Goal: Task Accomplishment & Management: Manage account settings

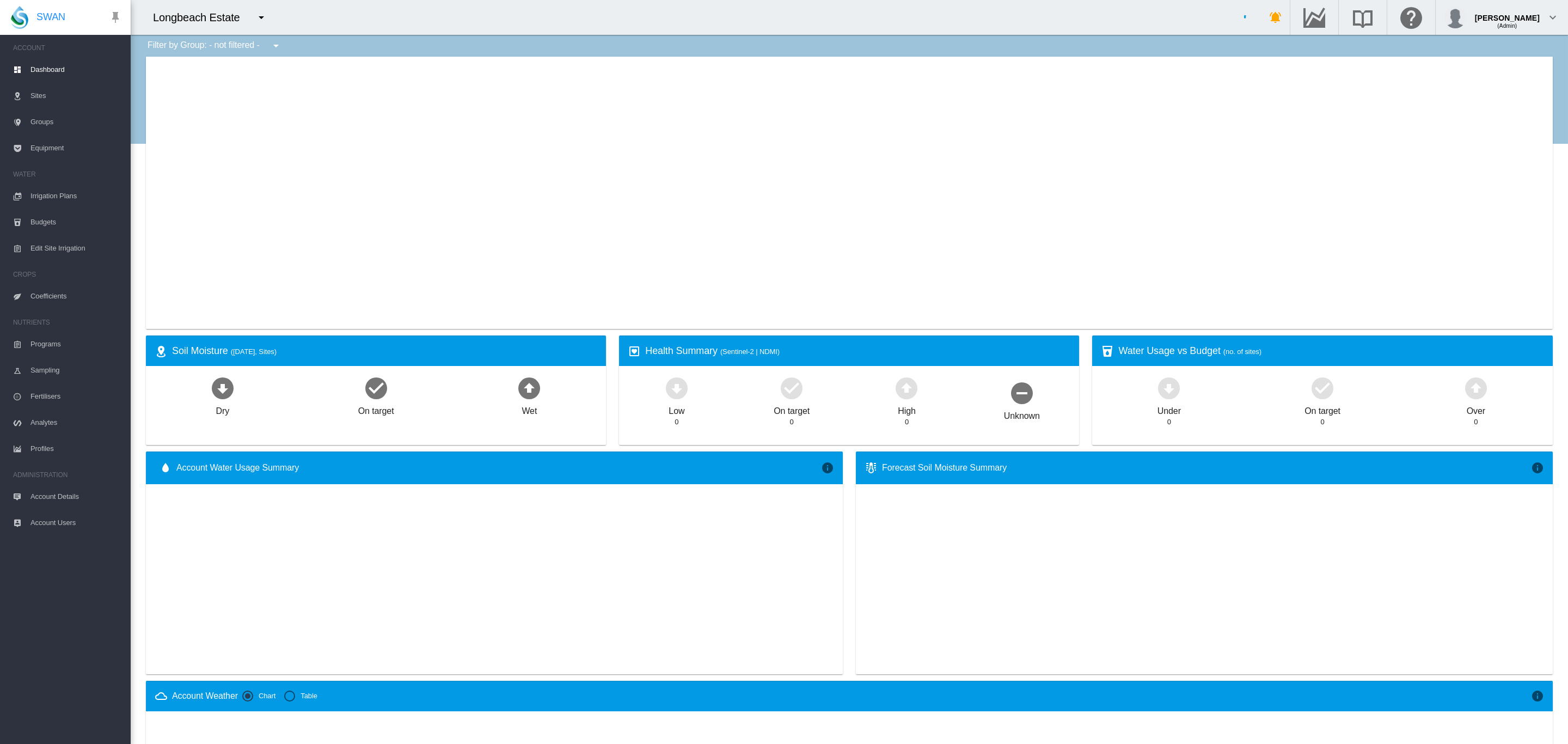
type input "**********"
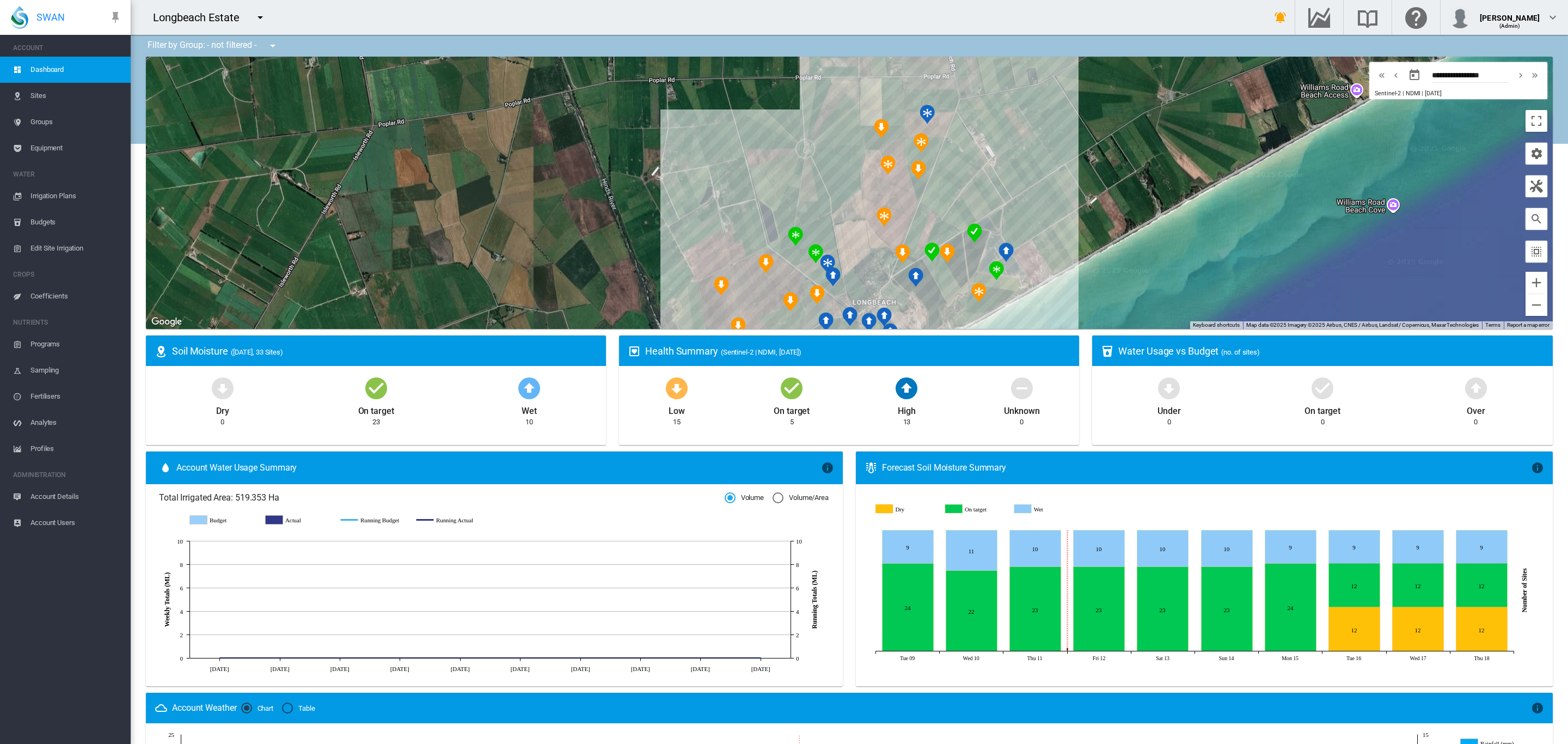
drag, startPoint x: 683, startPoint y: 172, endPoint x: 615, endPoint y: 149, distance: 71.8
click at [615, 149] on div at bounding box center [849, 192] width 1407 height 272
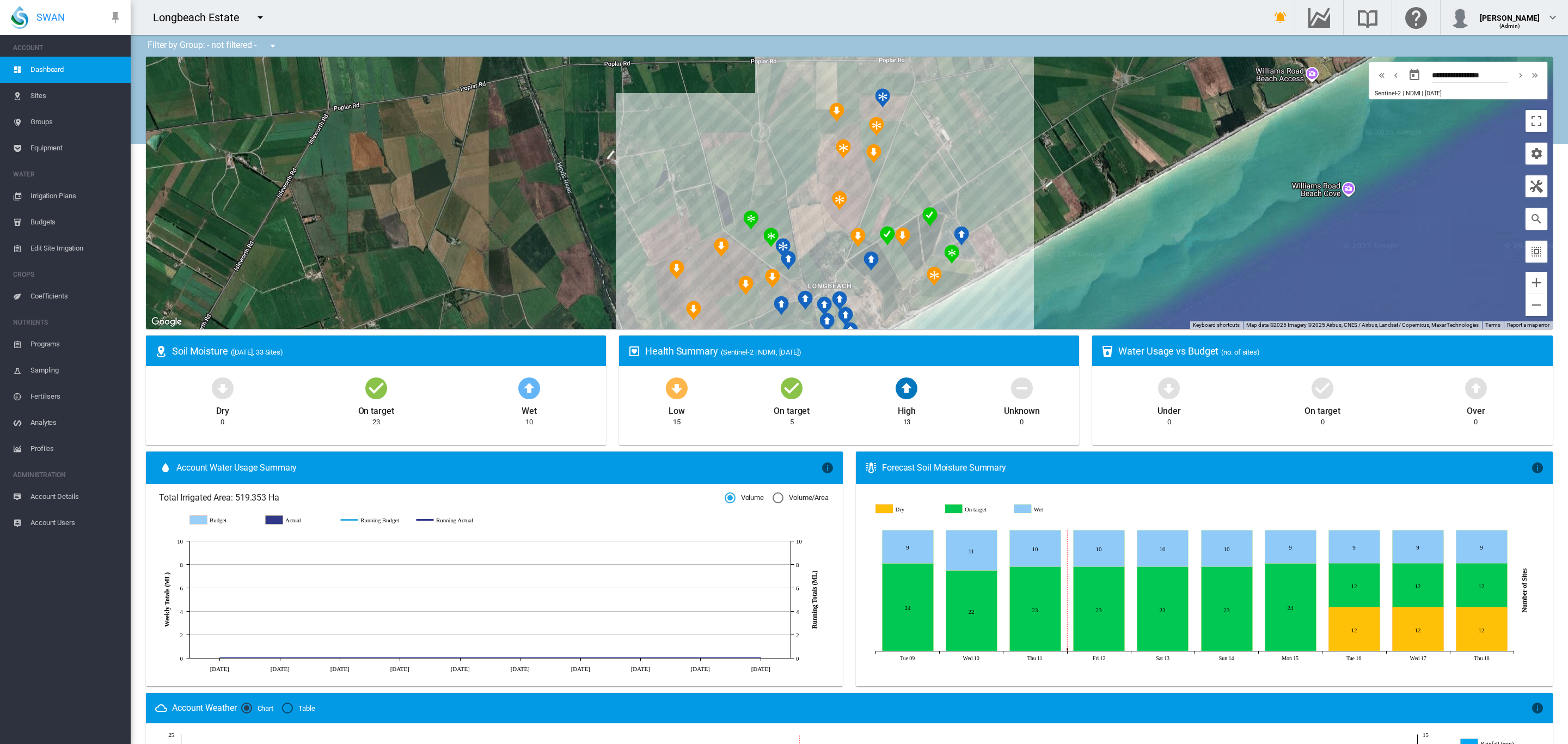
click at [258, 17] on md-icon "icon-menu-down" at bounding box center [260, 17] width 13 height 13
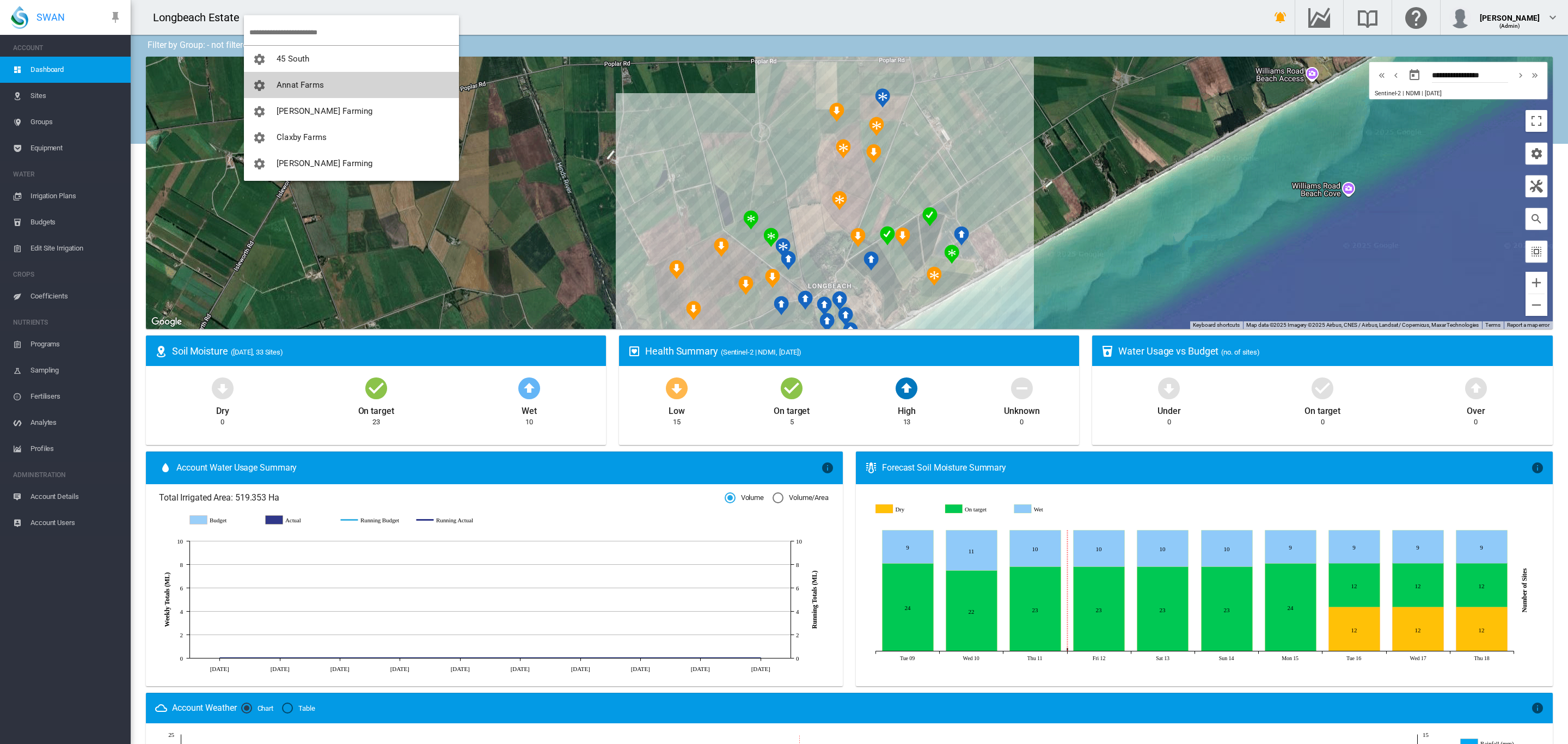
click at [304, 91] on button "Annat Farms" at bounding box center [351, 85] width 215 height 26
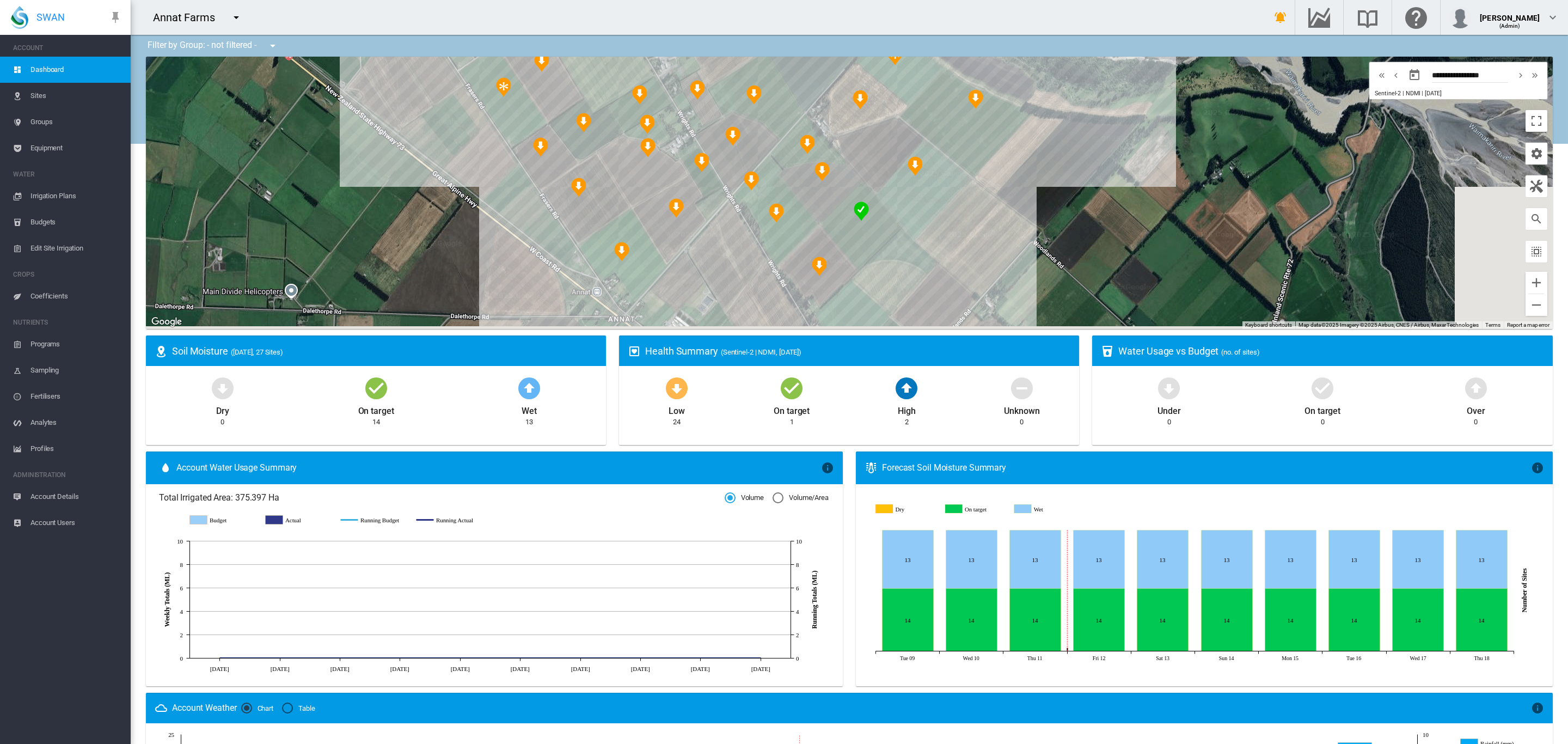
drag, startPoint x: 615, startPoint y: 230, endPoint x: 455, endPoint y: 182, distance: 167.0
click at [455, 182] on div at bounding box center [849, 192] width 1407 height 272
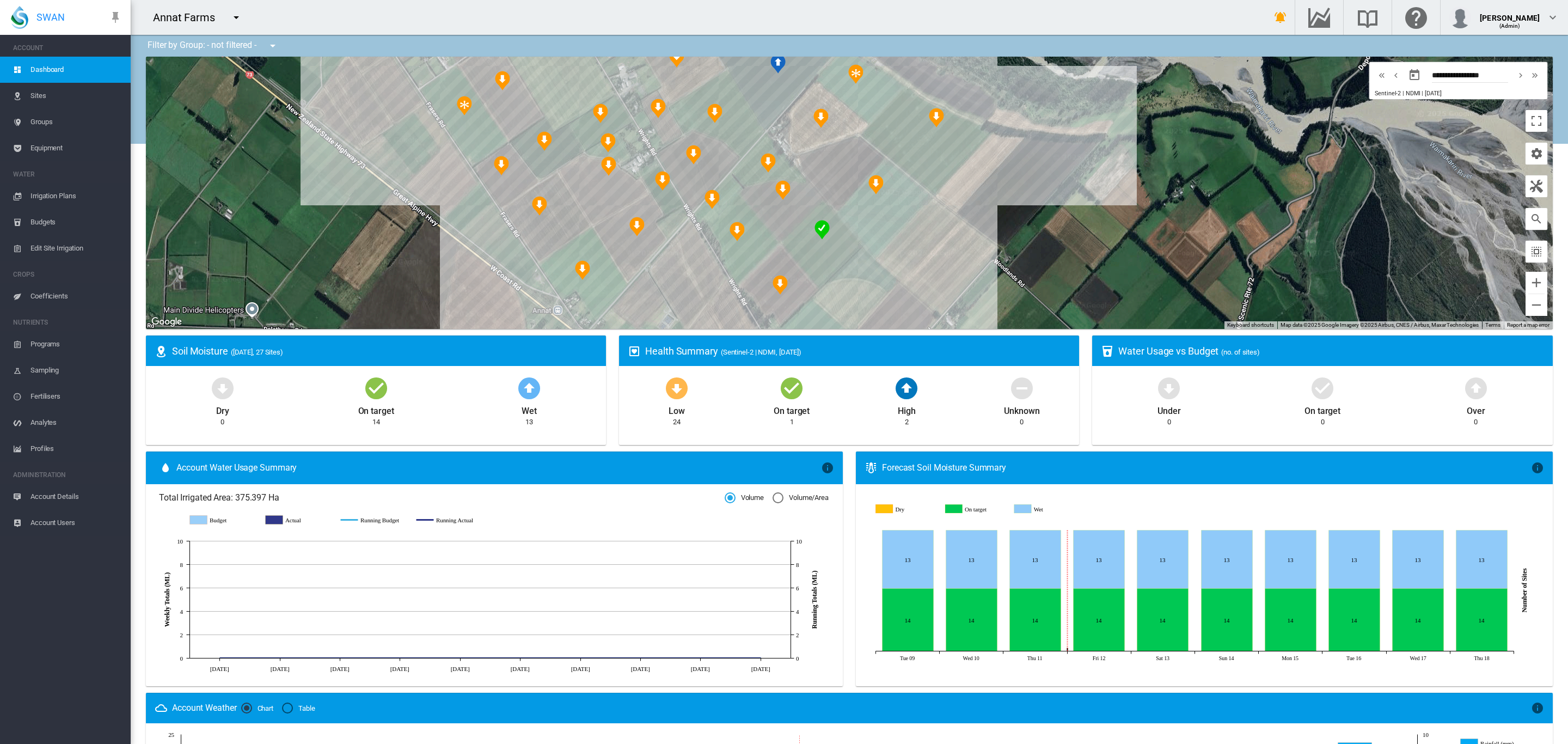
drag, startPoint x: 1029, startPoint y: 206, endPoint x: 1009, endPoint y: 234, distance: 34.4
click at [1010, 234] on div at bounding box center [849, 192] width 1407 height 272
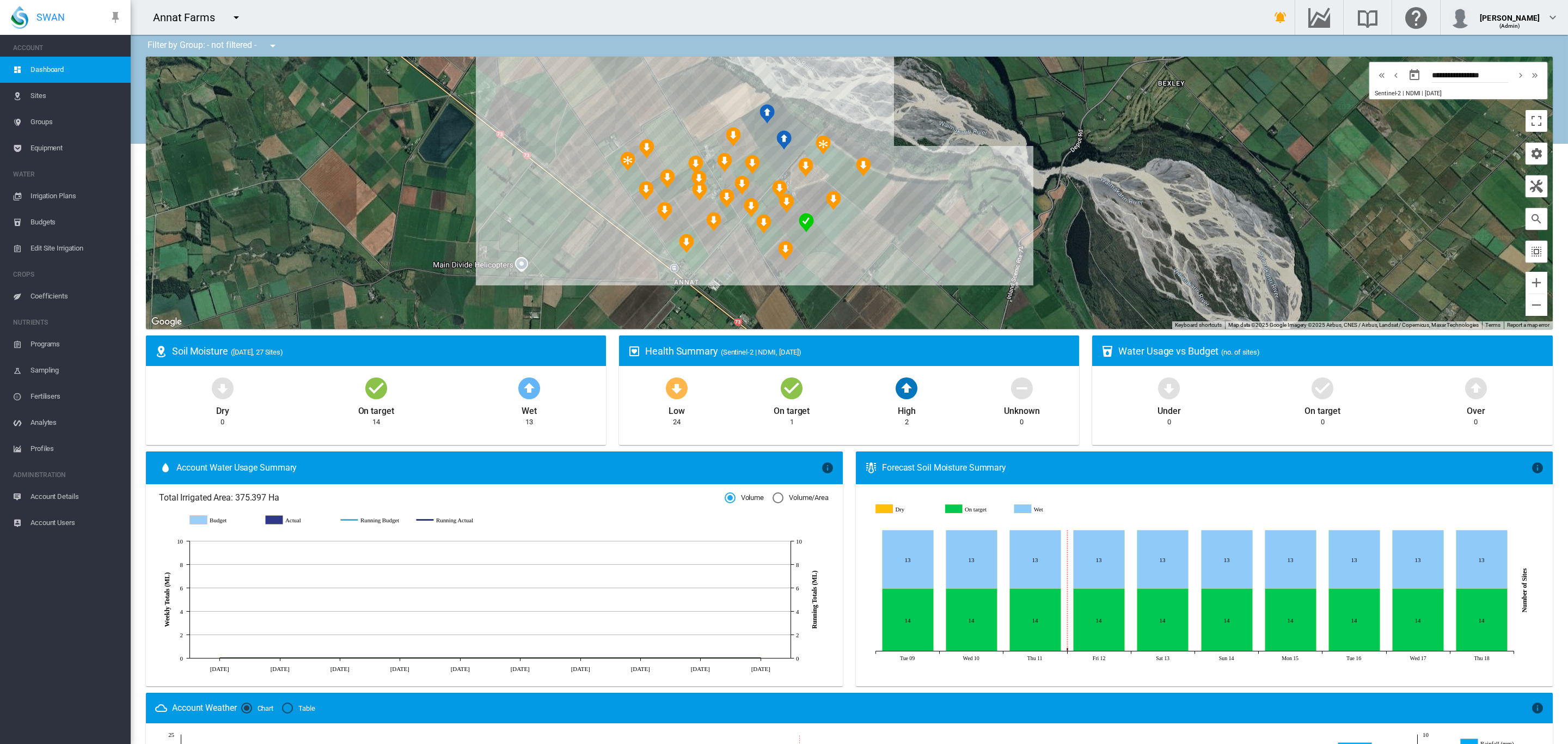
drag, startPoint x: 1027, startPoint y: 240, endPoint x: 905, endPoint y: 232, distance: 122.3
click at [905, 232] on div at bounding box center [849, 192] width 1407 height 272
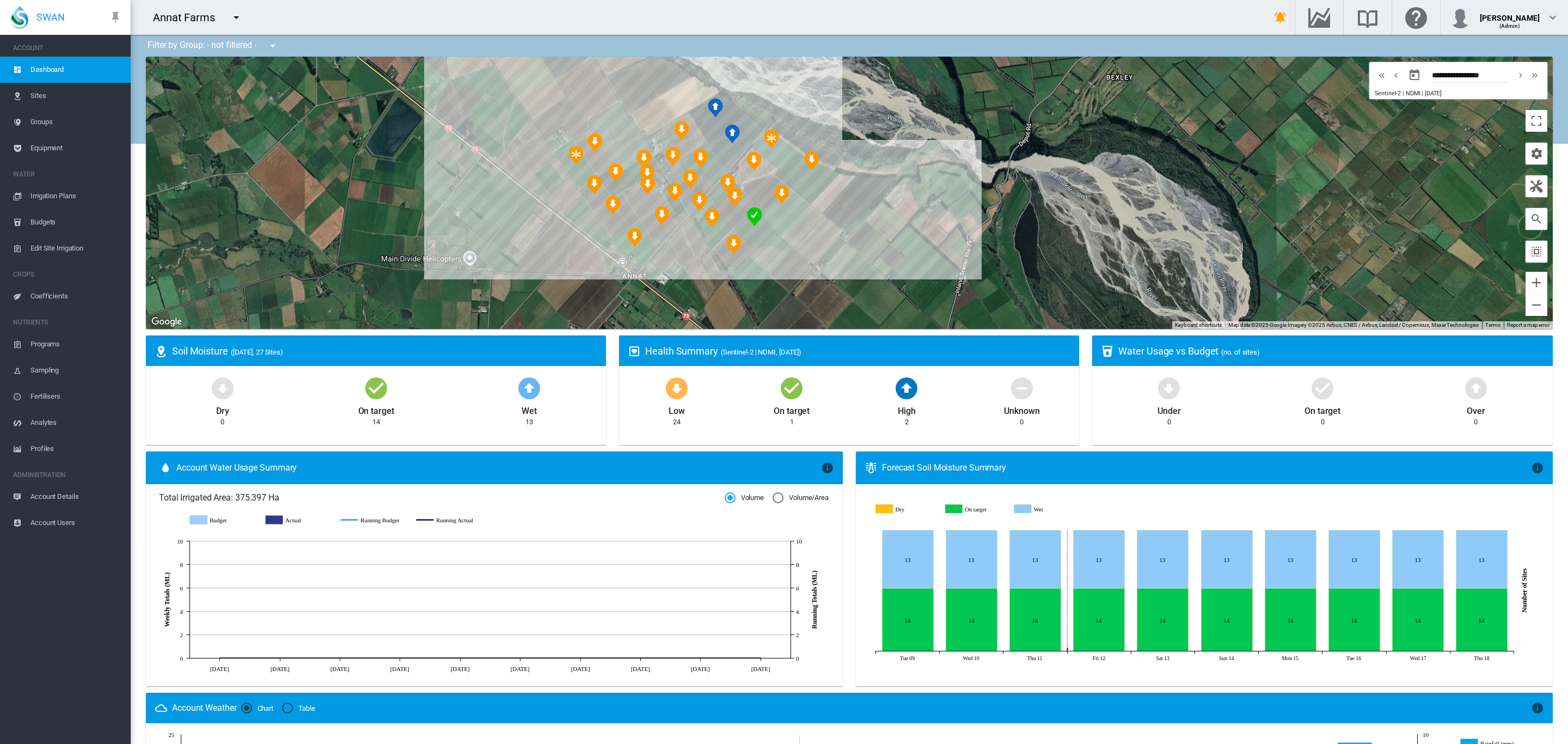
click at [895, 236] on div at bounding box center [849, 192] width 1407 height 272
click at [234, 19] on md-icon "icon-menu-down" at bounding box center [236, 17] width 13 height 13
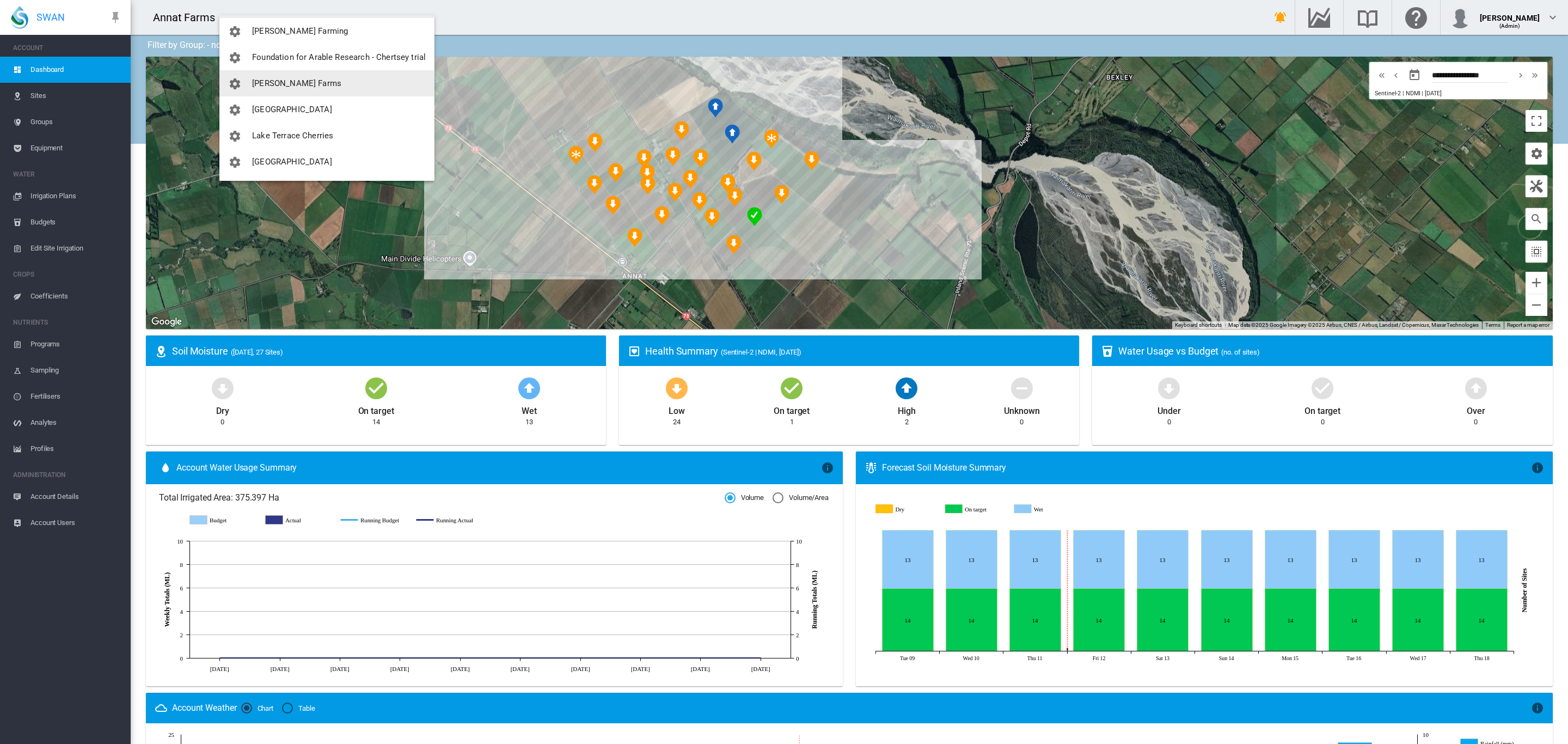
scroll to position [162, 0]
click at [363, 54] on span "Foundation for Arable Research - Chertsey trial" at bounding box center [338, 54] width 173 height 10
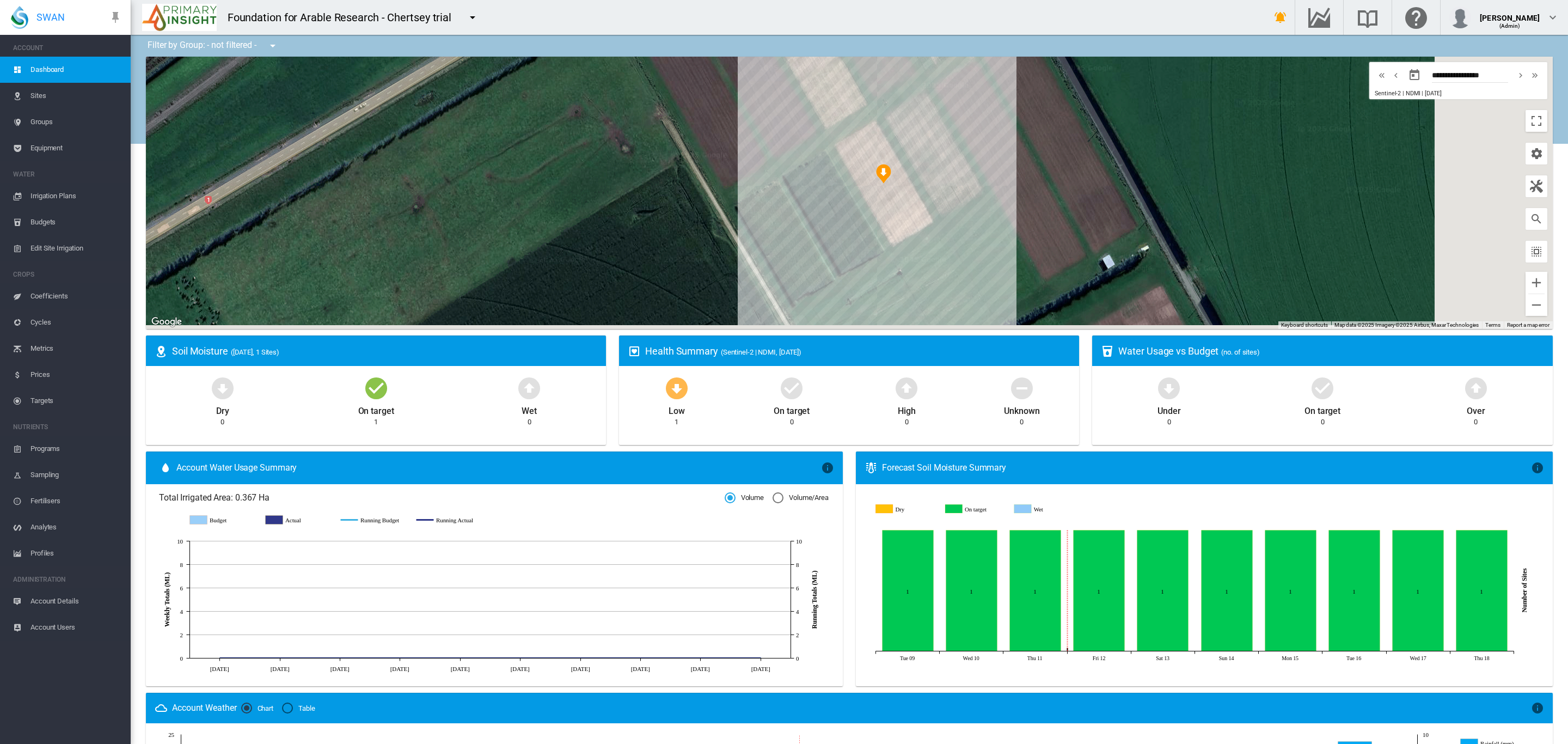
drag, startPoint x: 1203, startPoint y: 225, endPoint x: 817, endPoint y: 209, distance: 386.3
click at [817, 209] on div at bounding box center [849, 192] width 1407 height 272
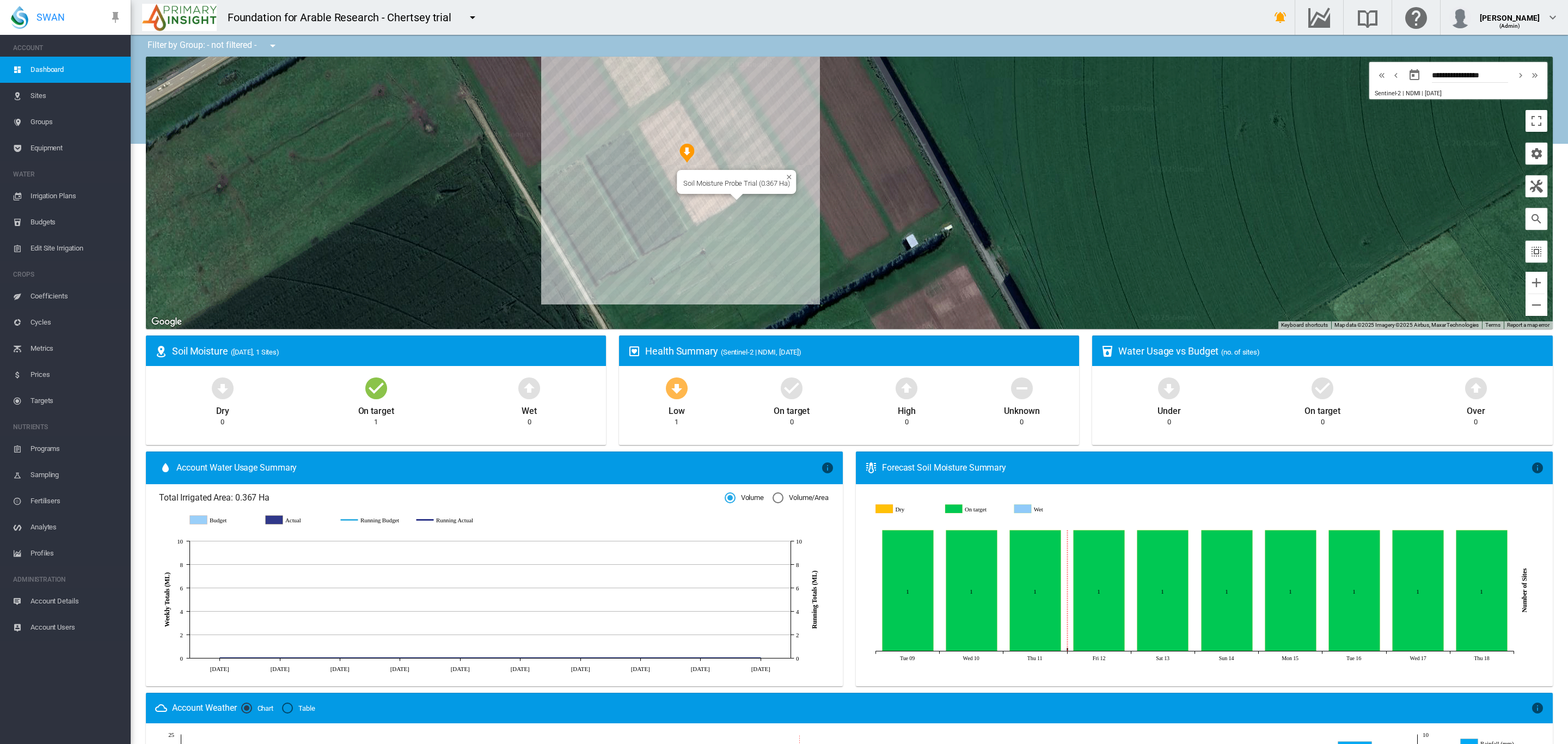
click at [708, 198] on div "Soil Moisture Probe Trial (0.367 Ha)" at bounding box center [849, 192] width 1407 height 272
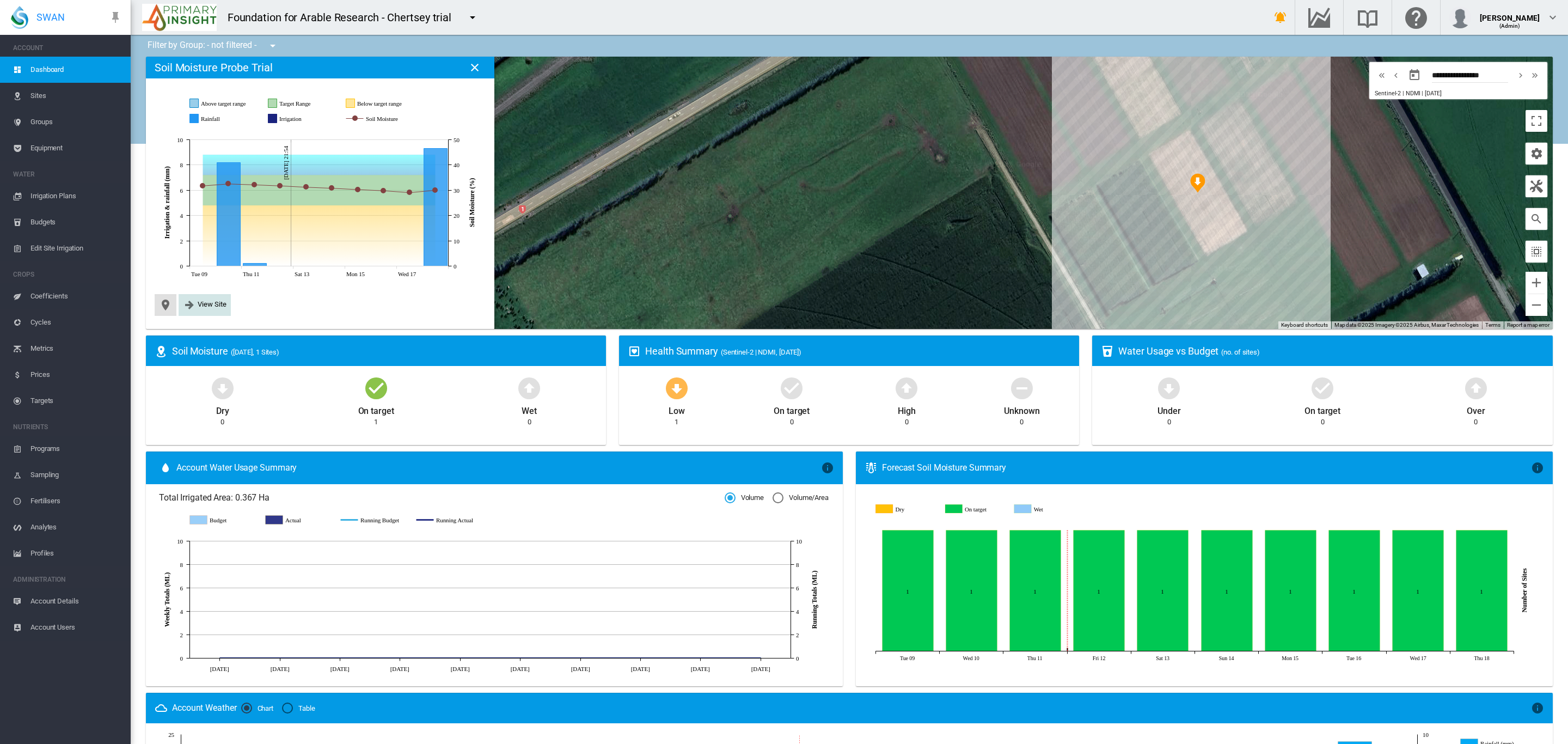
click at [208, 301] on span "View Site" at bounding box center [212, 304] width 29 height 8
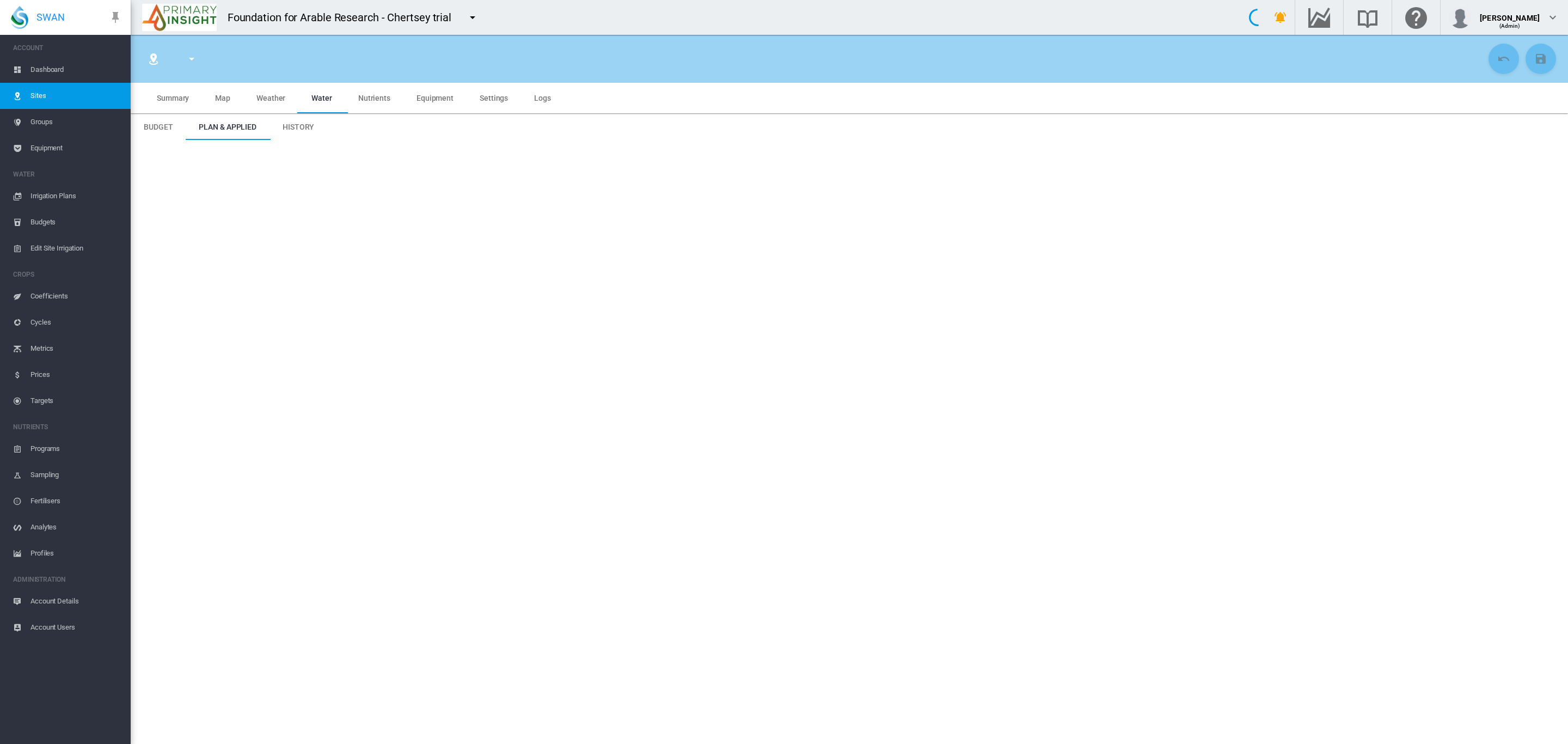
type input "**********"
type input "*****"
type input "*********"
type input "***"
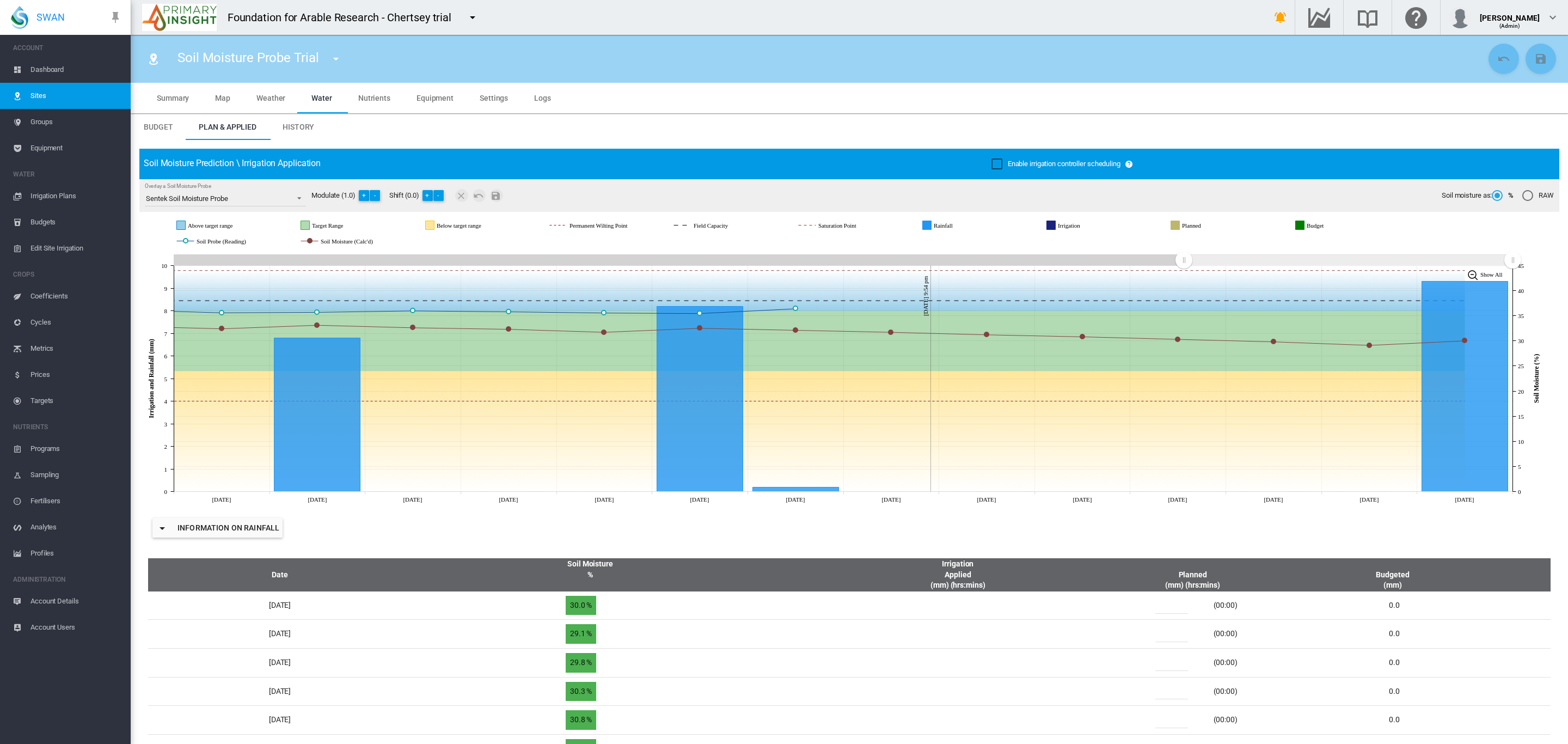
click at [481, 104] on md-tab-item "Settings" at bounding box center [494, 98] width 54 height 30
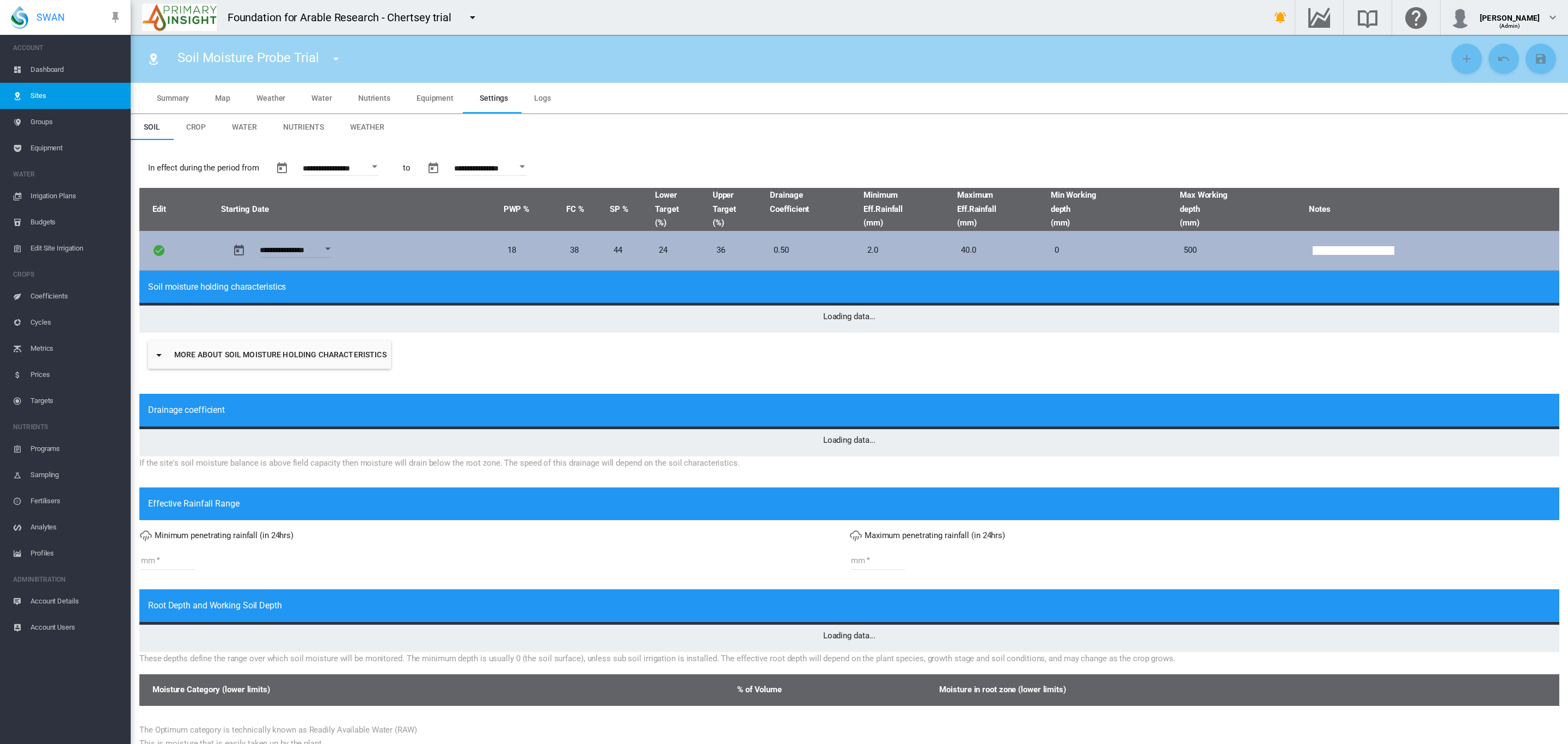
type input "*"
type input "**"
type input "*****"
type input "***"
type input "****"
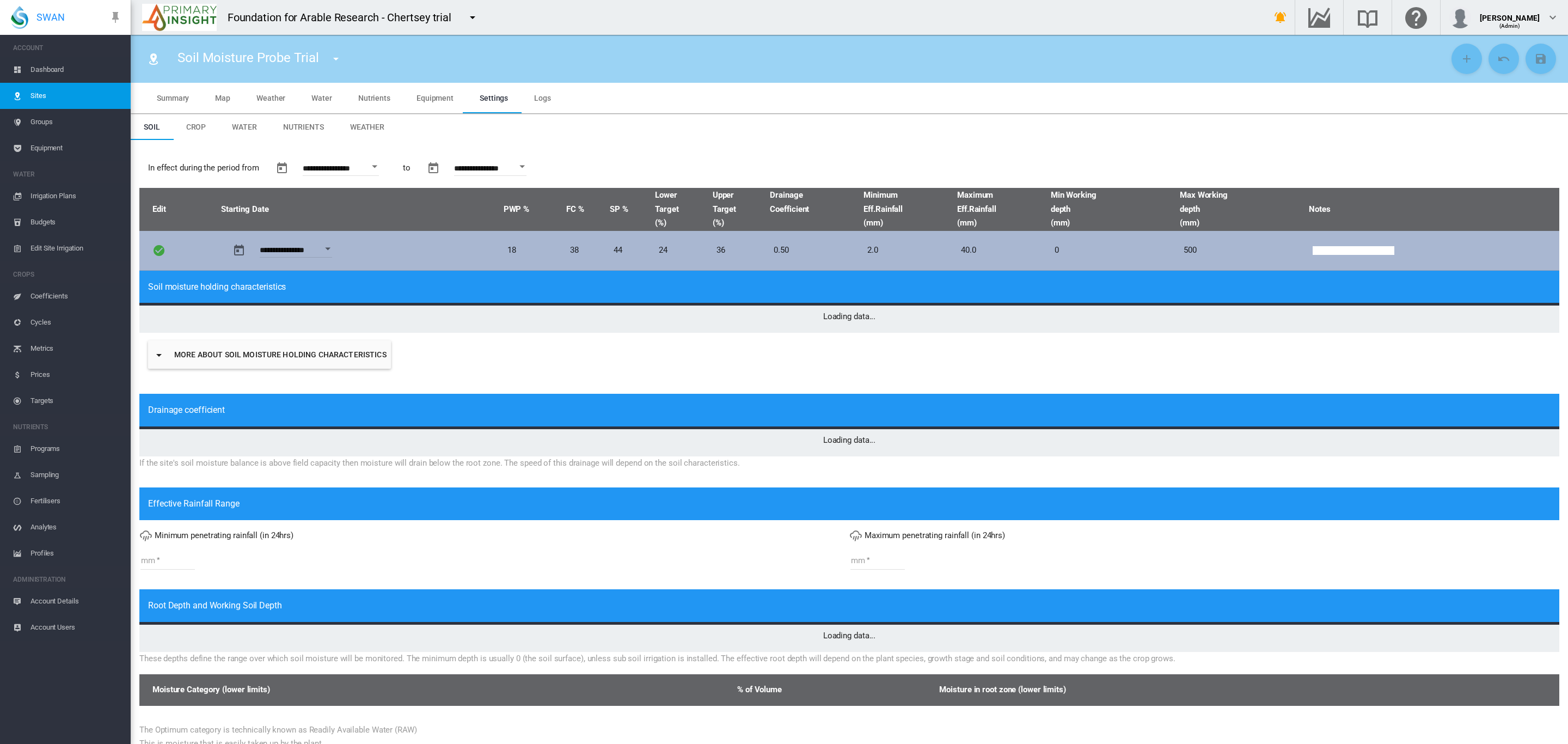
type input "*****"
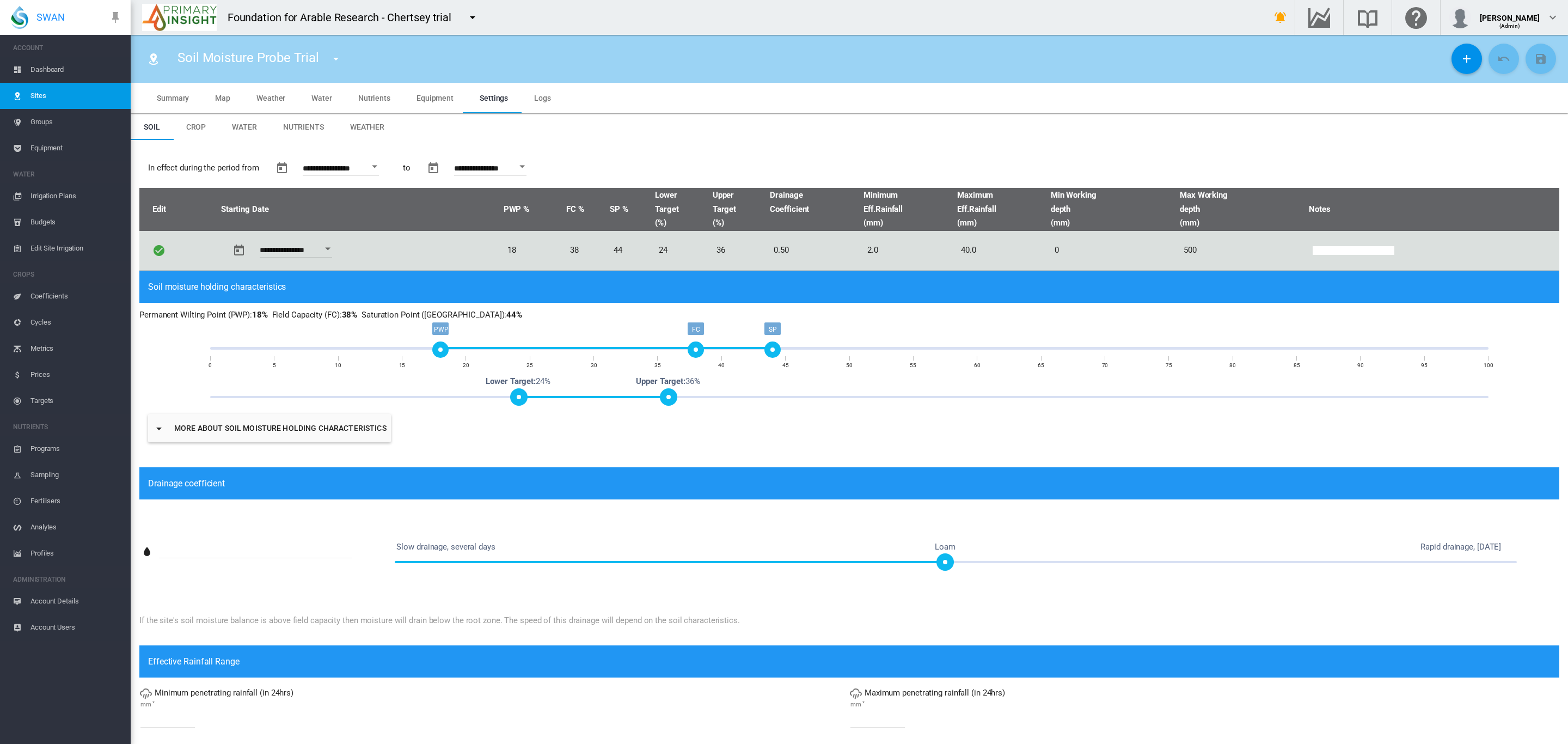
click at [206, 130] on md-tab-item "Crop" at bounding box center [196, 127] width 46 height 26
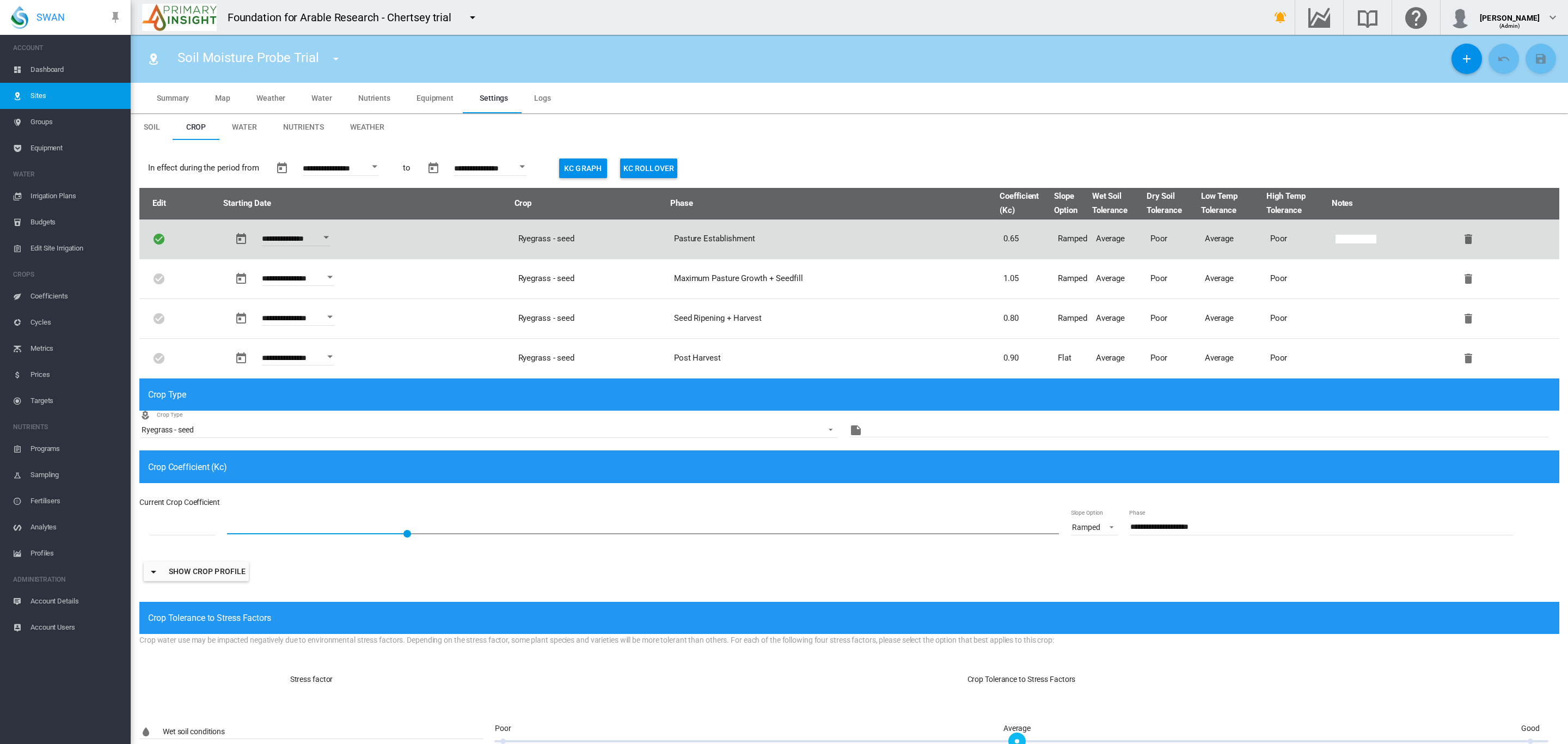
click at [64, 299] on span "Coefficients" at bounding box center [76, 296] width 91 height 26
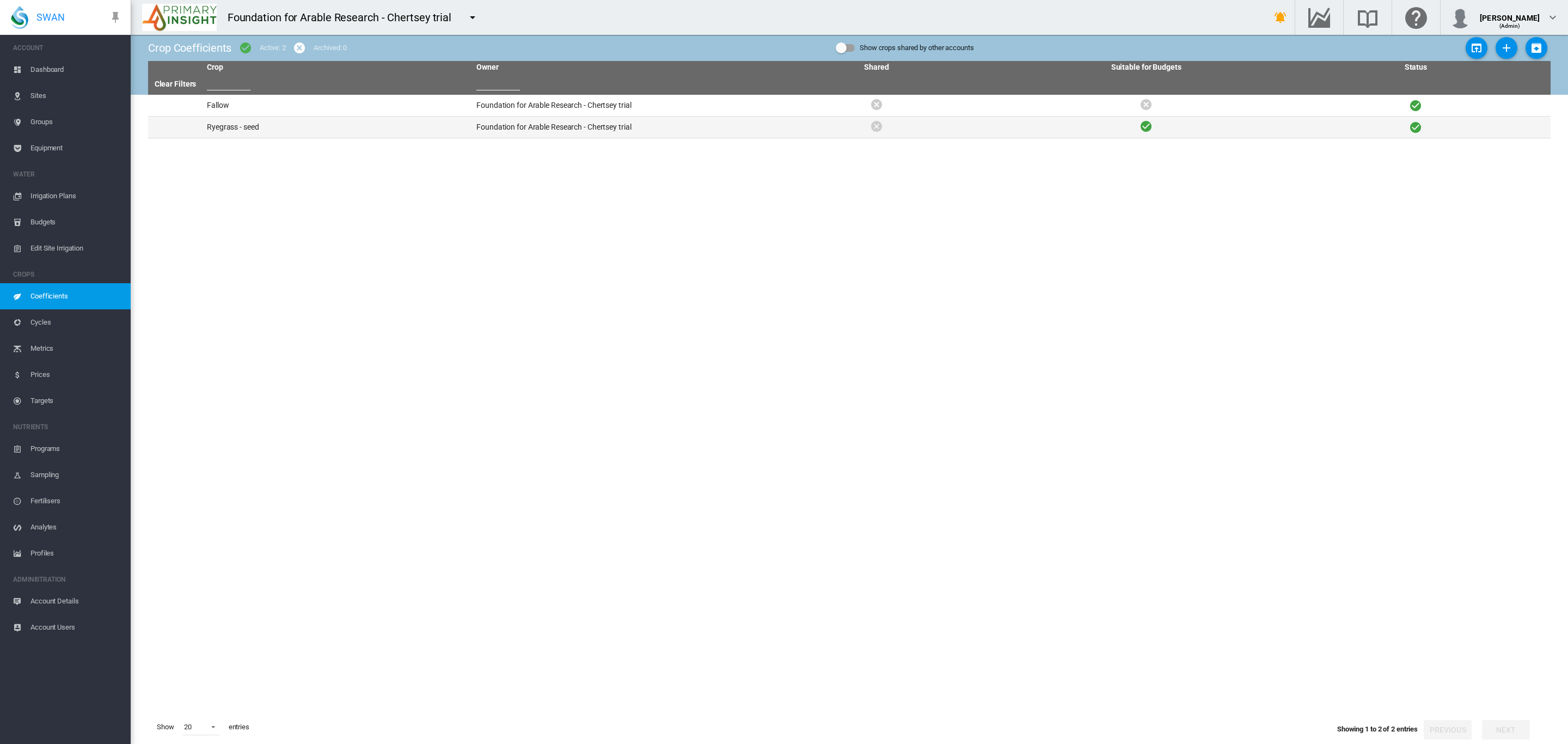
click at [513, 124] on td "Foundation for Arable Research - Chertsey trial" at bounding box center [606, 127] width 270 height 21
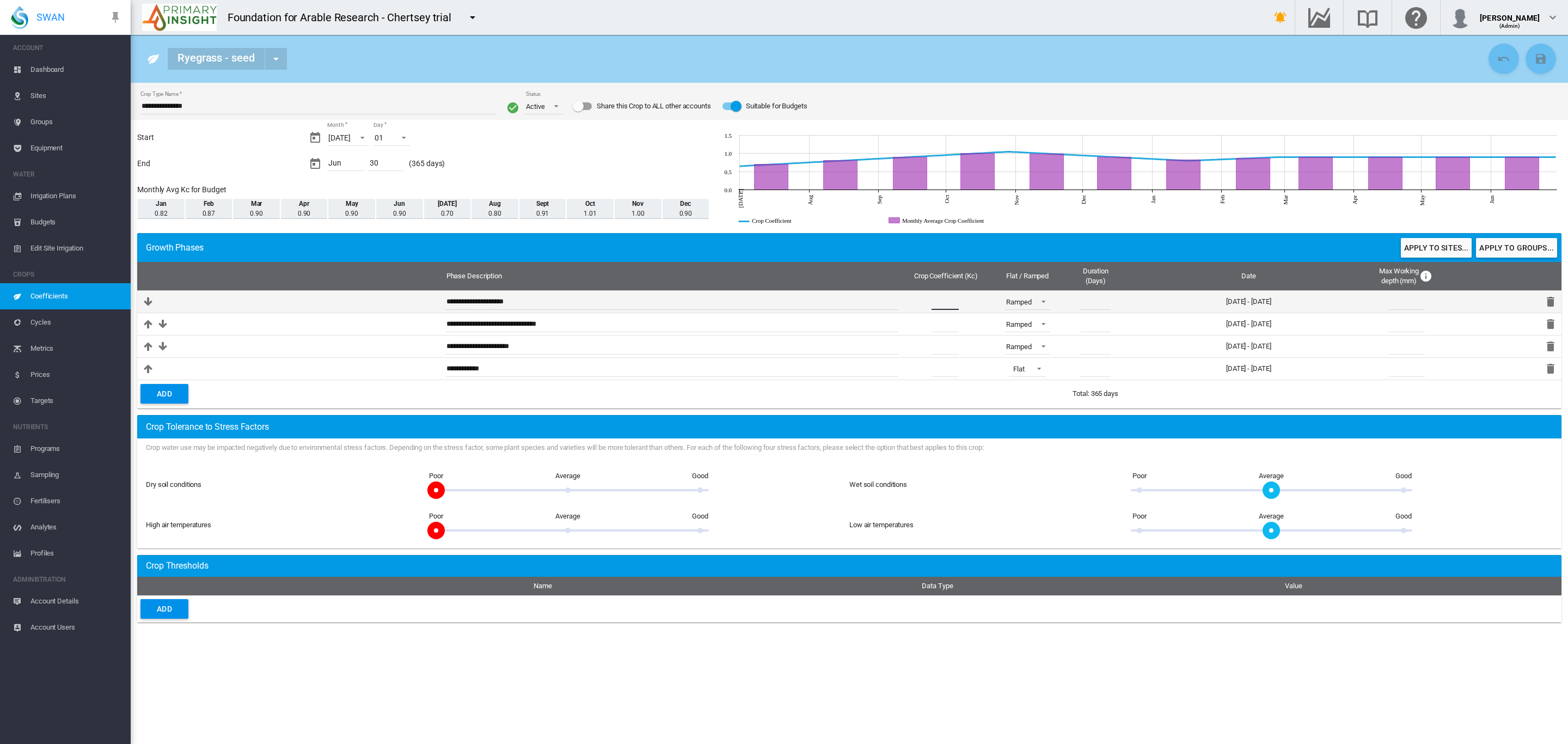
click at [952, 306] on input "****" at bounding box center [945, 301] width 27 height 16
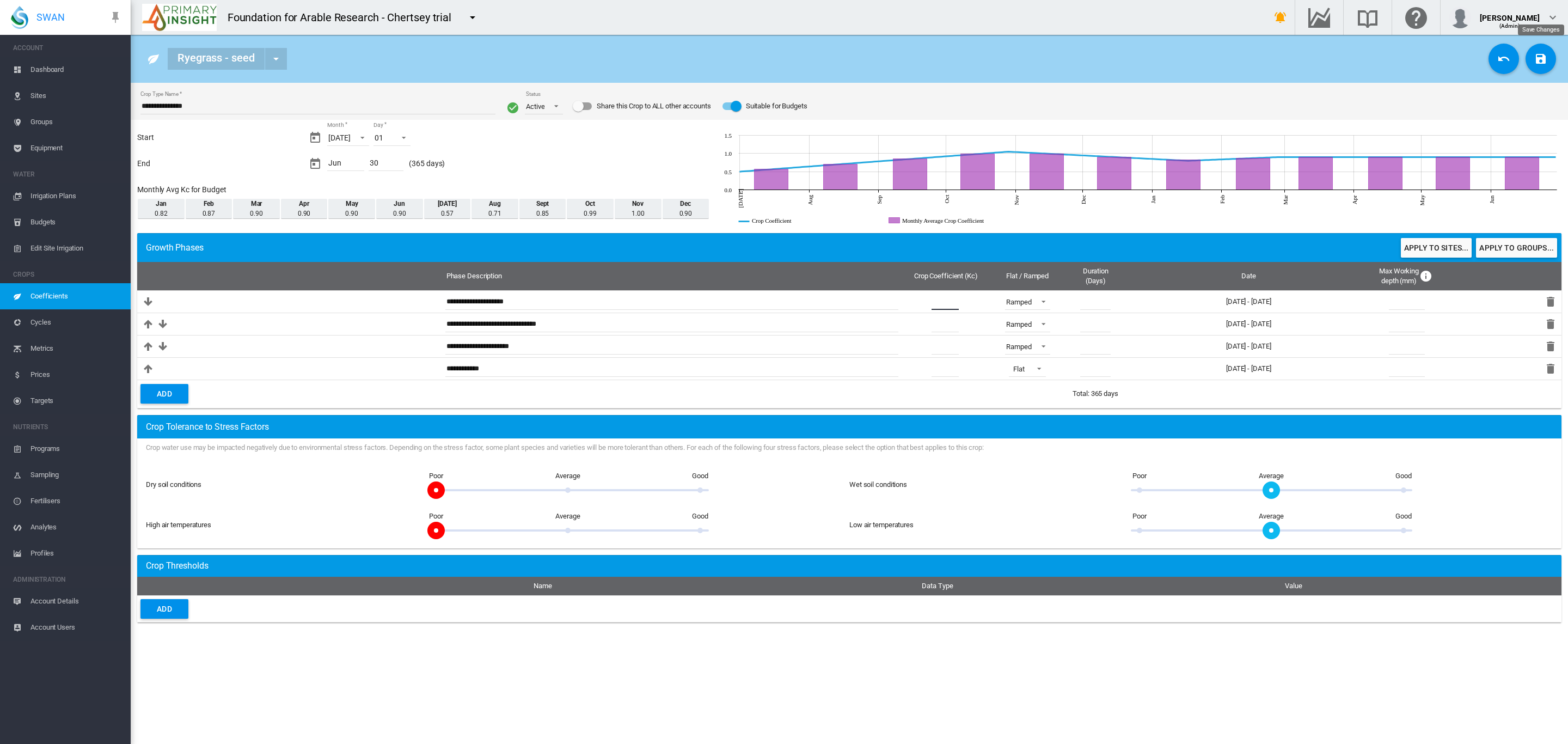
type input "***"
click at [1541, 58] on md-icon "icon-content-save" at bounding box center [1541, 58] width 13 height 13
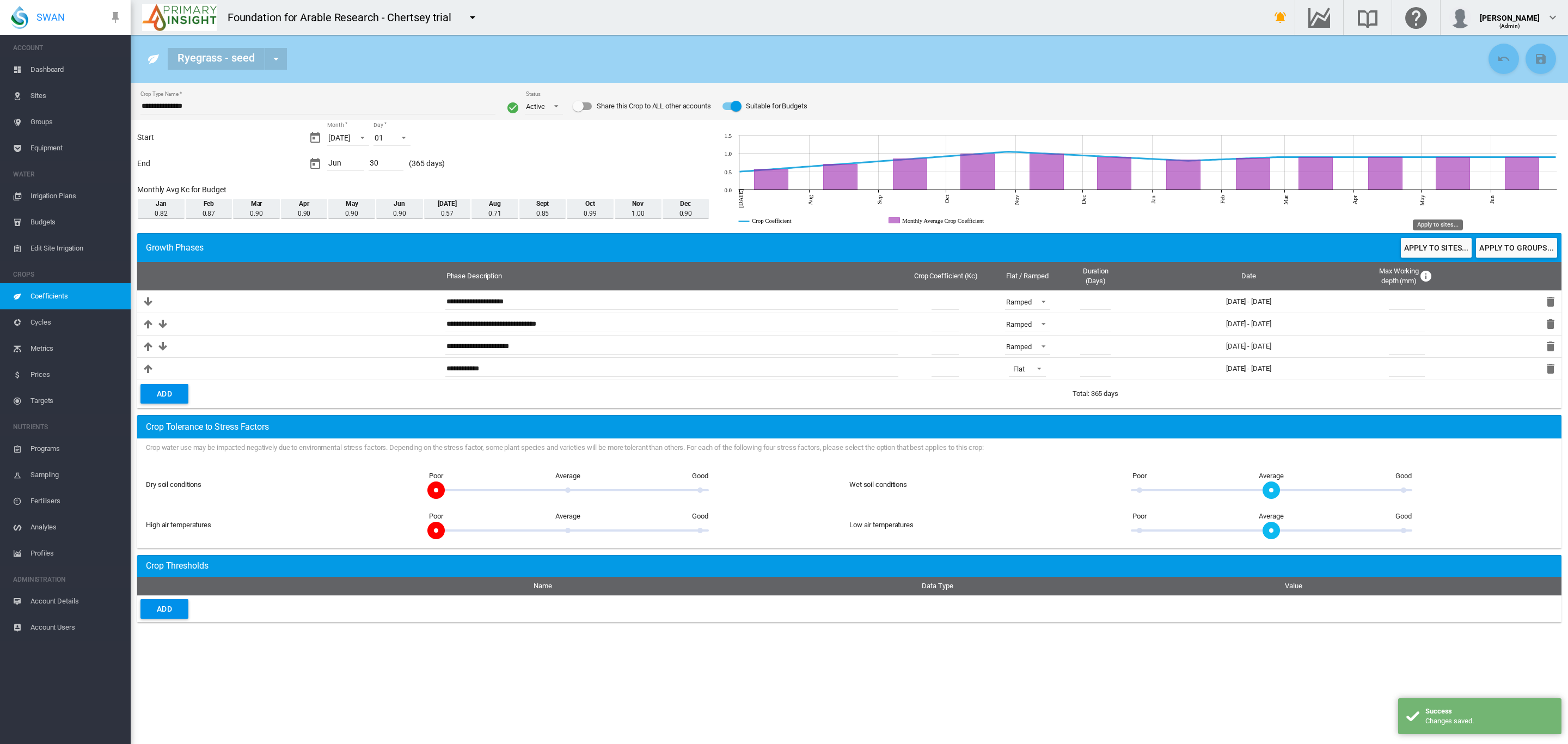
click at [1441, 252] on button "Apply to sites..." at bounding box center [1436, 248] width 71 height 19
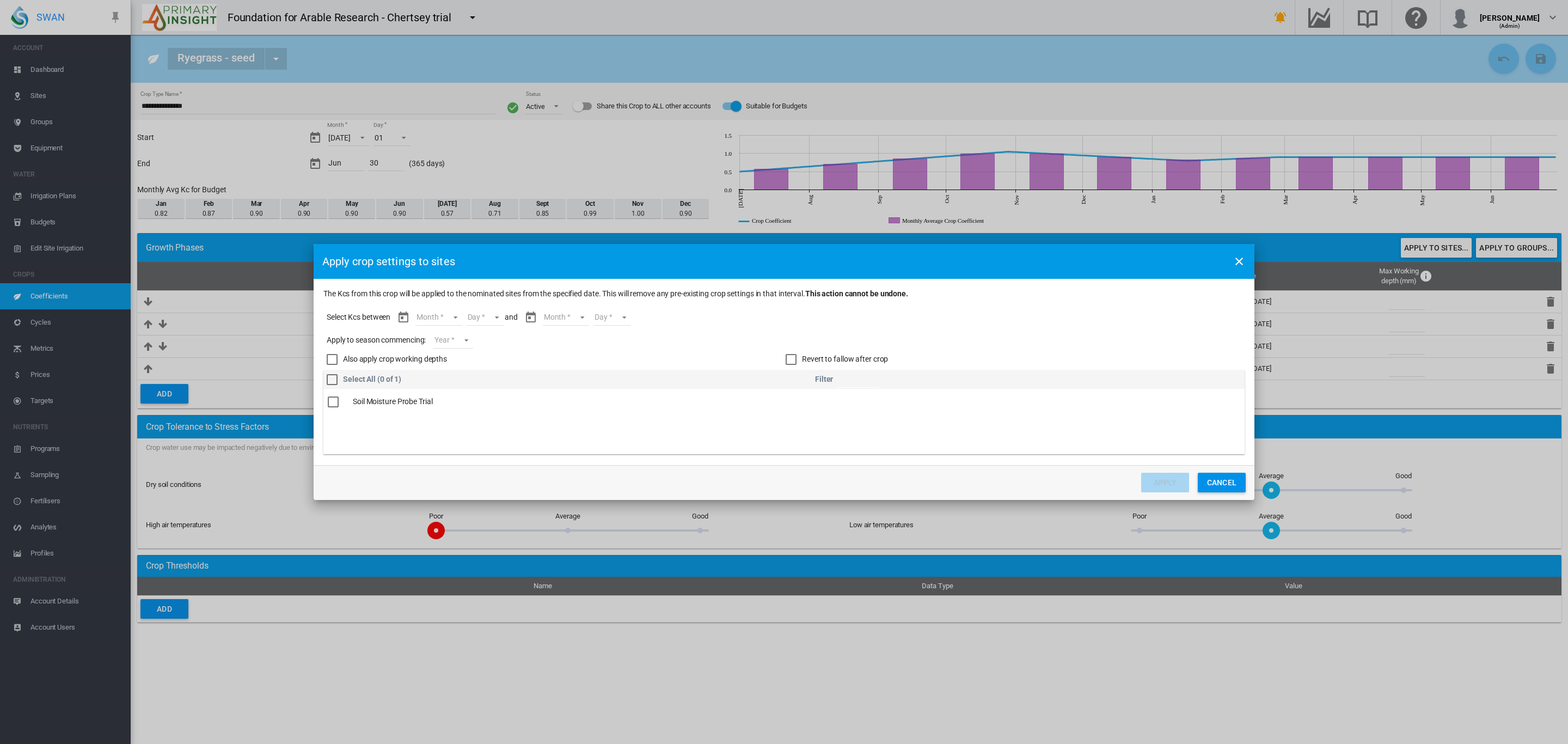
click at [455, 321] on md-select "Month [DATE] Aug Sept Oct Nov Dec Jan Feb Mar Apr May Jun" at bounding box center [438, 317] width 46 height 16
click at [449, 324] on md-option "[DATE]" at bounding box center [446, 317] width 74 height 26
click at [487, 319] on md-select "Day 01 02 03 04 05 06 07 08 09 10 11 12 13 14 15 16 17 18 19 20 21 22 23 24 25 …" at bounding box center [480, 317] width 38 height 16
click at [478, 322] on md-option "01" at bounding box center [488, 317] width 74 height 26
click at [562, 314] on md-select "Month [DATE] Aug Sept Oct Nov Dec Jan Feb Mar Apr May Jun" at bounding box center [561, 317] width 46 height 16
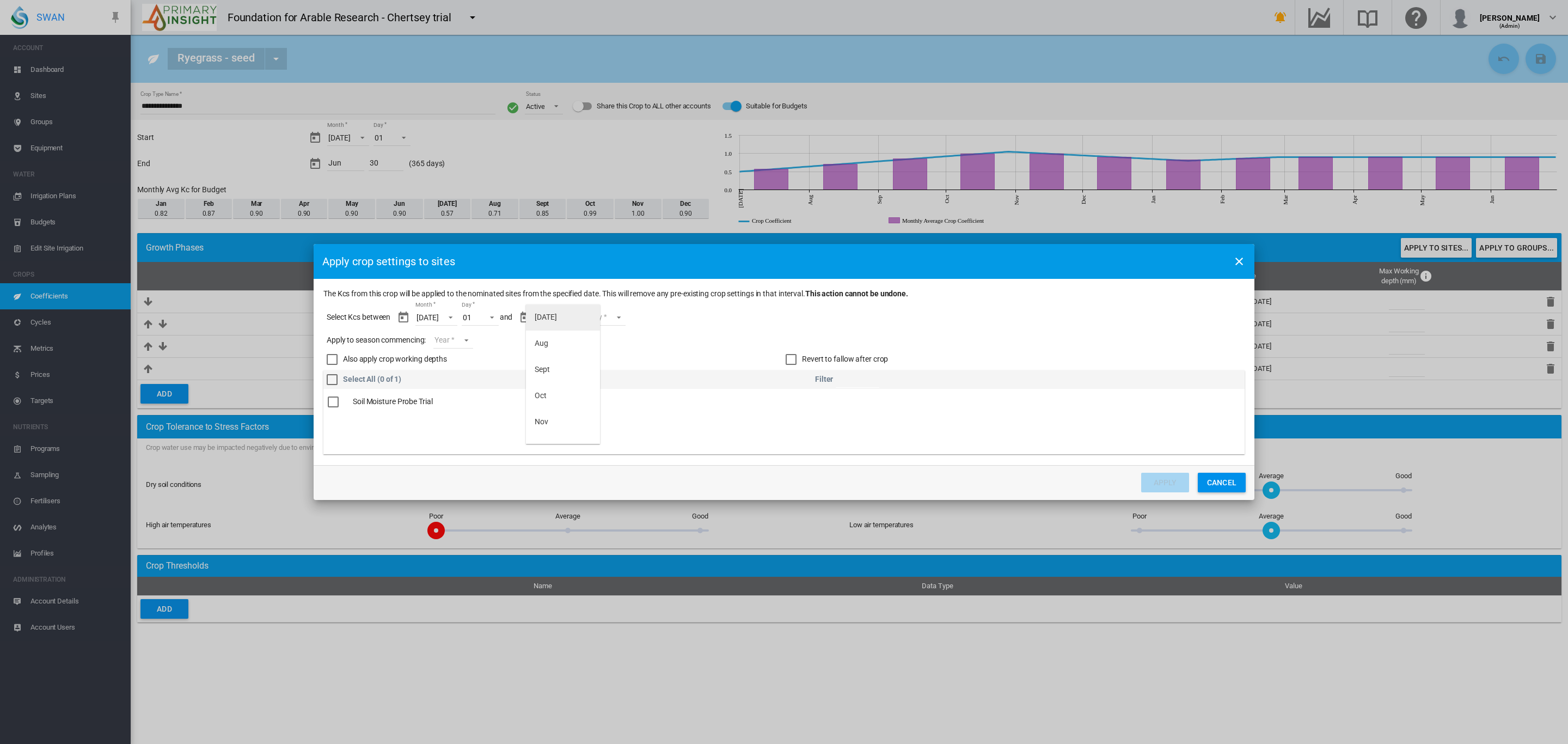
click at [564, 317] on md-option "[DATE]" at bounding box center [563, 317] width 74 height 26
click at [565, 317] on span "Month: Jul" at bounding box center [569, 317] width 13 height 10
click at [552, 429] on md-option "Jun" at bounding box center [563, 431] width 74 height 26
click at [606, 314] on md-select "Day 01 02 03 04 05 06 07 08 09 10 11 12 13 14 15 16 17 18 19 20 21 22 23 24 25 …" at bounding box center [598, 317] width 38 height 16
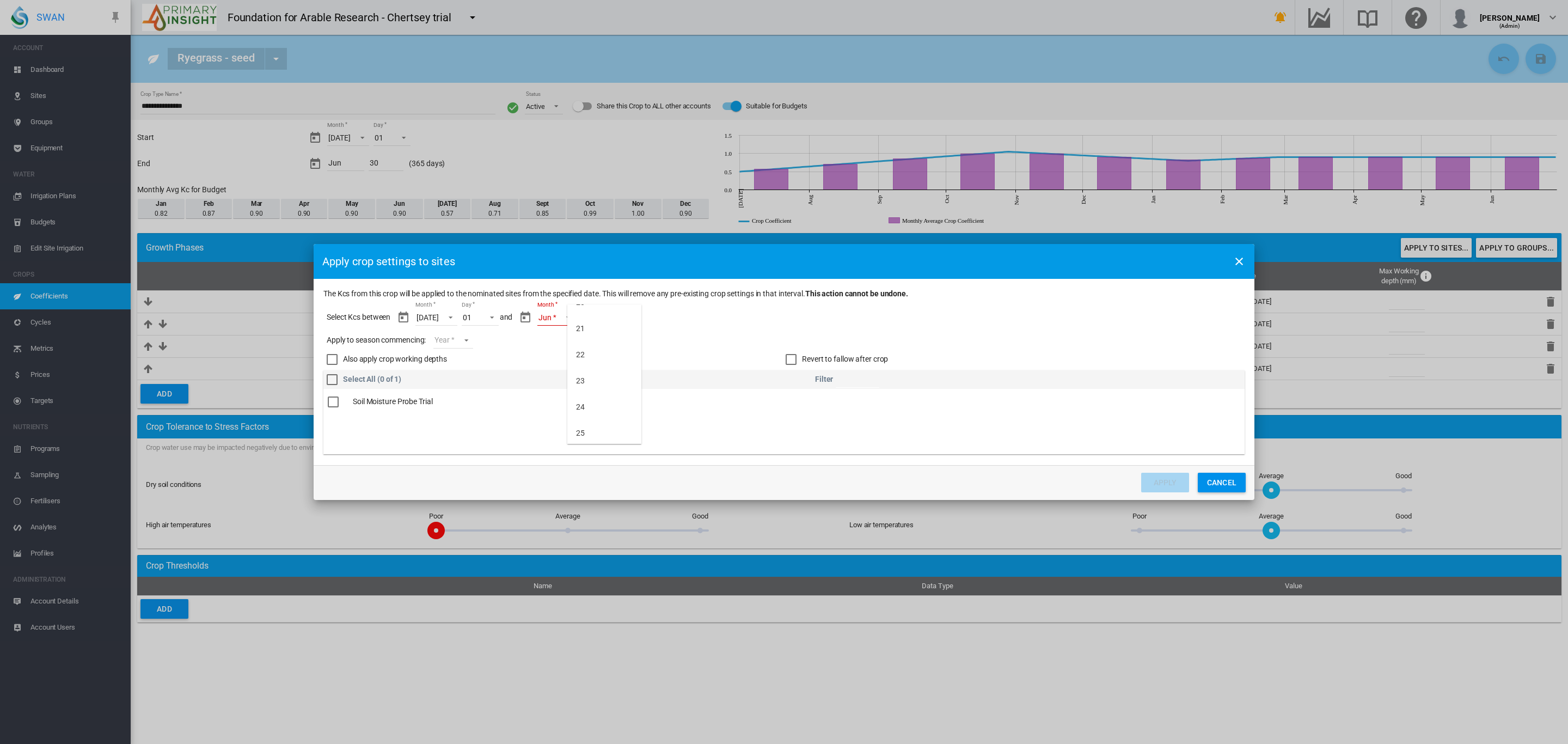
scroll to position [644, 0]
click at [577, 431] on div "30" at bounding box center [580, 431] width 9 height 11
click at [481, 347] on div "Apply to season commencing: Year Year [DATE] [CREDIT_CARD_NUMBER]" at bounding box center [786, 340] width 918 height 18
click at [472, 343] on md-select "Year [DATE] [CREDIT_CARD_NUMBER]" at bounding box center [453, 340] width 39 height 16
click at [464, 335] on md-option "2025" at bounding box center [472, 338] width 74 height 26
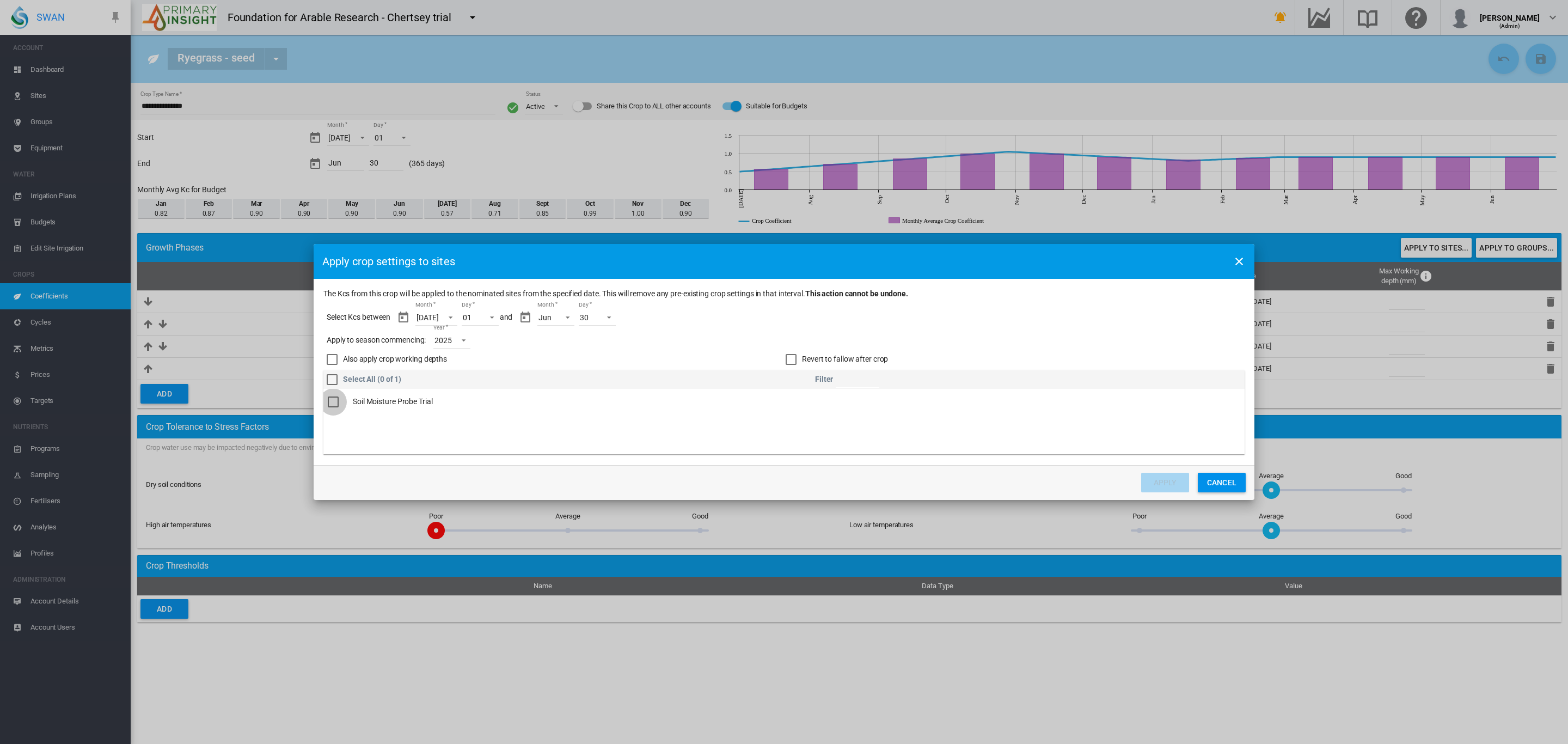
click at [334, 407] on div "The Kcs ..." at bounding box center [333, 402] width 11 height 11
click at [1164, 482] on button "Apply" at bounding box center [1165, 482] width 48 height 19
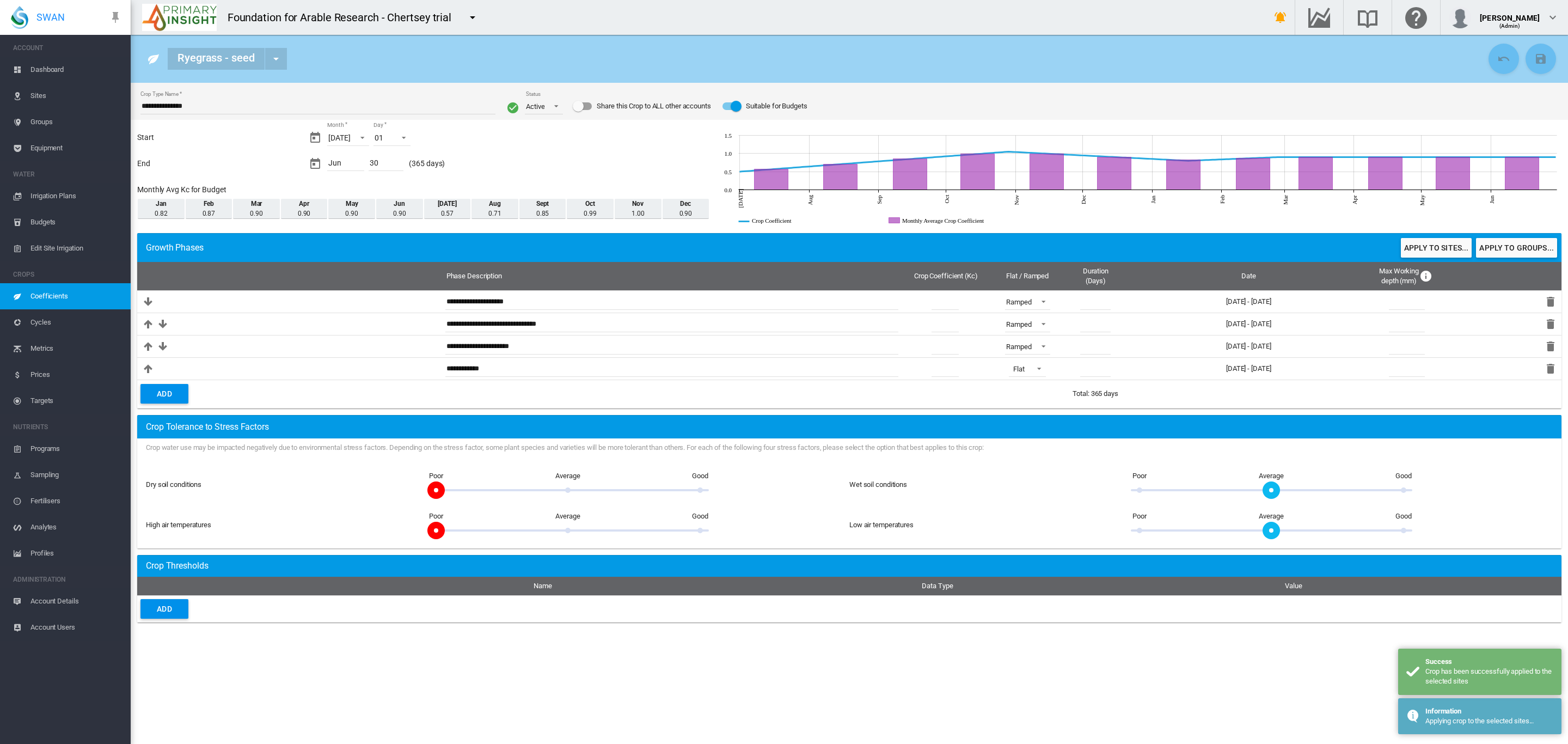
click at [40, 94] on span "Sites" at bounding box center [76, 96] width 91 height 26
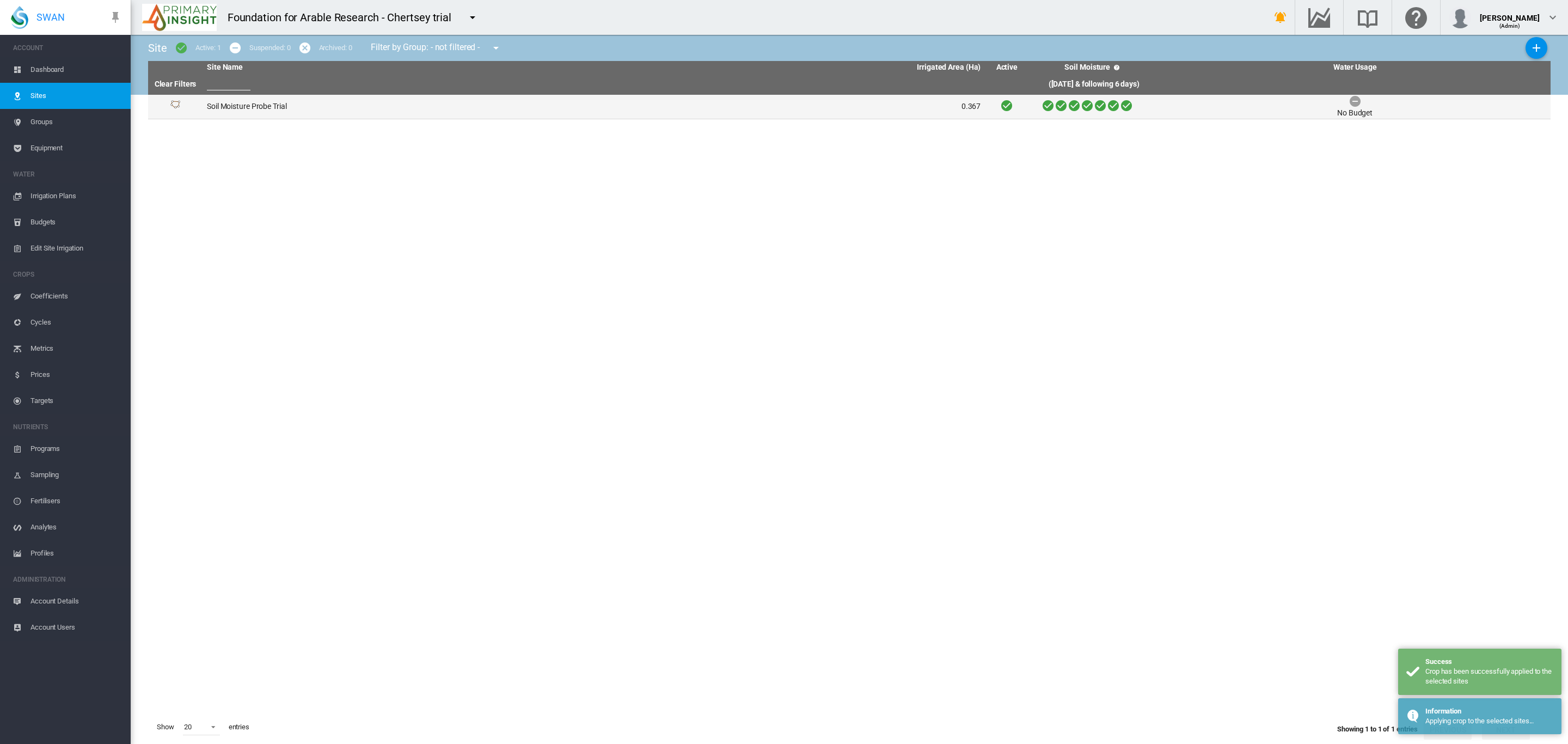
click at [257, 108] on td "Soil Moisture Probe Trial" at bounding box center [398, 107] width 391 height 24
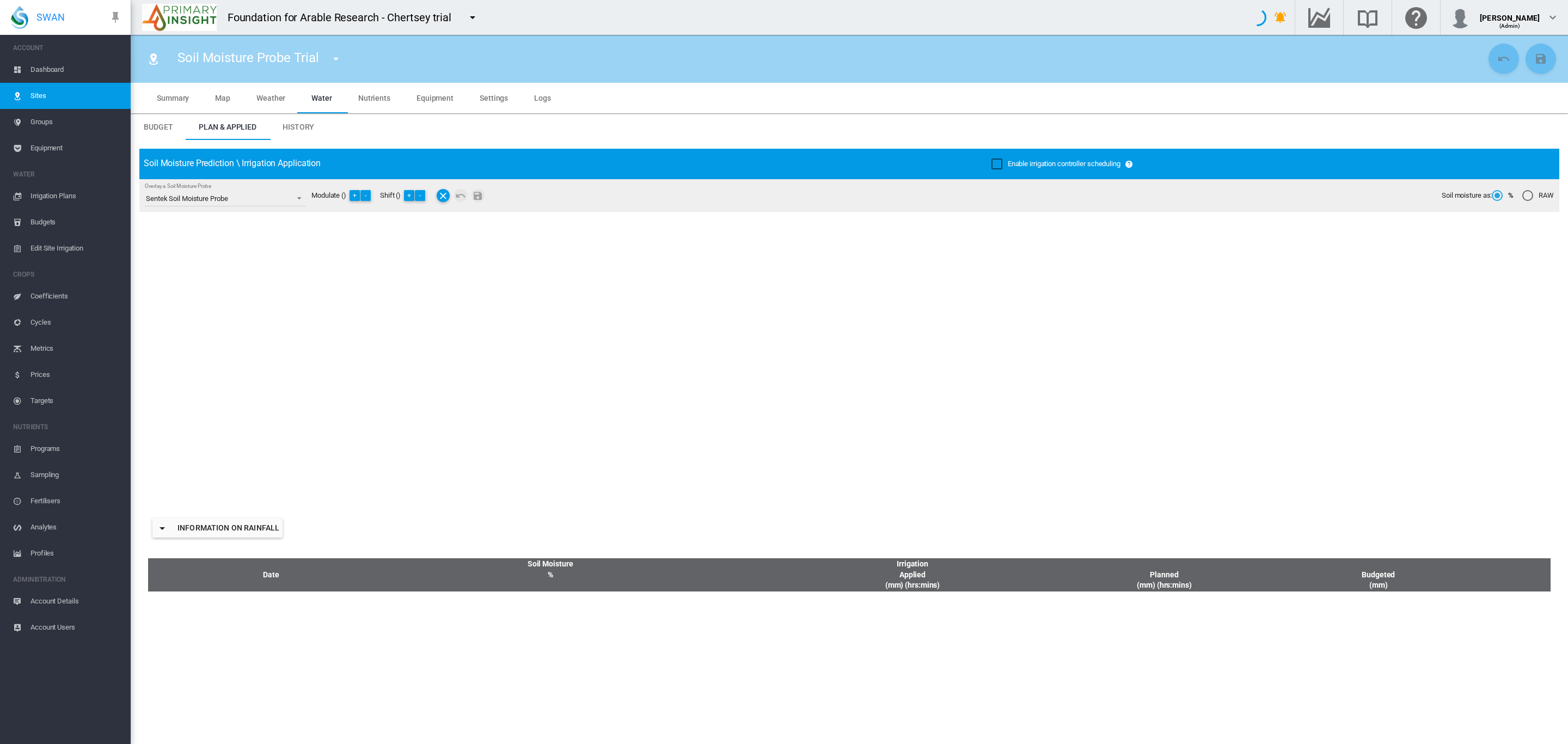
type input "*****"
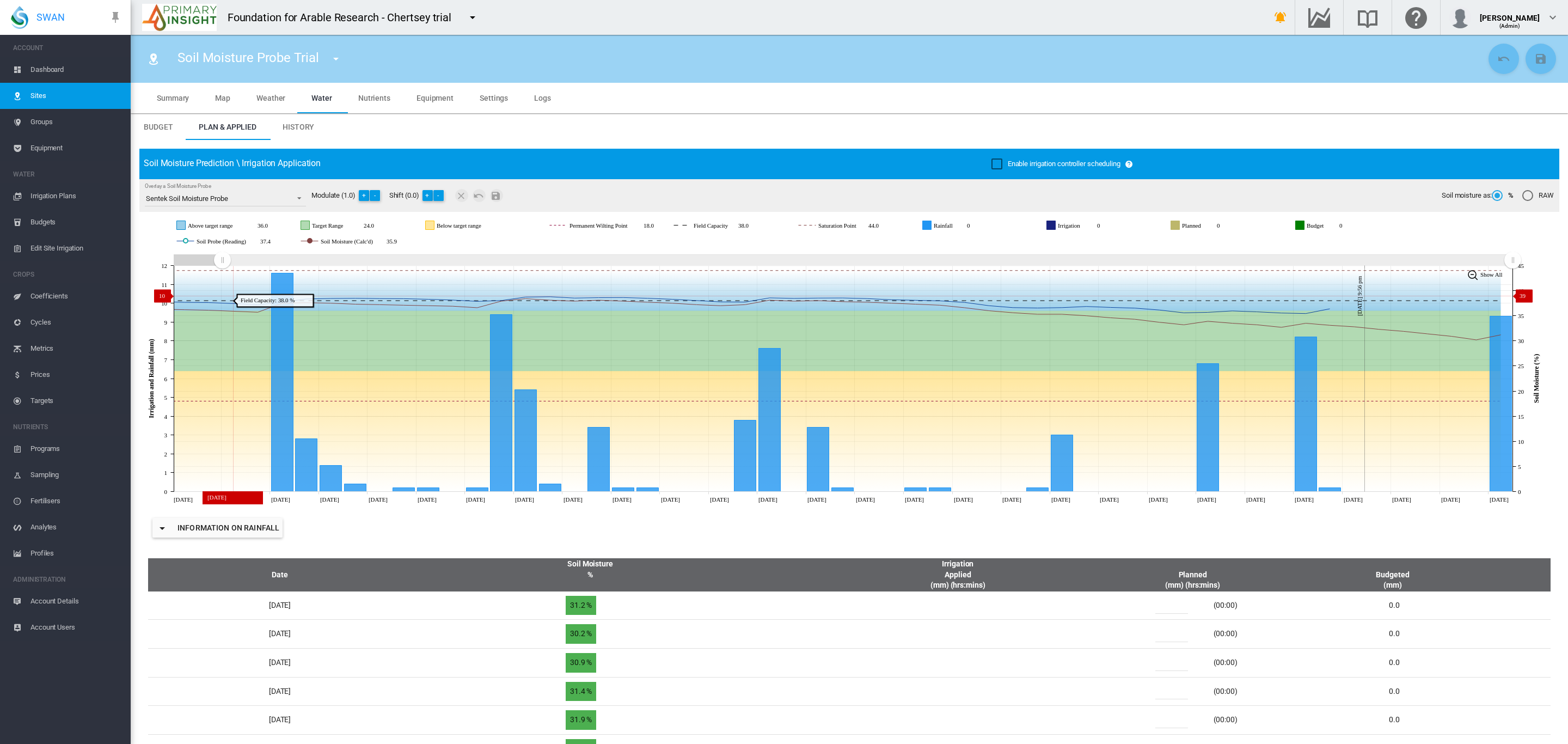
drag, startPoint x: 1186, startPoint y: 261, endPoint x: 222, endPoint y: 296, distance: 964.6
click at [222, 296] on icon "JavaScript chart by amCharts [DATE] [DATE] [DATE] [DATE] Aug [DATE] Aug [DATE] …" at bounding box center [843, 379] width 1408 height 254
click at [490, 105] on md-tab-item "Settings" at bounding box center [494, 98] width 54 height 30
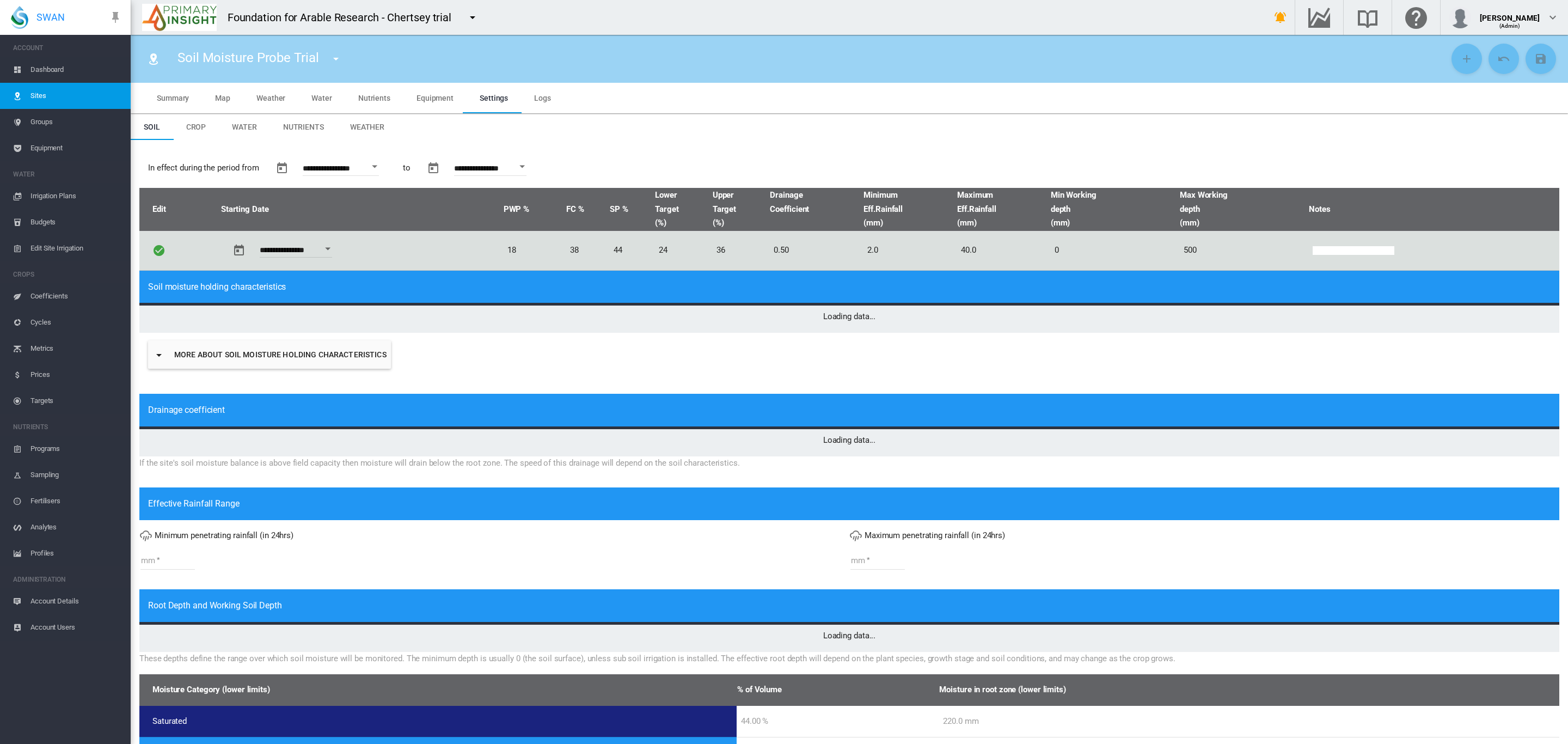
click at [198, 127] on span "Crop" at bounding box center [196, 127] width 20 height 9
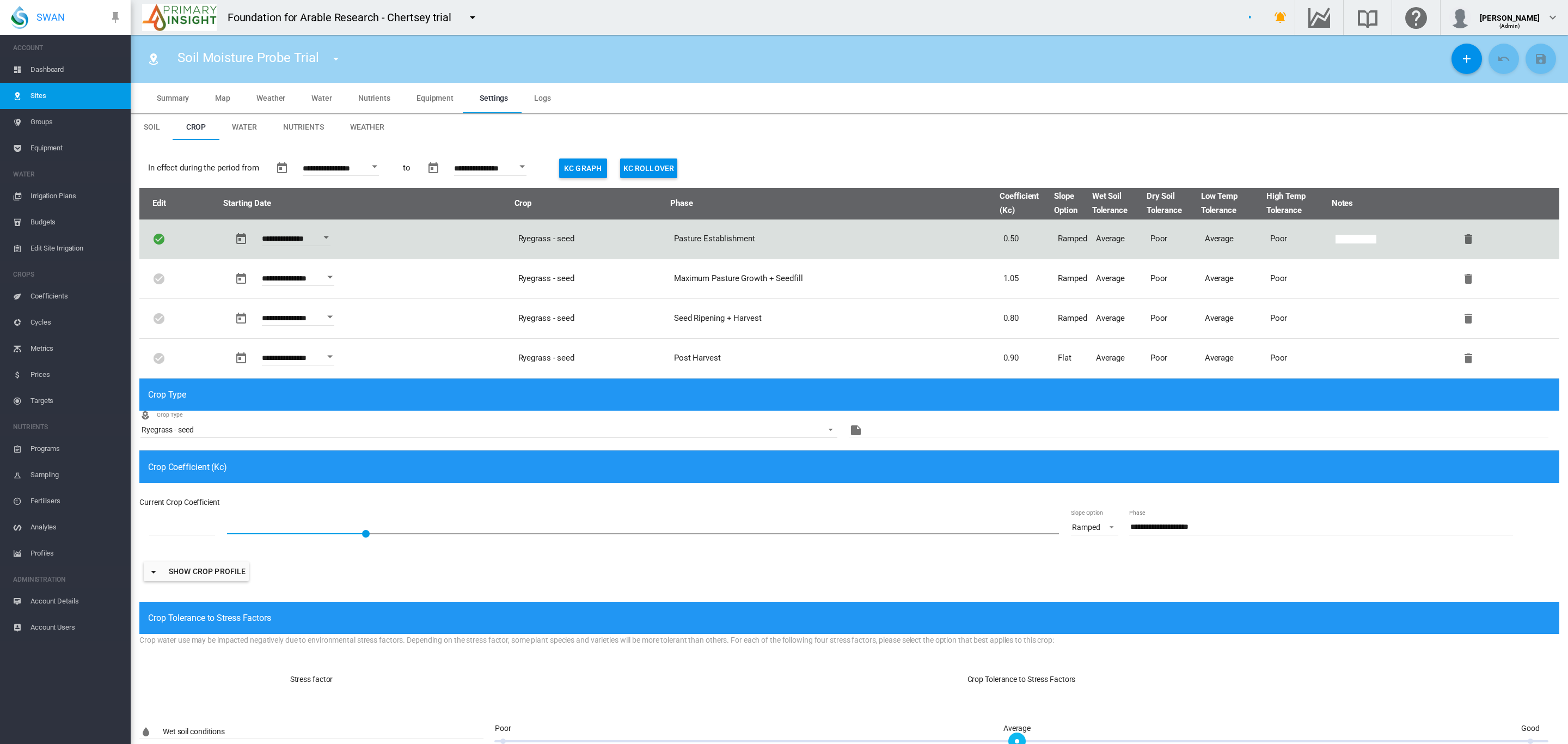
type input "*"
type input "**"
type input "****"
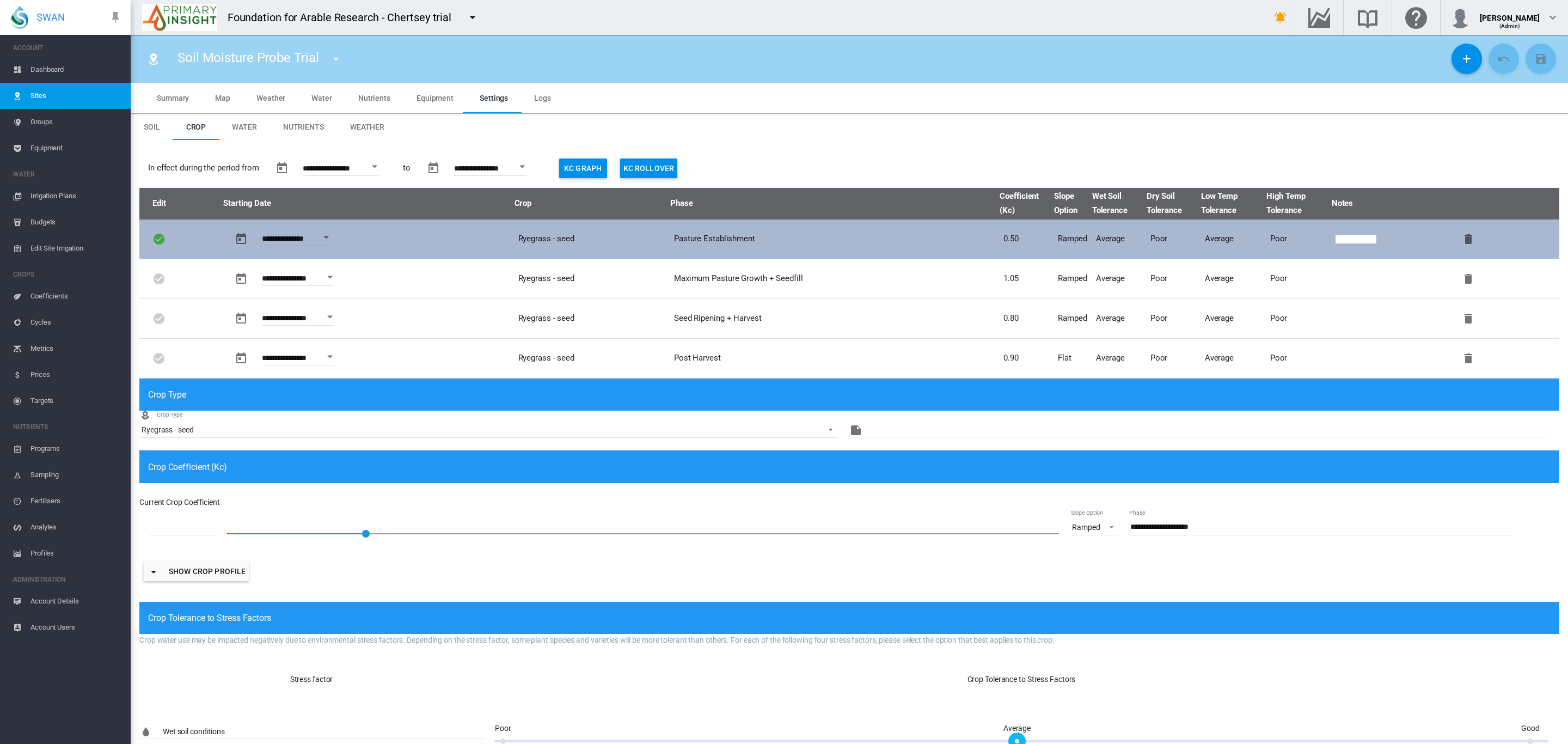
click at [999, 237] on td "0.50" at bounding box center [1026, 239] width 54 height 39
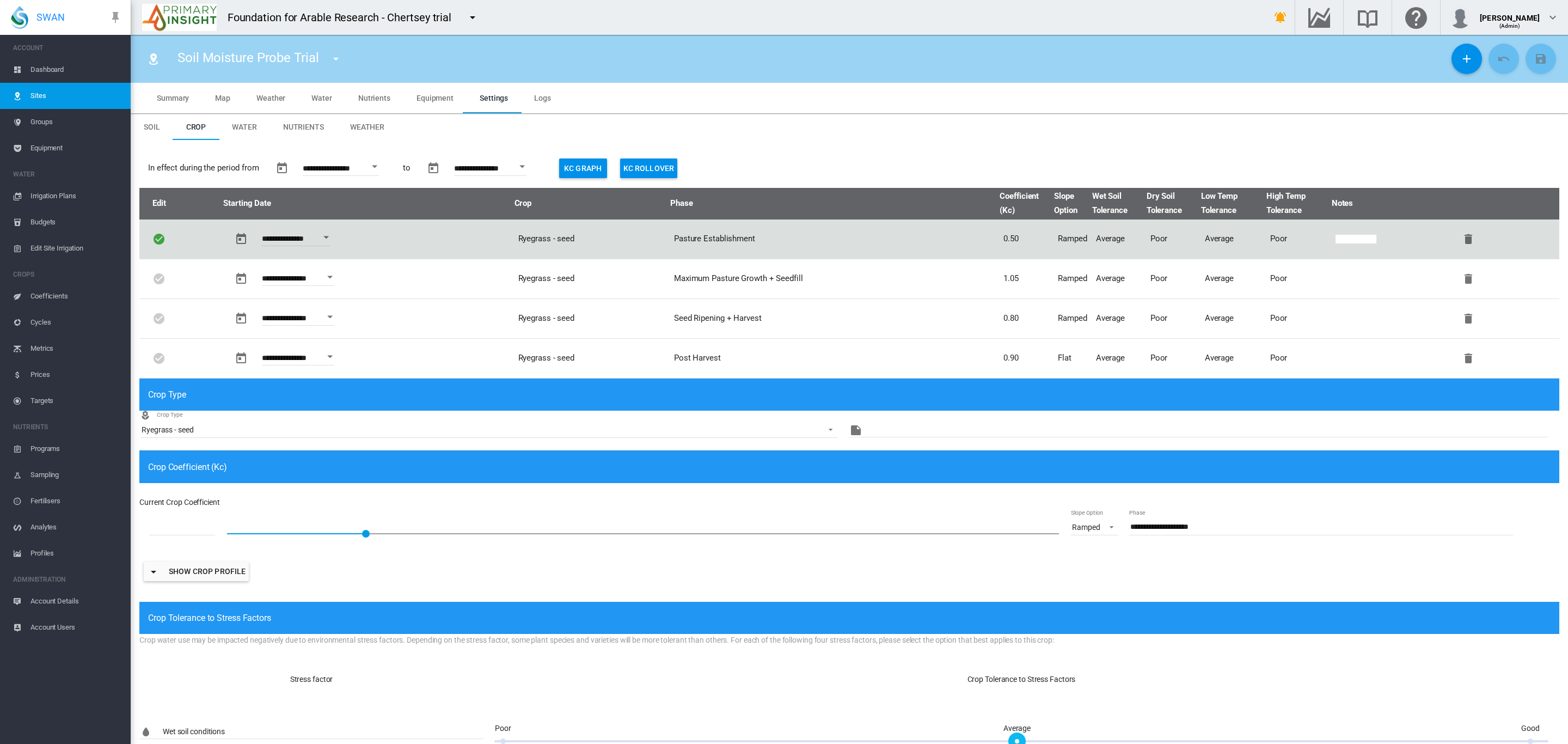
click at [60, 296] on span "Coefficients" at bounding box center [76, 296] width 91 height 26
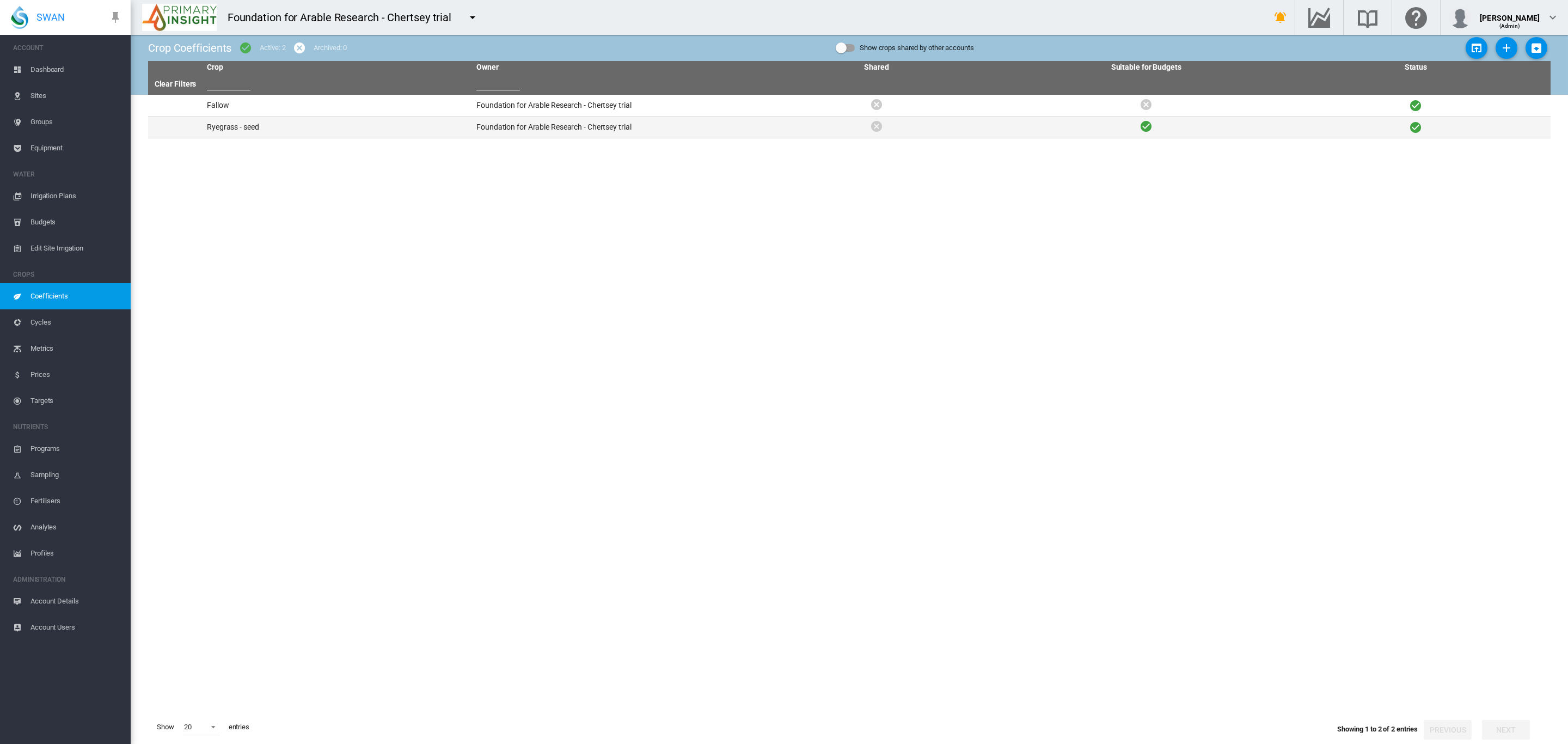
click at [579, 123] on td "Foundation for Arable Research - Chertsey trial" at bounding box center [606, 127] width 270 height 21
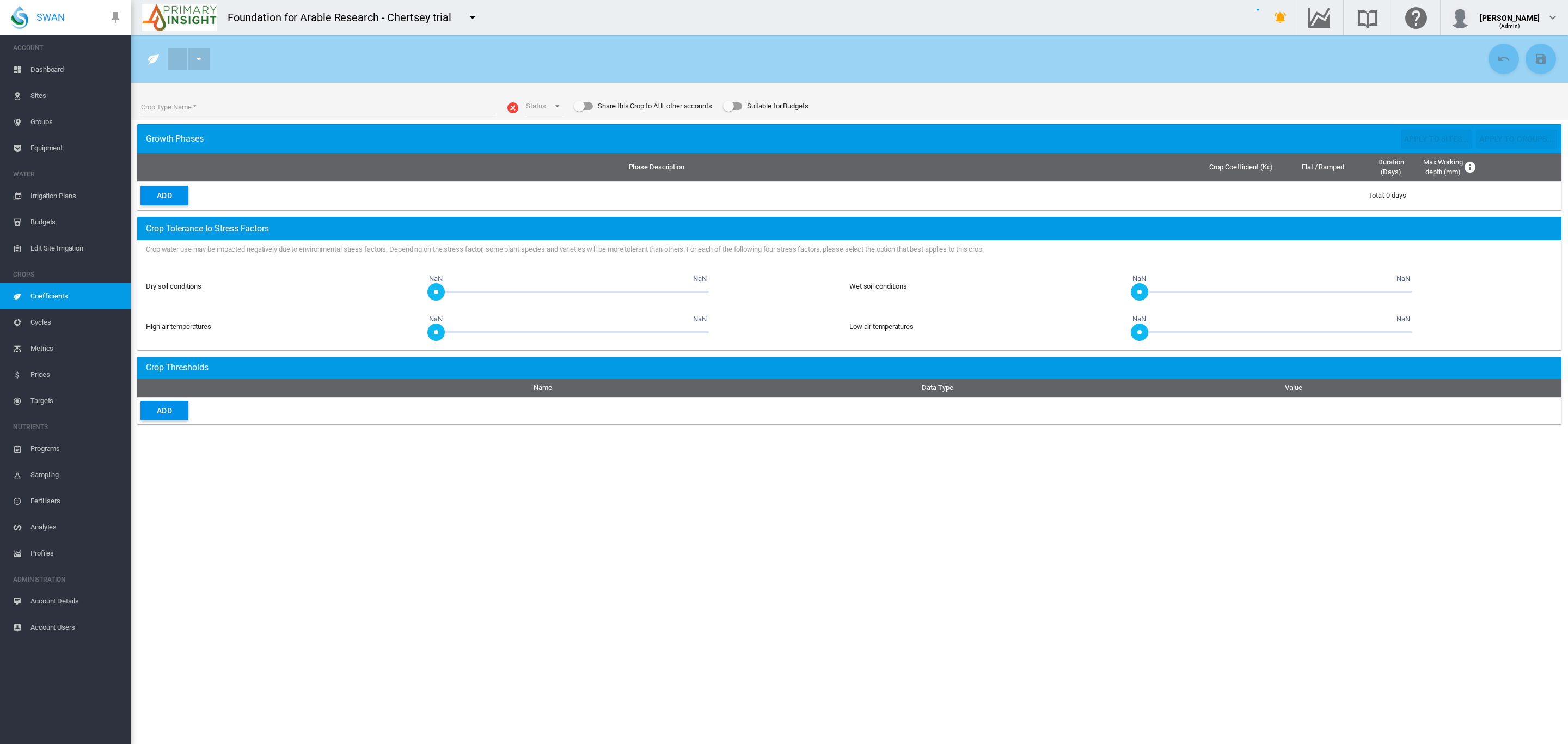
type input "**********"
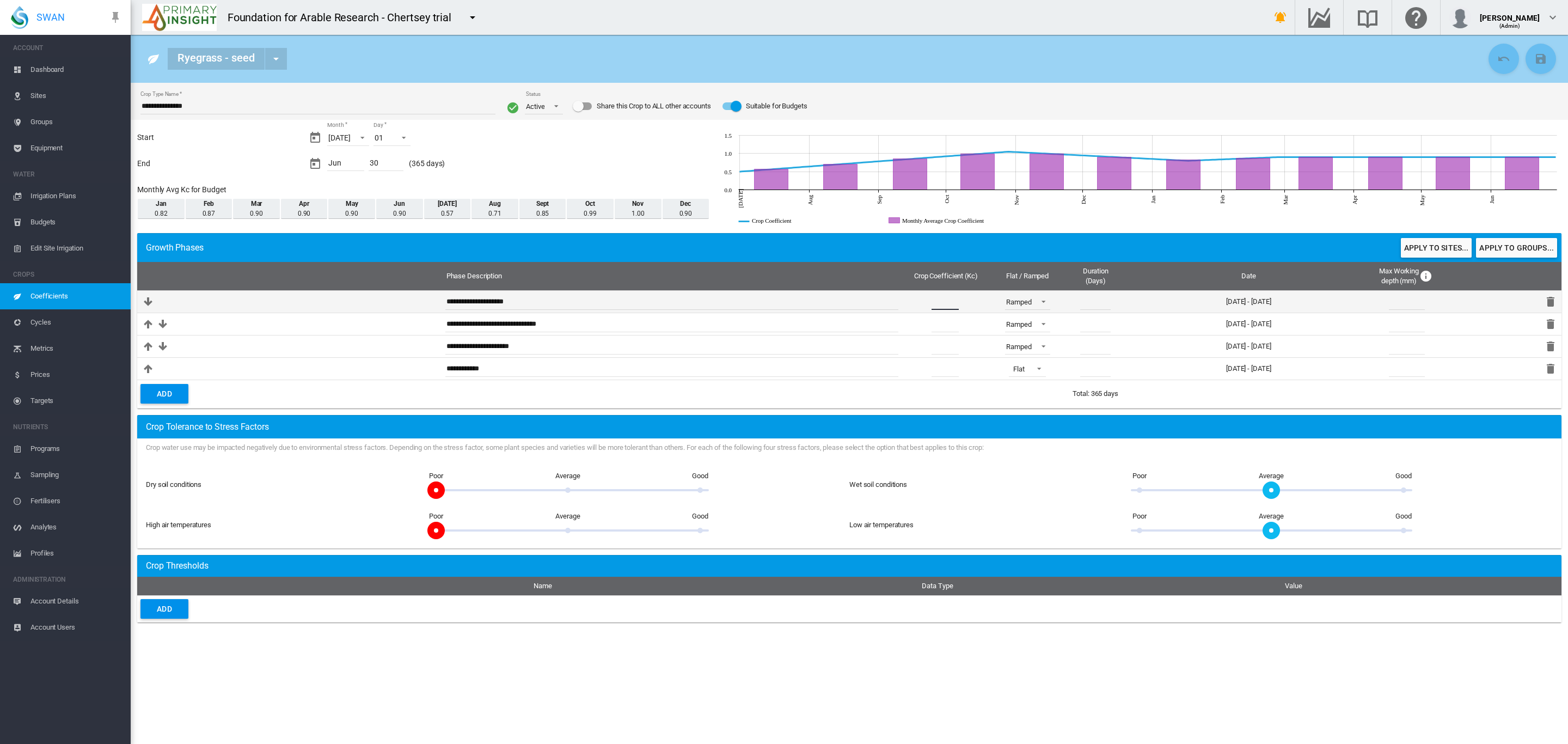
click at [956, 300] on input "***" at bounding box center [945, 301] width 27 height 16
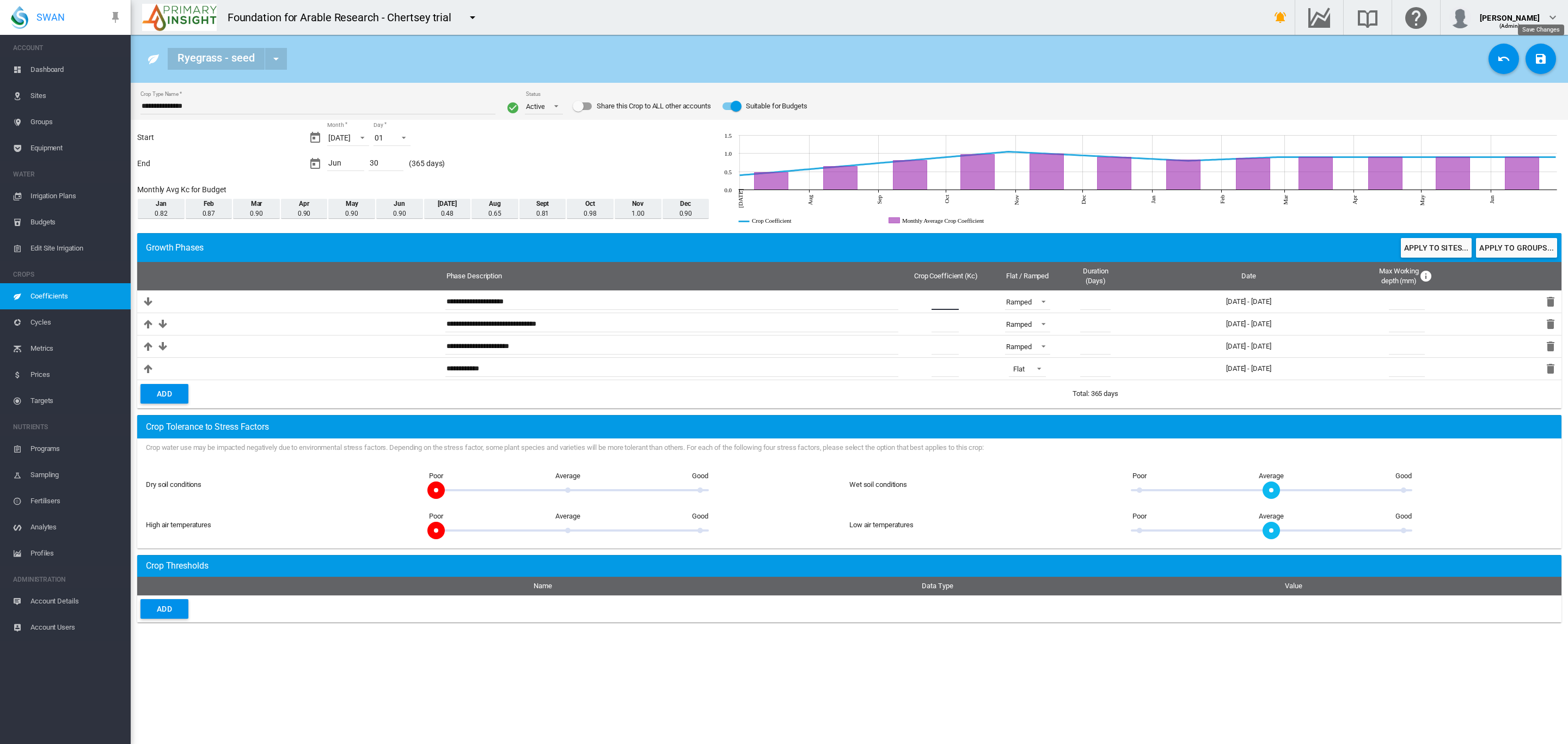
type input "***"
click at [1544, 59] on md-icon "icon-content-save" at bounding box center [1541, 58] width 13 height 13
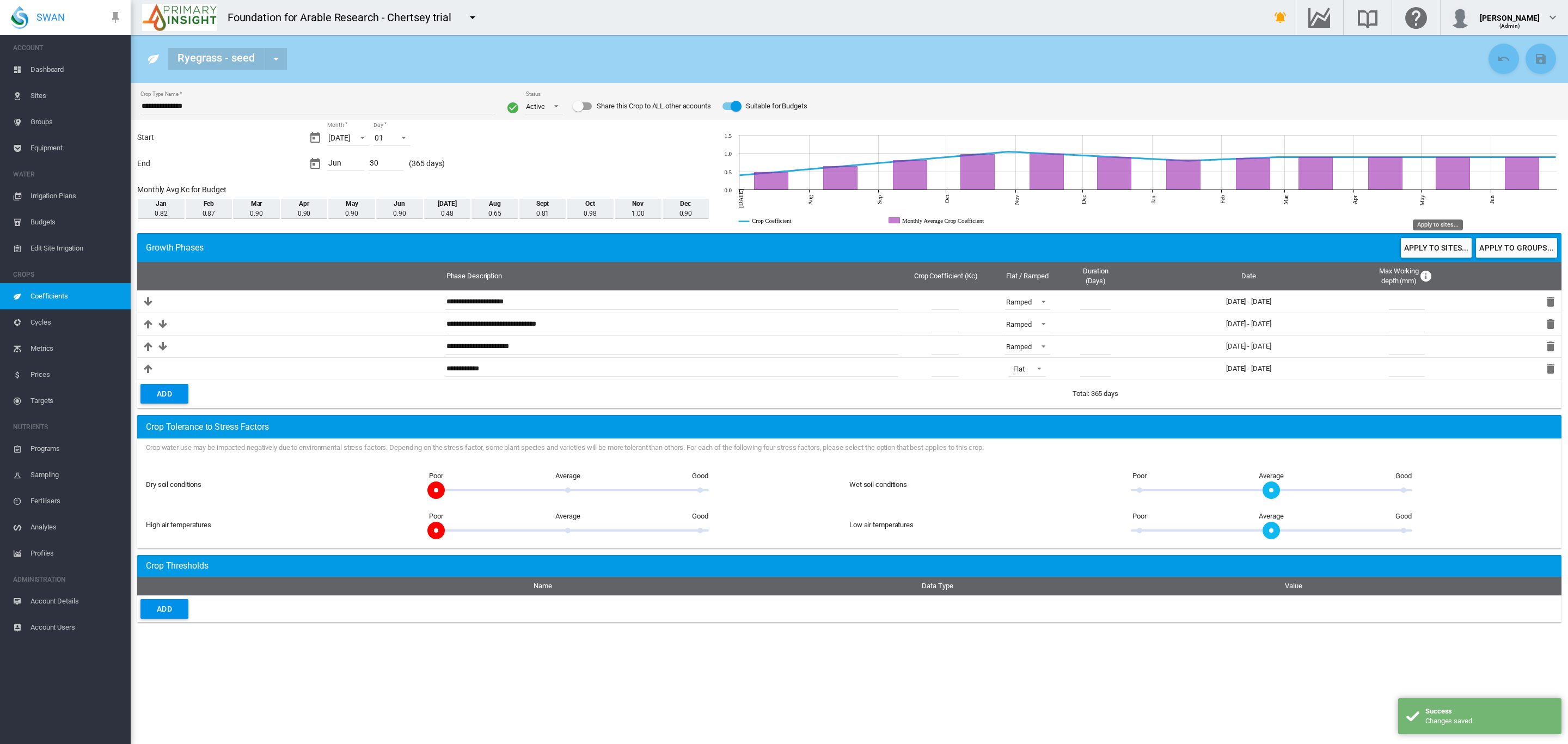
click at [1432, 245] on button "Apply to sites..." at bounding box center [1436, 248] width 71 height 19
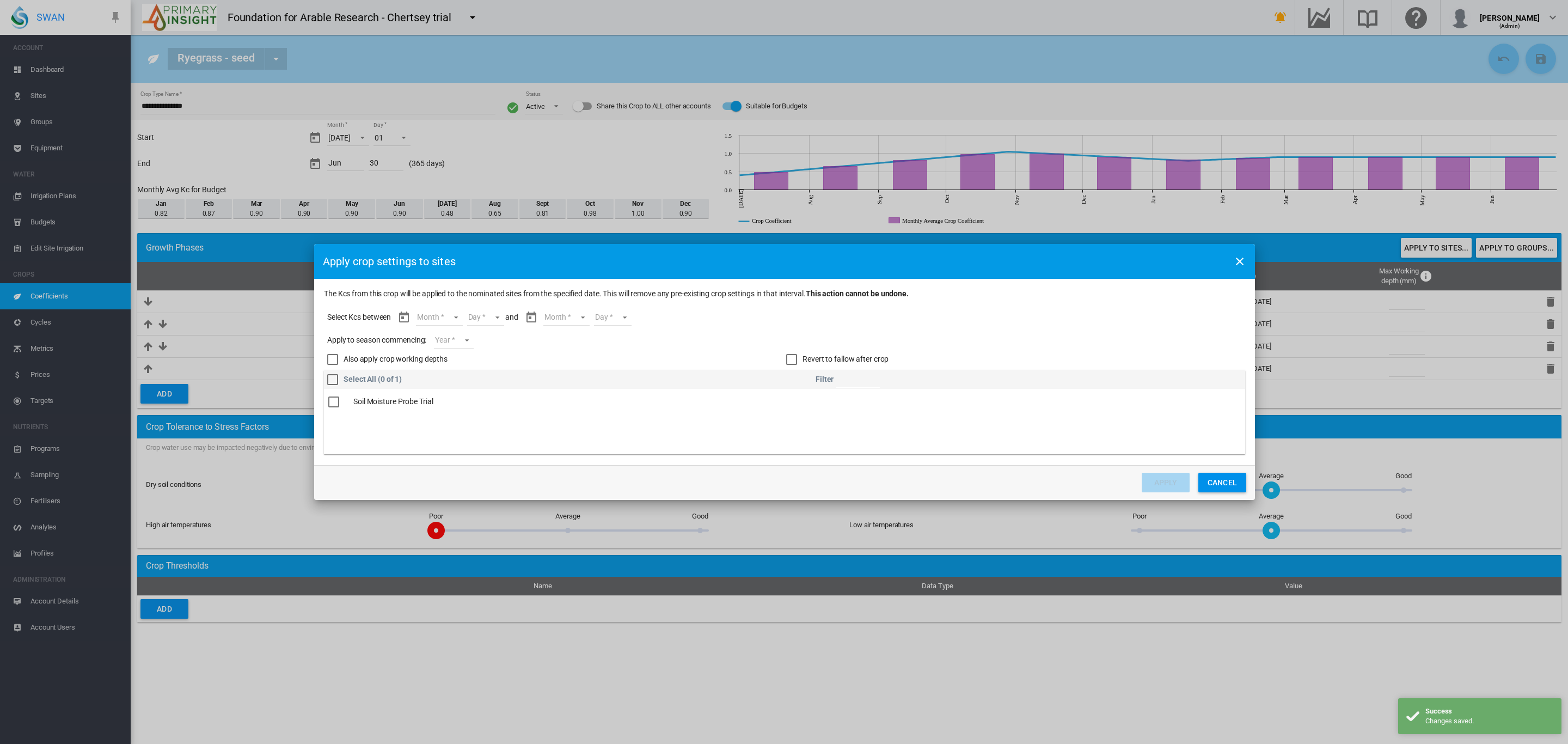
click at [453, 317] on md-select "Month [DATE] Aug Sept Oct Nov Dec Jan Feb Mar Apr May Jun" at bounding box center [439, 317] width 46 height 16
click at [433, 317] on md-option "[DATE]" at bounding box center [447, 317] width 74 height 26
click at [490, 318] on md-select "Day 01 02 03 04 05 06 07 08 09 10 11 12 13 14 15 16 17 18 19 20 21 22 23 24 25 …" at bounding box center [481, 317] width 38 height 16
click at [483, 317] on md-option "01" at bounding box center [488, 317] width 74 height 26
click at [572, 320] on md-select "Month [DATE] Aug Sept Oct Nov Dec Jan Feb Mar Apr May Jun" at bounding box center [561, 317] width 46 height 16
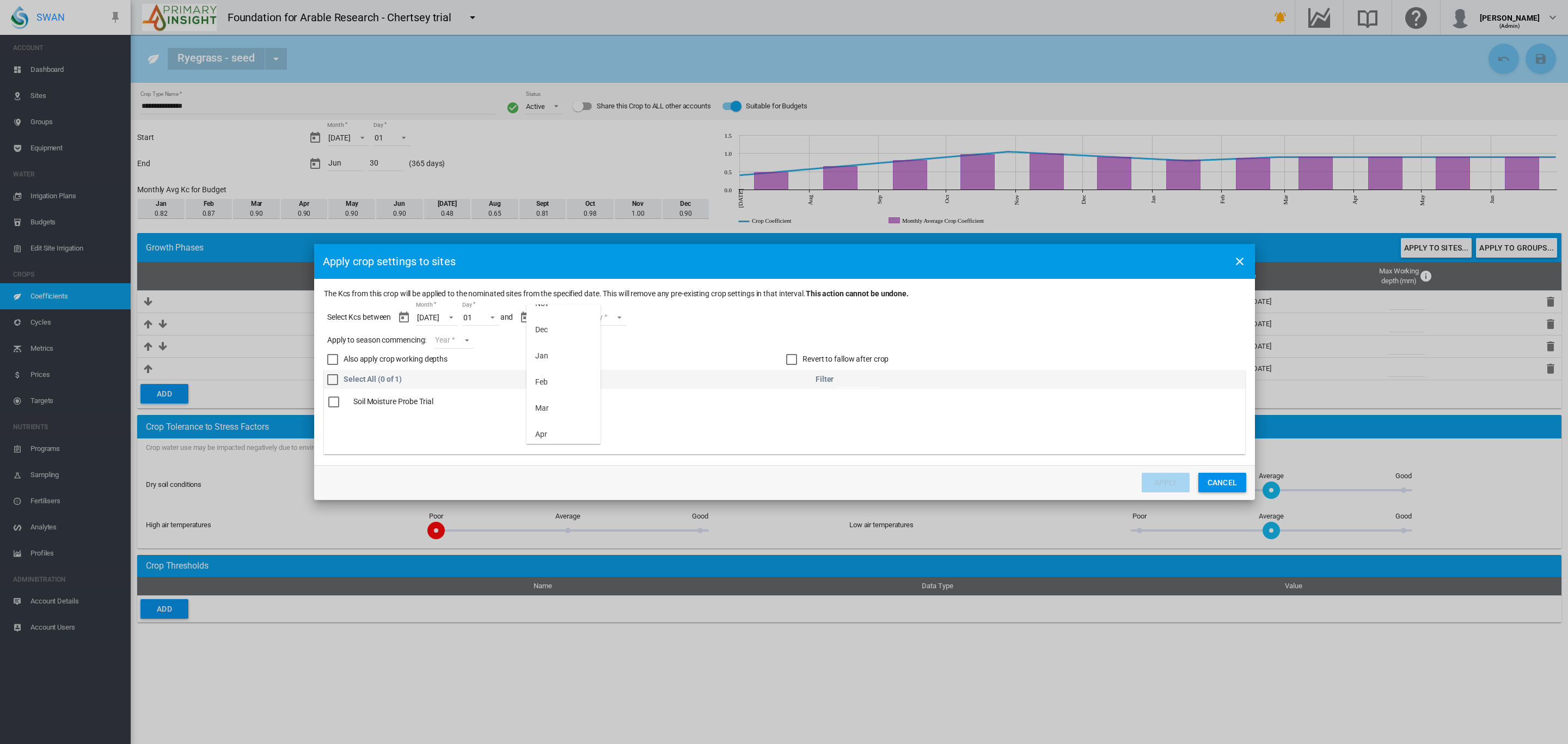
scroll to position [174, 0]
click at [550, 426] on md-option "Jun" at bounding box center [564, 431] width 74 height 26
click at [611, 317] on md-select "Day 01 02 03 04 05 06 07 08 09 10 11 12 13 14 15 16 17 18 19 20 21 22 23 24 25 …" at bounding box center [598, 317] width 38 height 16
click at [579, 429] on div "30" at bounding box center [581, 431] width 9 height 11
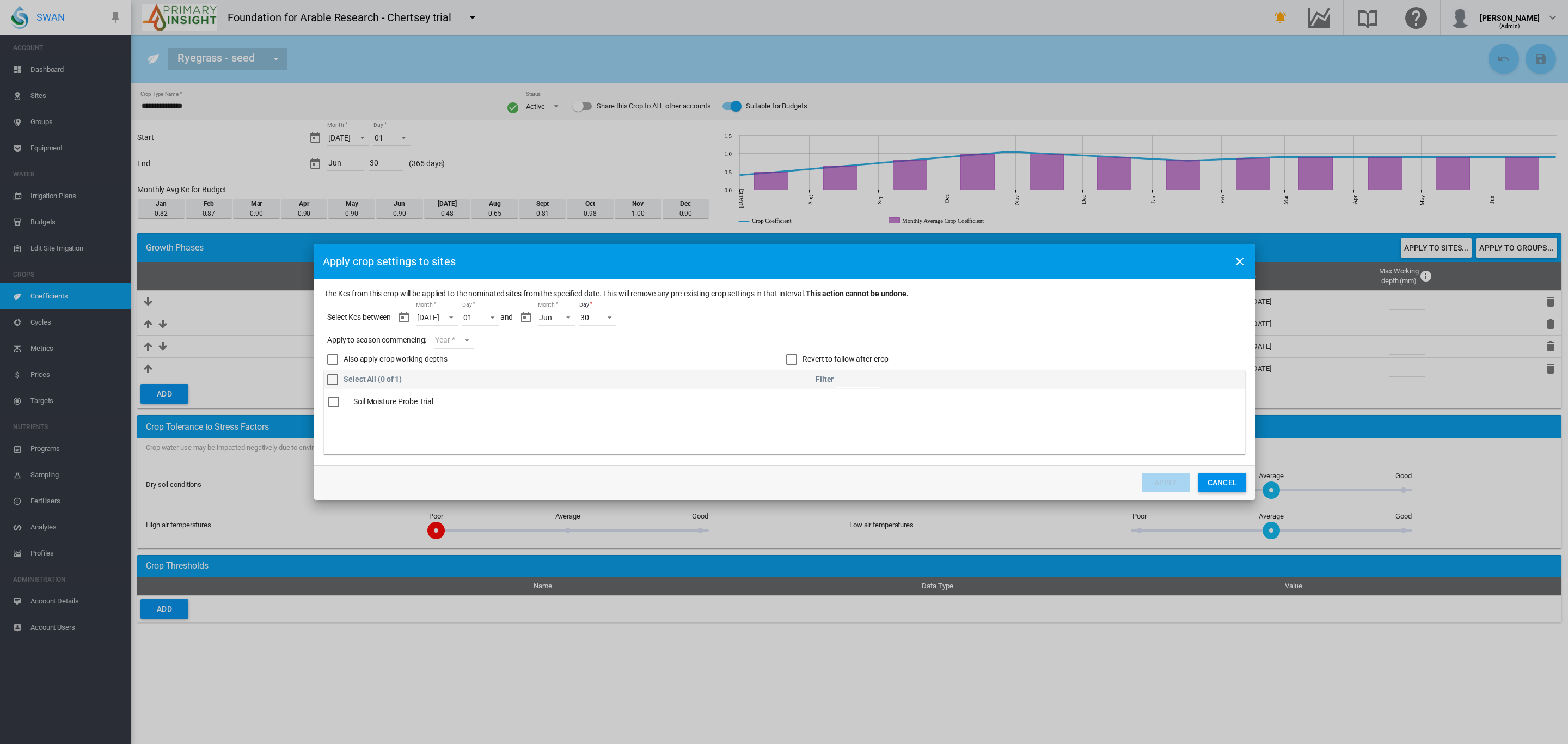
click at [469, 340] on md-select "Year [DATE] [CREDIT_CARD_NUMBER]" at bounding box center [453, 340] width 39 height 16
click at [457, 343] on div "2025" at bounding box center [453, 339] width 18 height 11
click at [334, 405] on div "The Kcs ..." at bounding box center [334, 402] width 11 height 11
click at [1169, 479] on button "Apply" at bounding box center [1166, 482] width 48 height 19
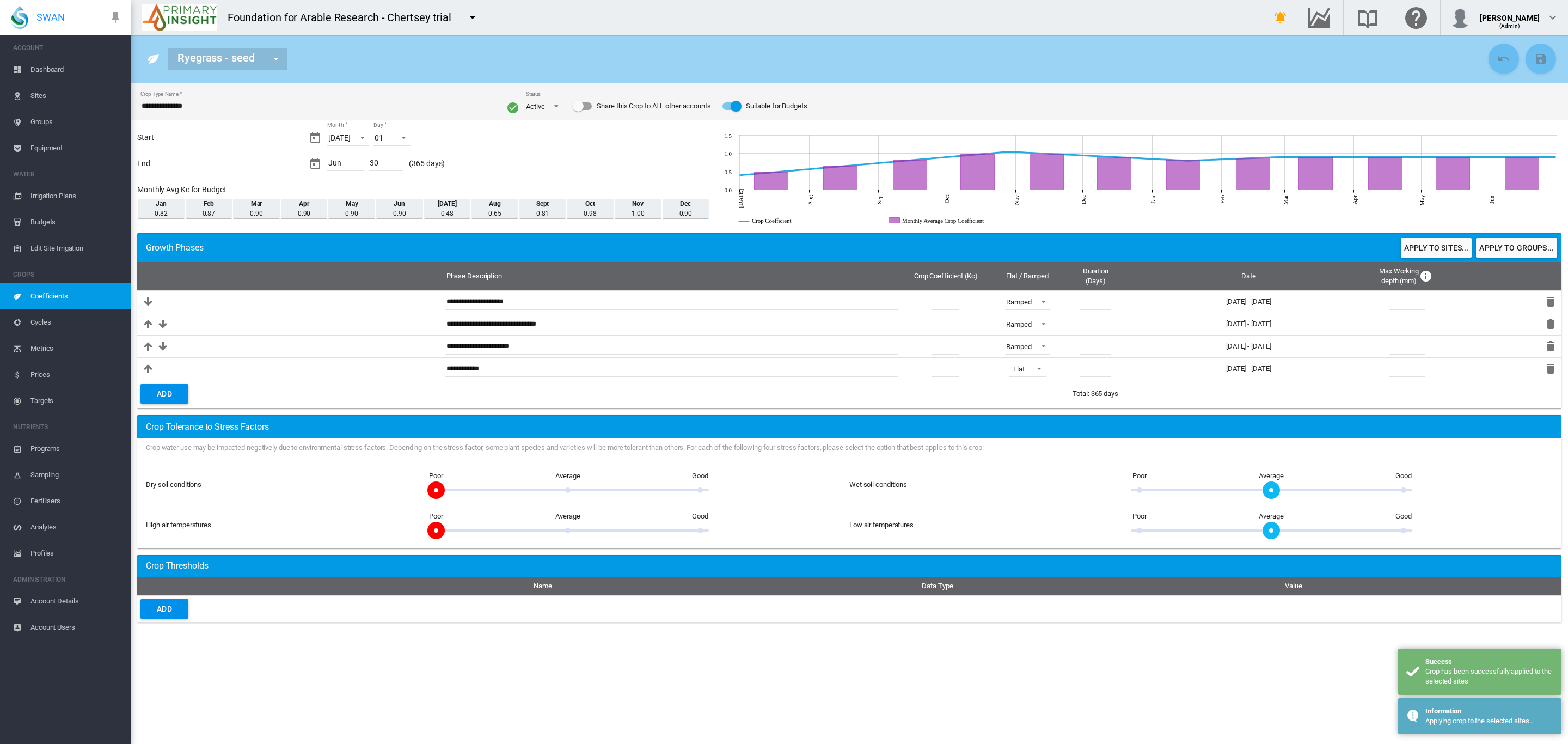
click at [55, 292] on span "Coefficients" at bounding box center [76, 296] width 91 height 26
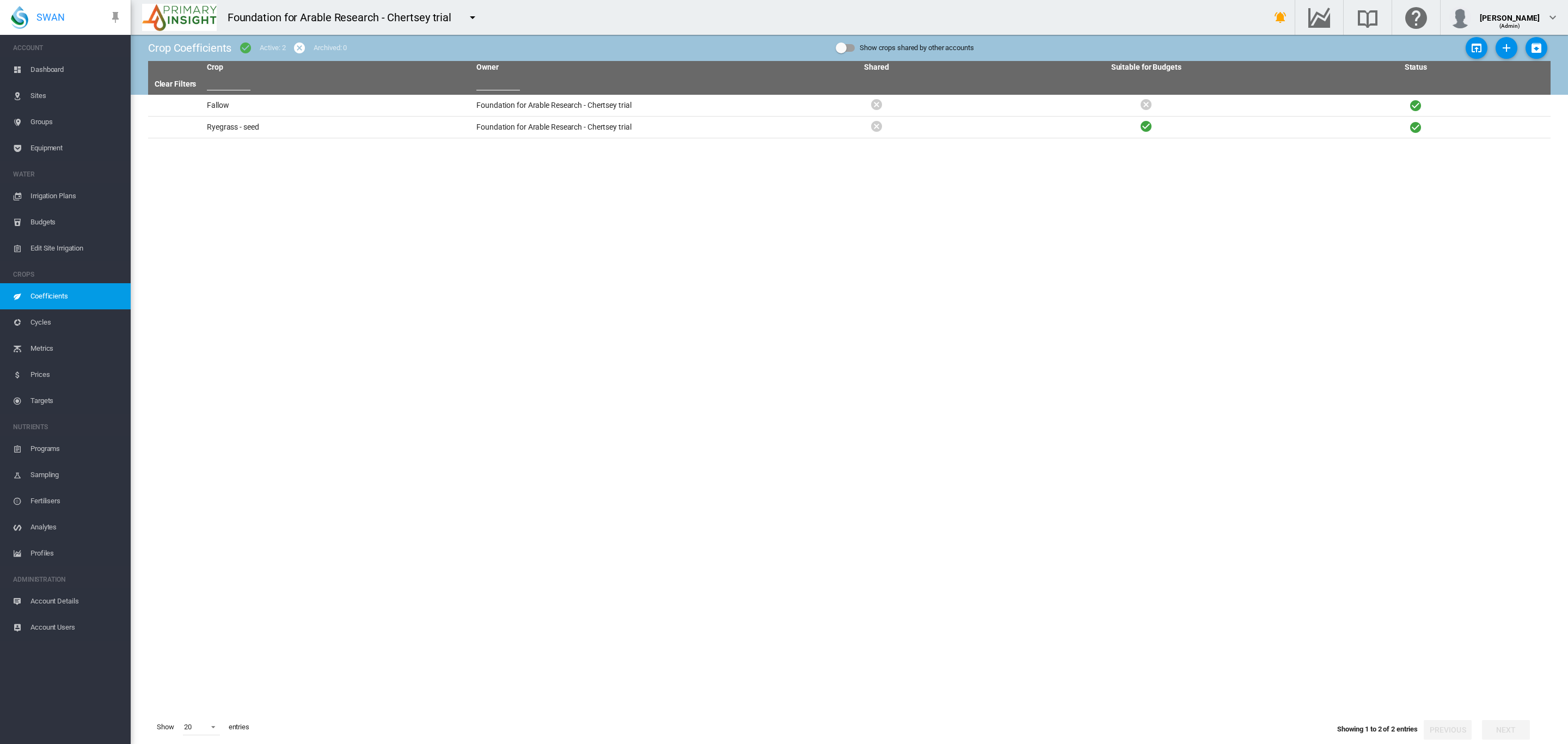
click at [55, 69] on span "Dashboard" at bounding box center [76, 69] width 91 height 26
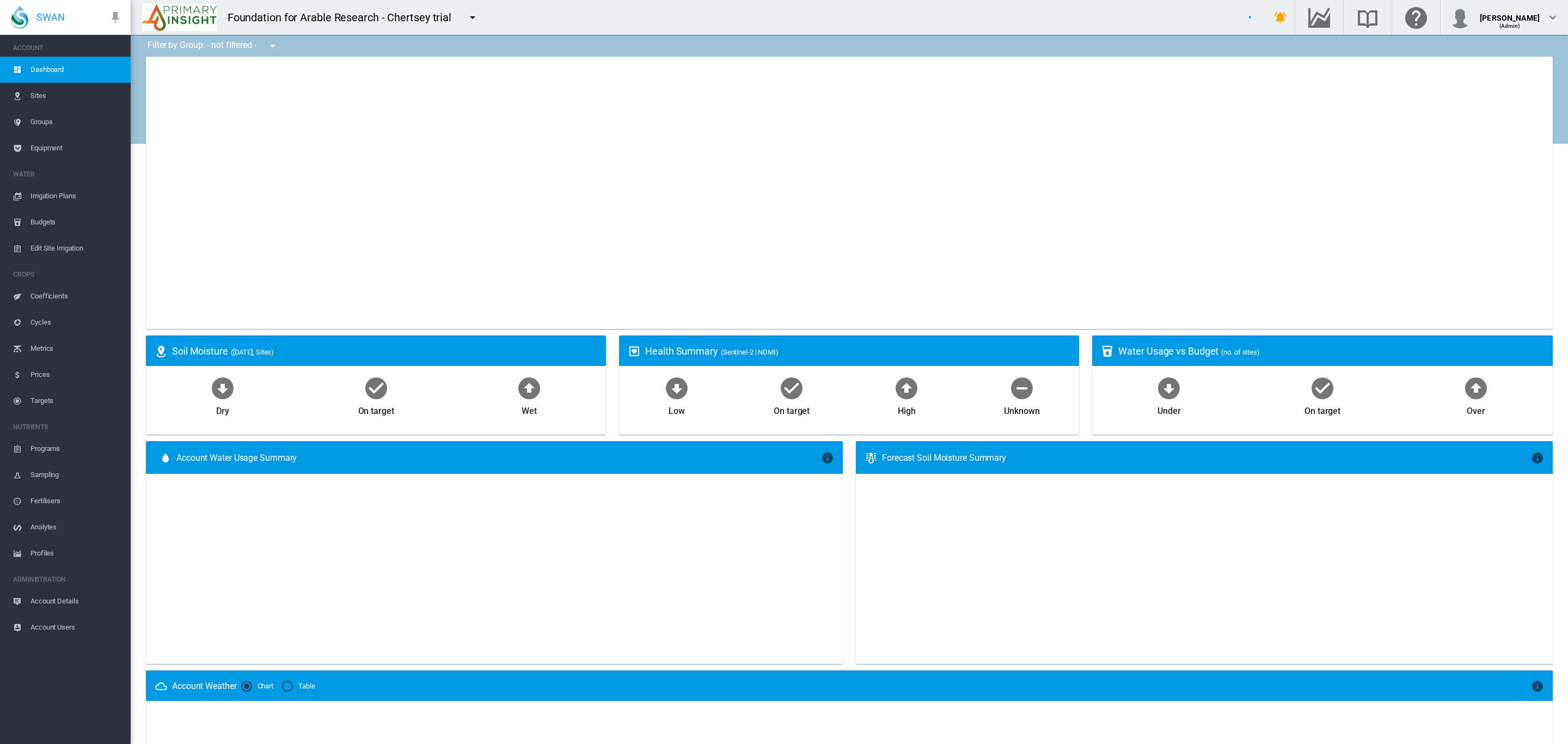
type input "**********"
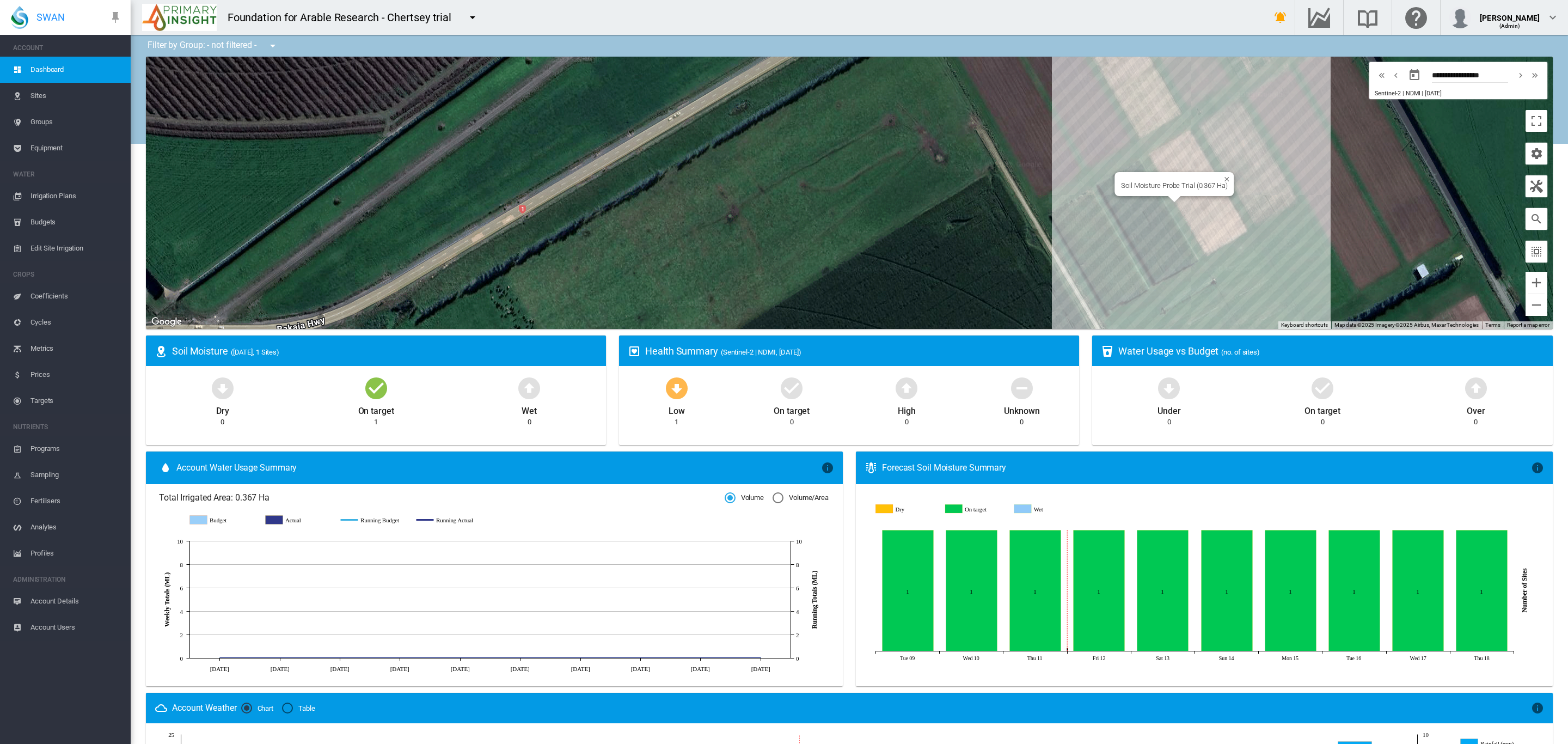
click at [1199, 217] on div "Soil Moisture Probe Trial (0.367 Ha)" at bounding box center [849, 192] width 1407 height 272
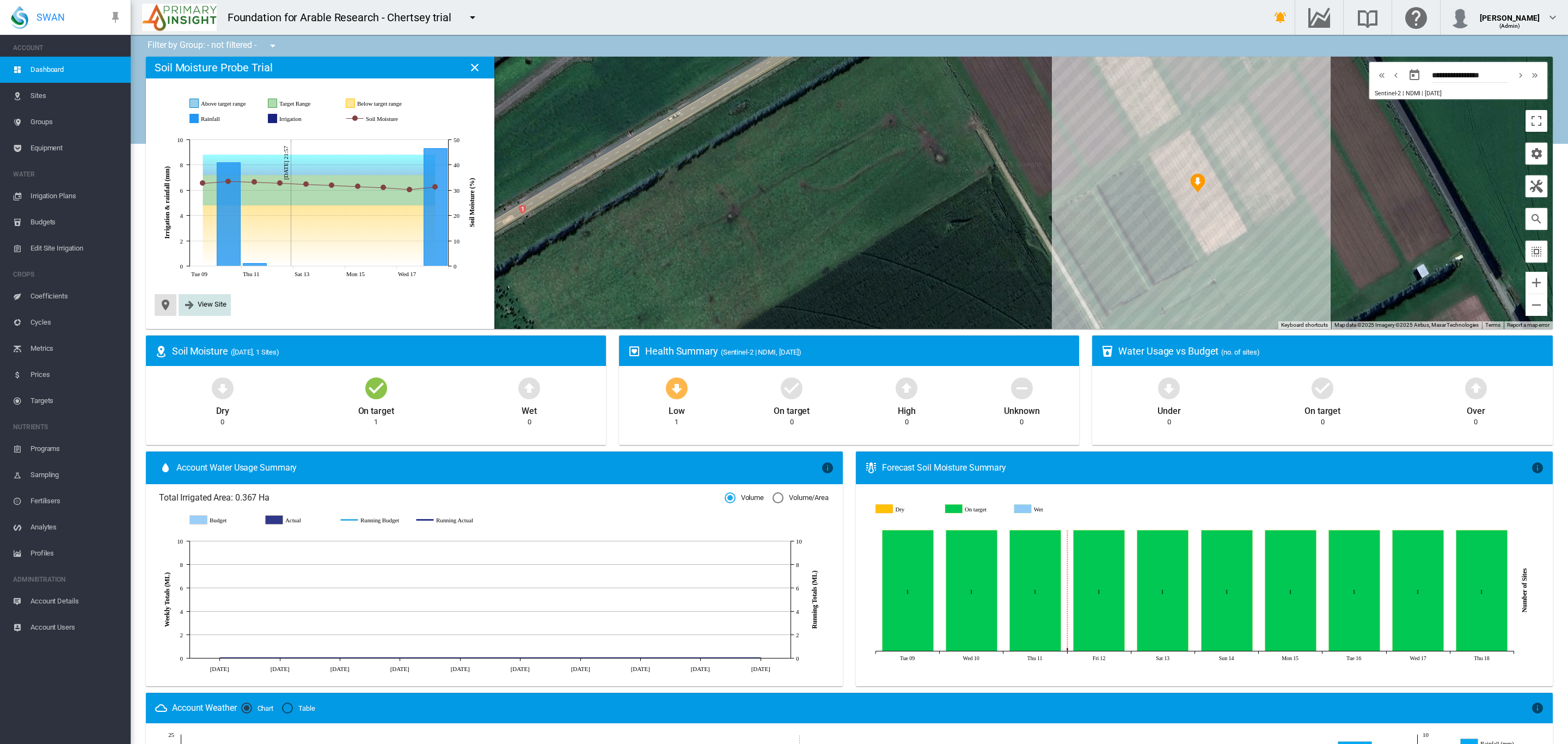
click at [215, 307] on span "View Site" at bounding box center [212, 304] width 29 height 8
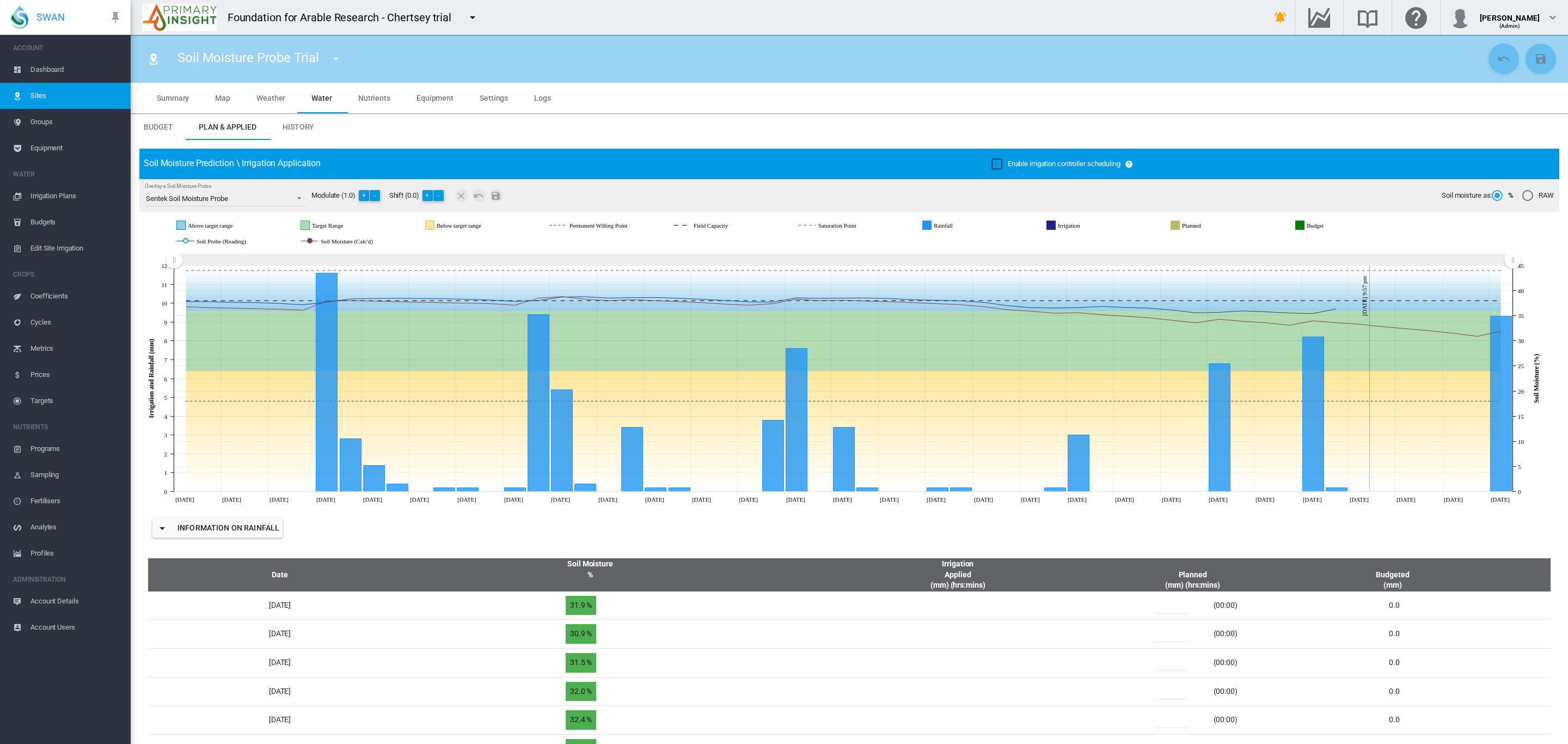
click at [471, 20] on md-icon "icon-menu-down" at bounding box center [472, 17] width 13 height 13
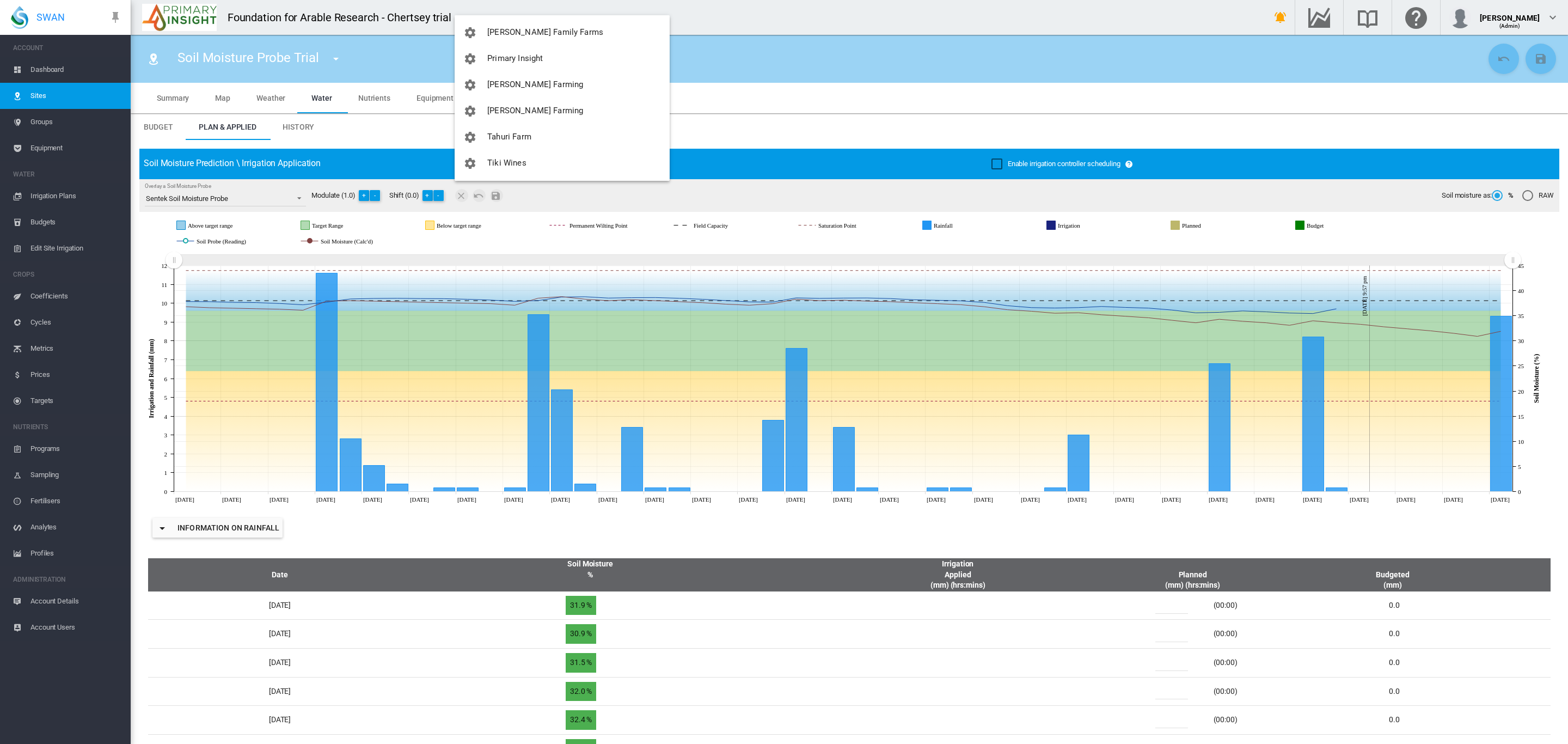
scroll to position [366, 0]
click at [517, 111] on span "Tahuri Farm" at bounding box center [509, 111] width 44 height 10
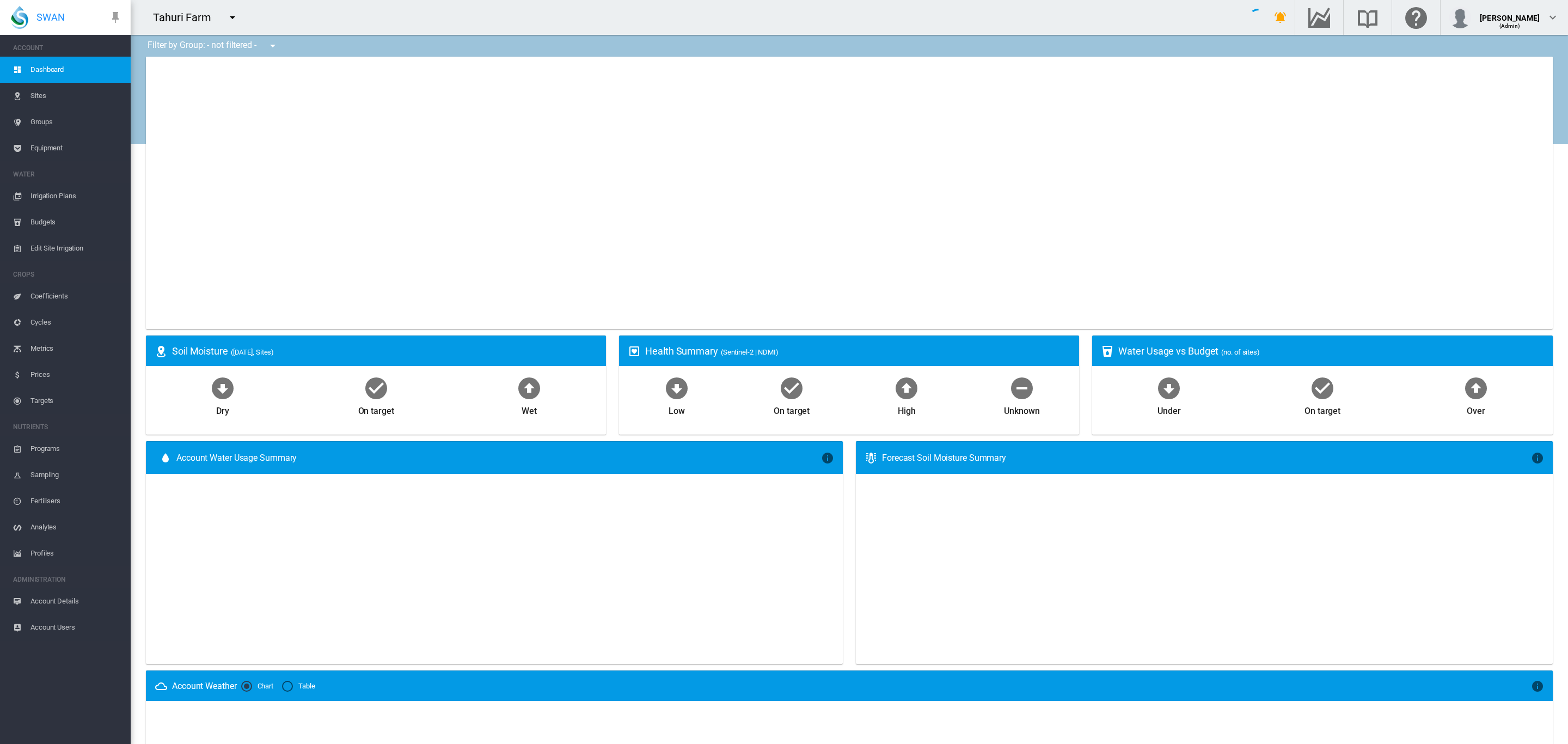
type input "**********"
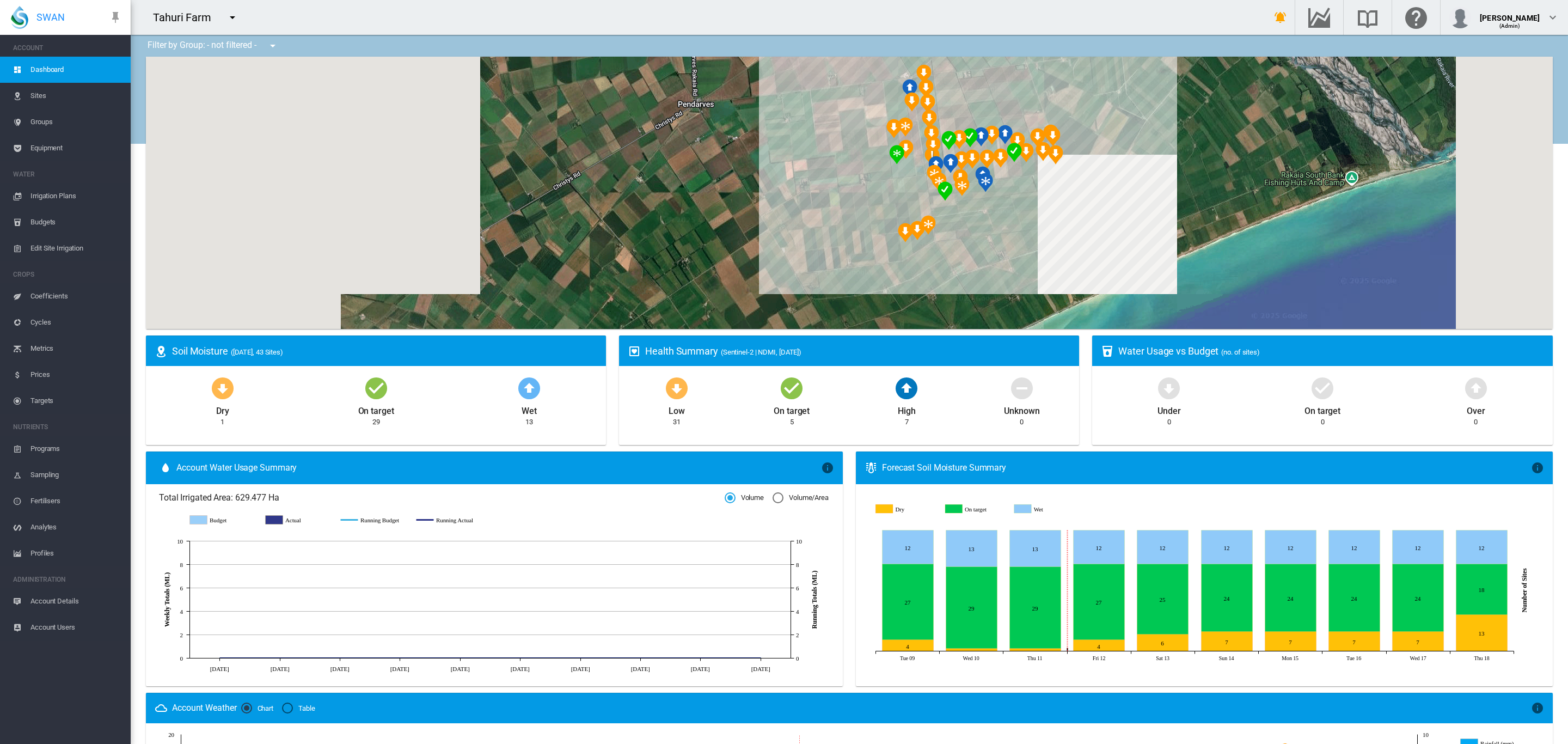
drag, startPoint x: 752, startPoint y: 200, endPoint x: 564, endPoint y: 259, distance: 197.0
click at [565, 260] on div at bounding box center [849, 192] width 1407 height 272
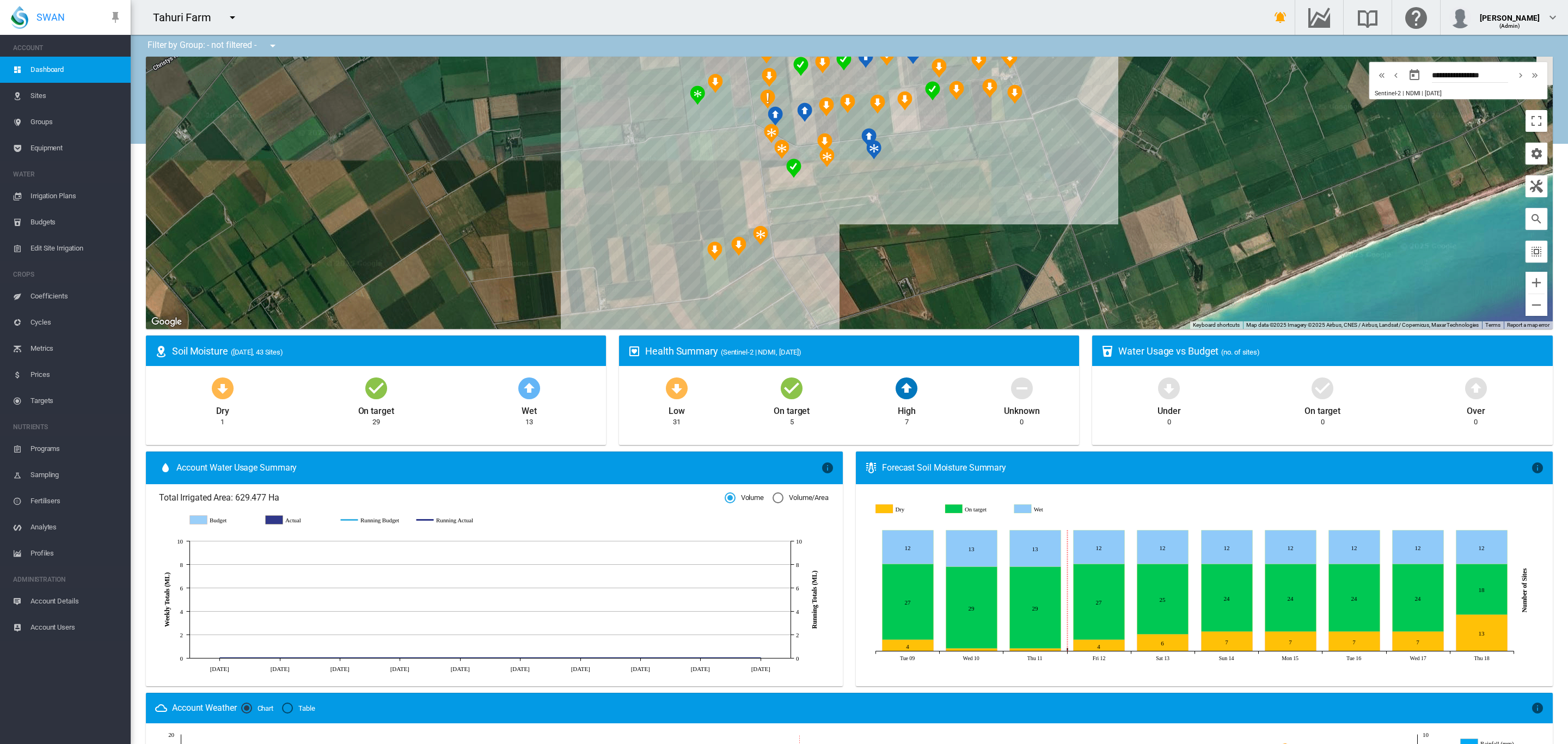
drag, startPoint x: 973, startPoint y: 222, endPoint x: 945, endPoint y: 225, distance: 28.2
click at [945, 225] on div at bounding box center [849, 192] width 1407 height 272
click at [783, 138] on div at bounding box center [849, 192] width 1407 height 272
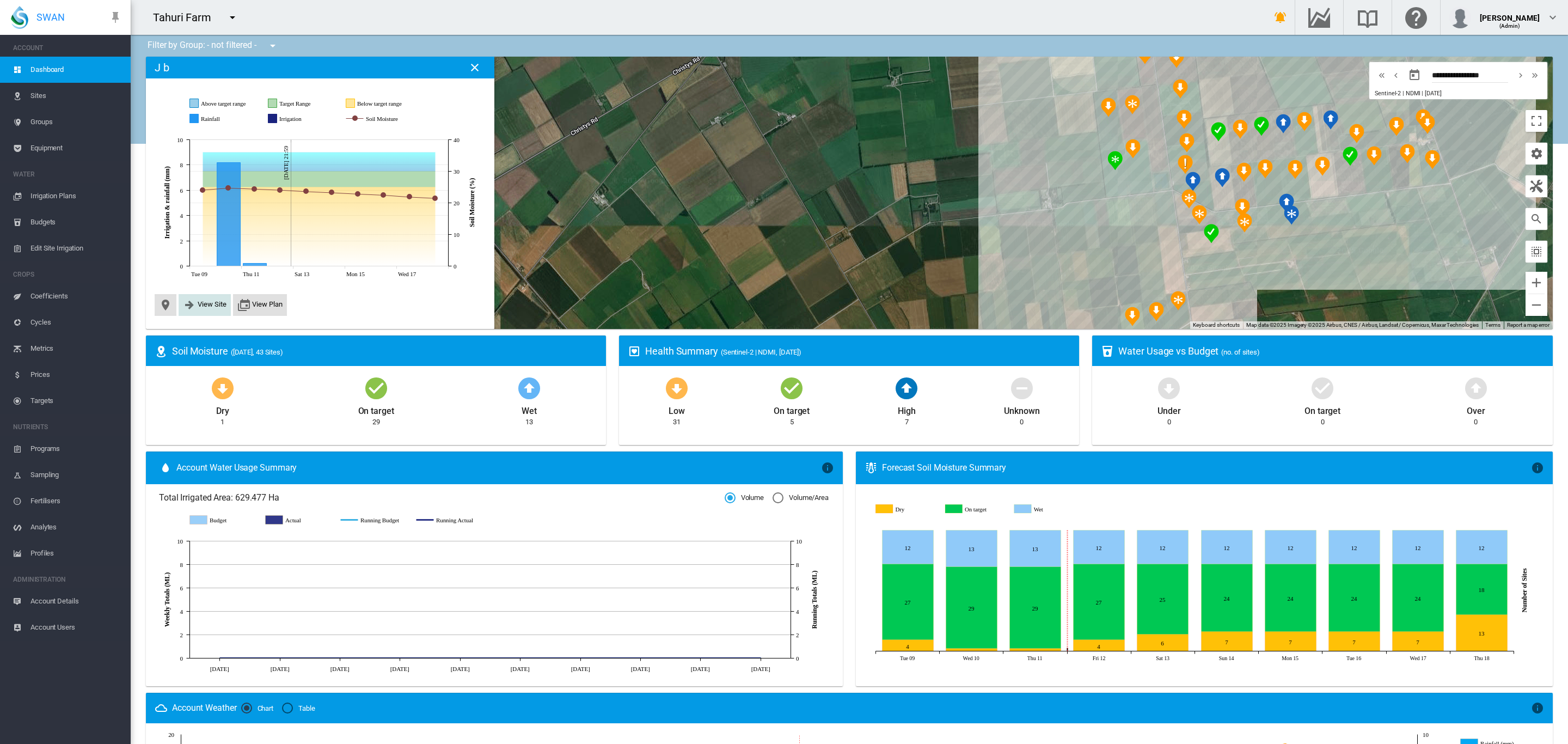
click at [203, 304] on span "View Site" at bounding box center [212, 304] width 29 height 8
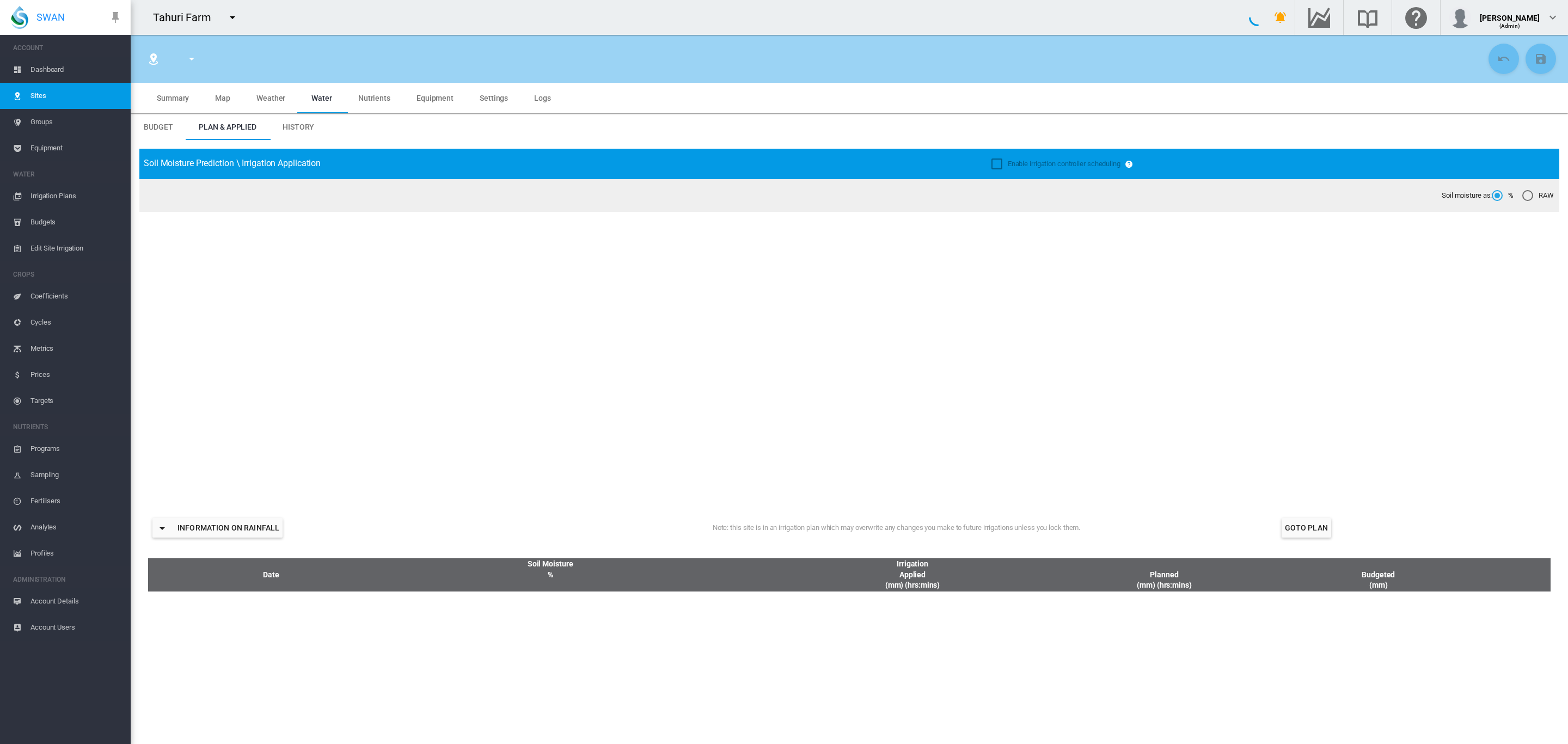
type input "***"
type input "*********"
type input "**"
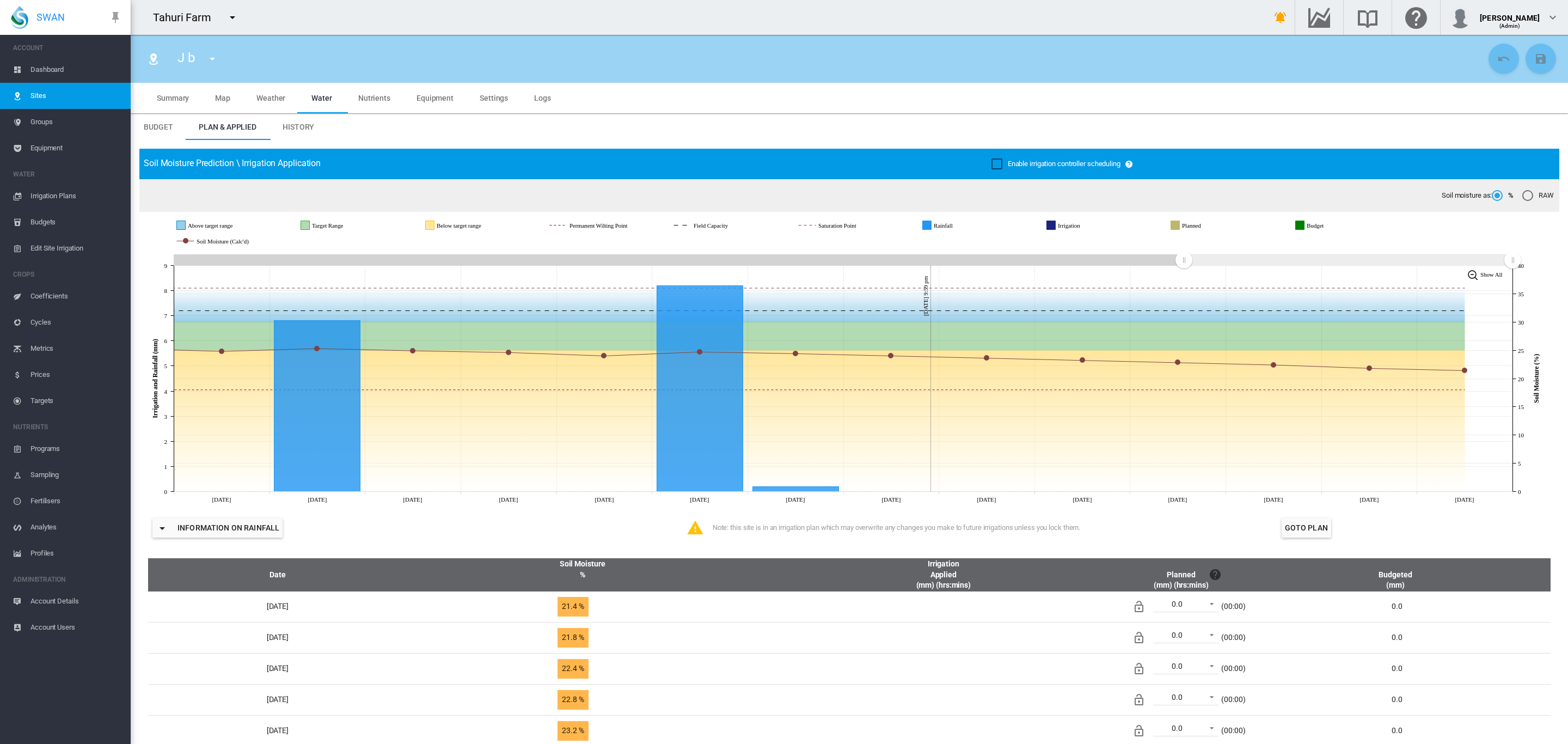
click at [485, 94] on span "Settings" at bounding box center [494, 98] width 29 height 9
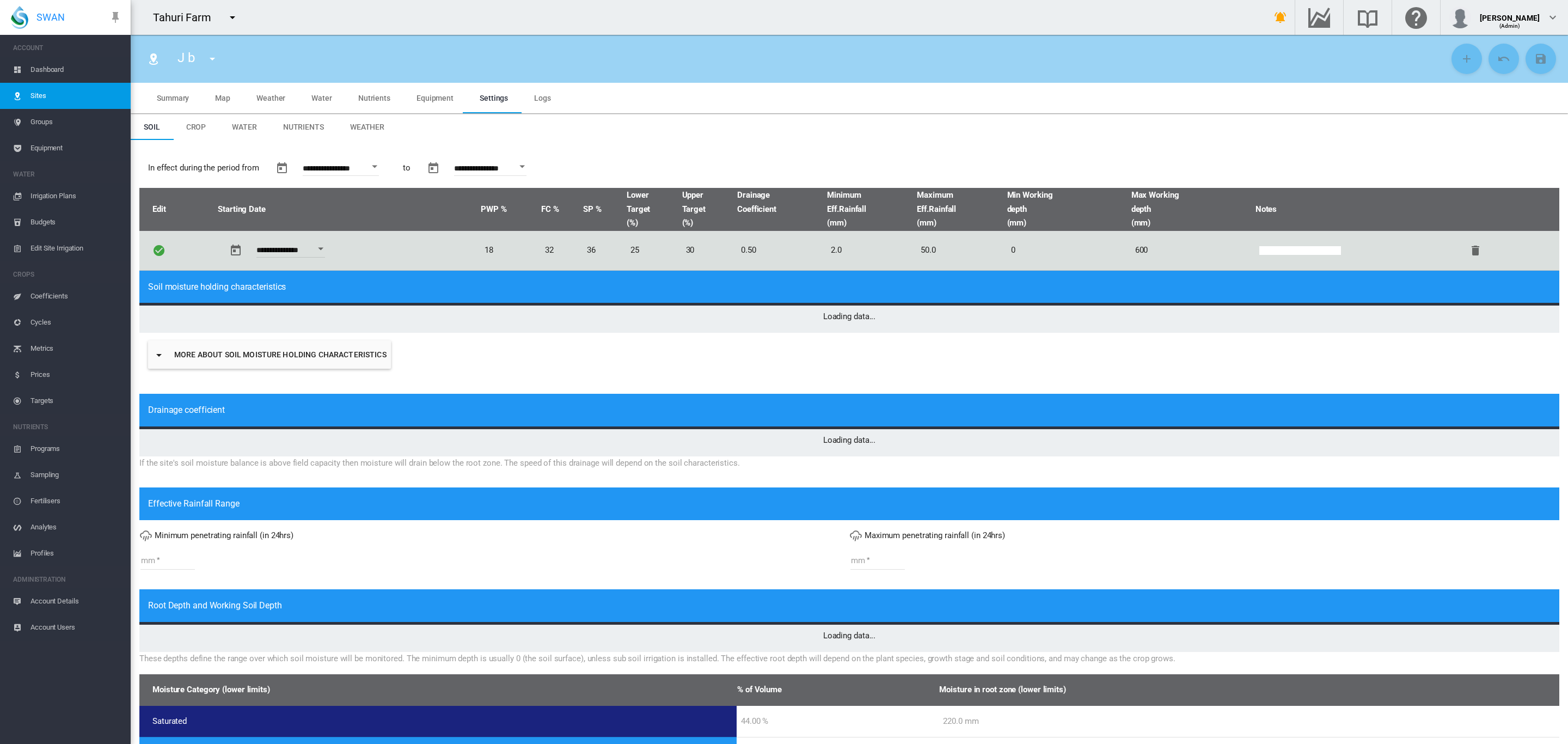
click at [43, 119] on span "Groups" at bounding box center [76, 122] width 91 height 26
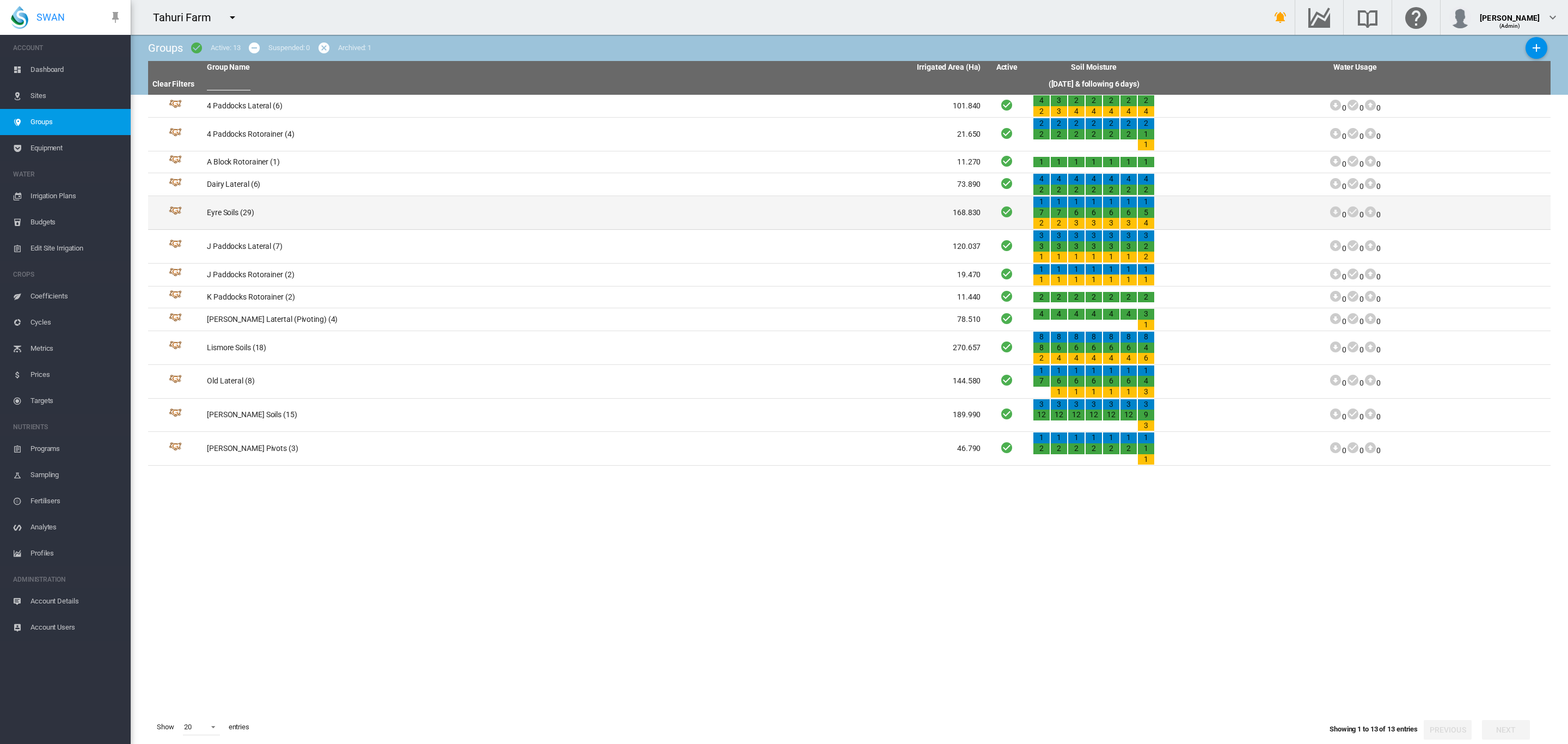
click at [239, 211] on td "Eyre Soils (29)" at bounding box center [398, 212] width 391 height 33
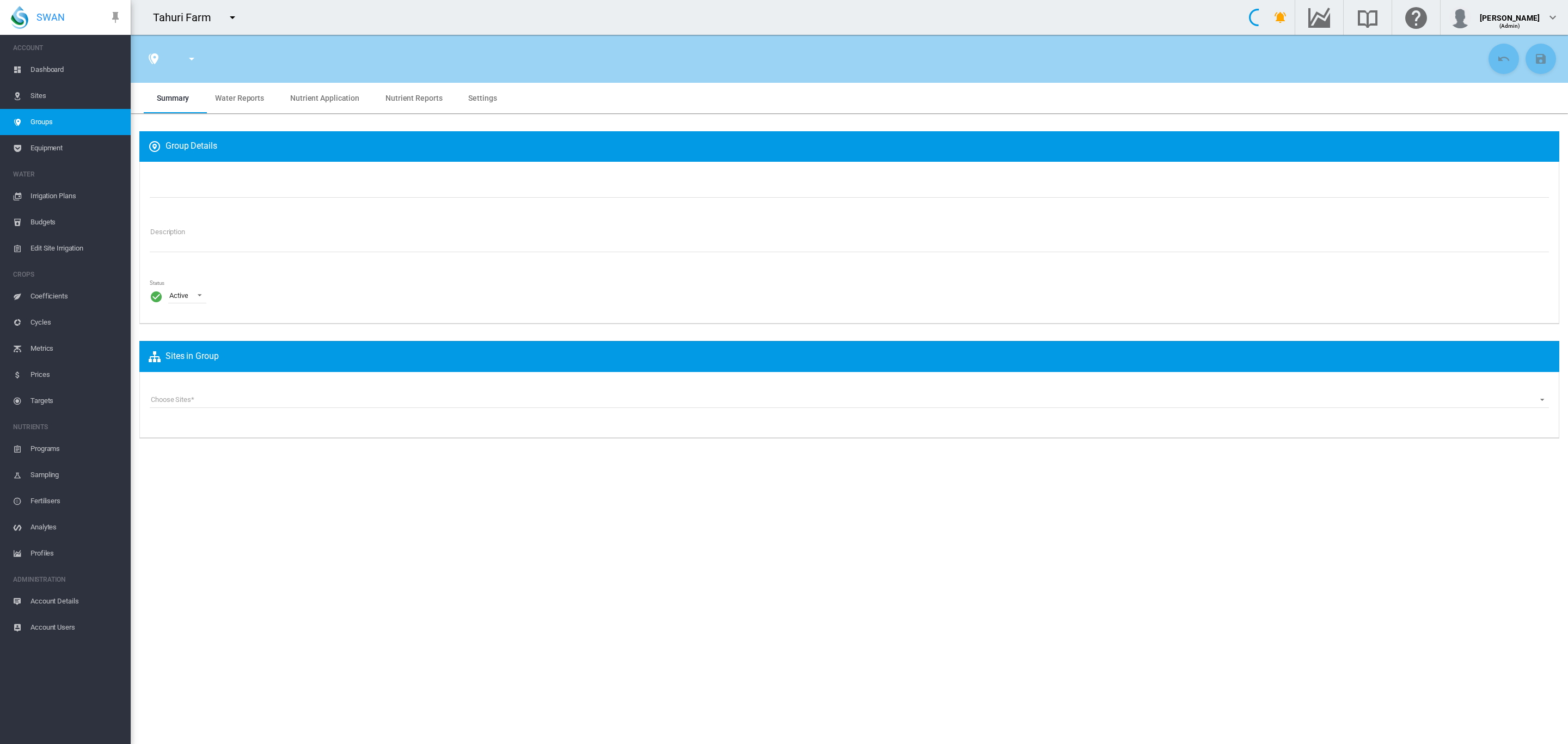
type input "**********"
type textarea "**********"
type input "*"
type input "**"
type input "*"
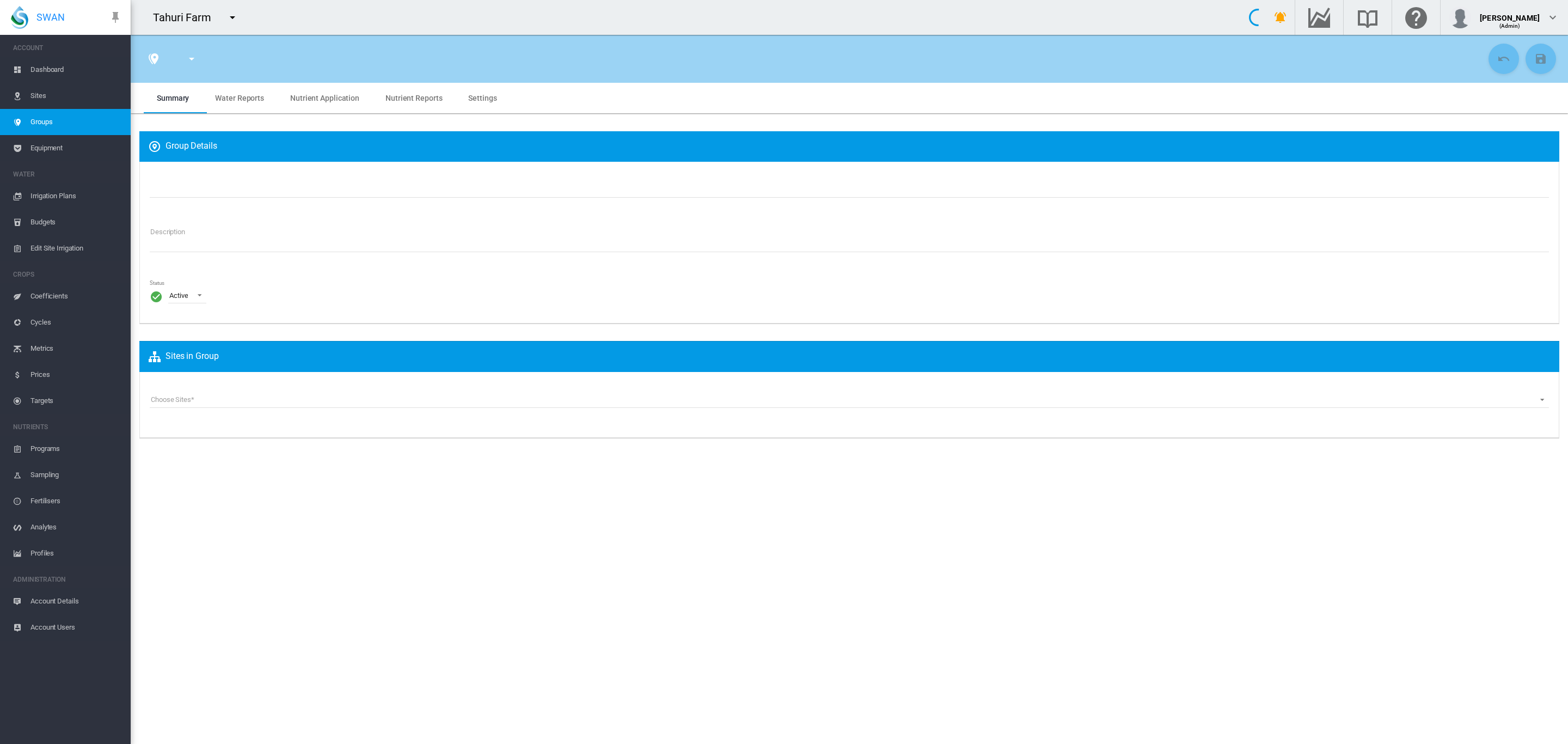
type input "***"
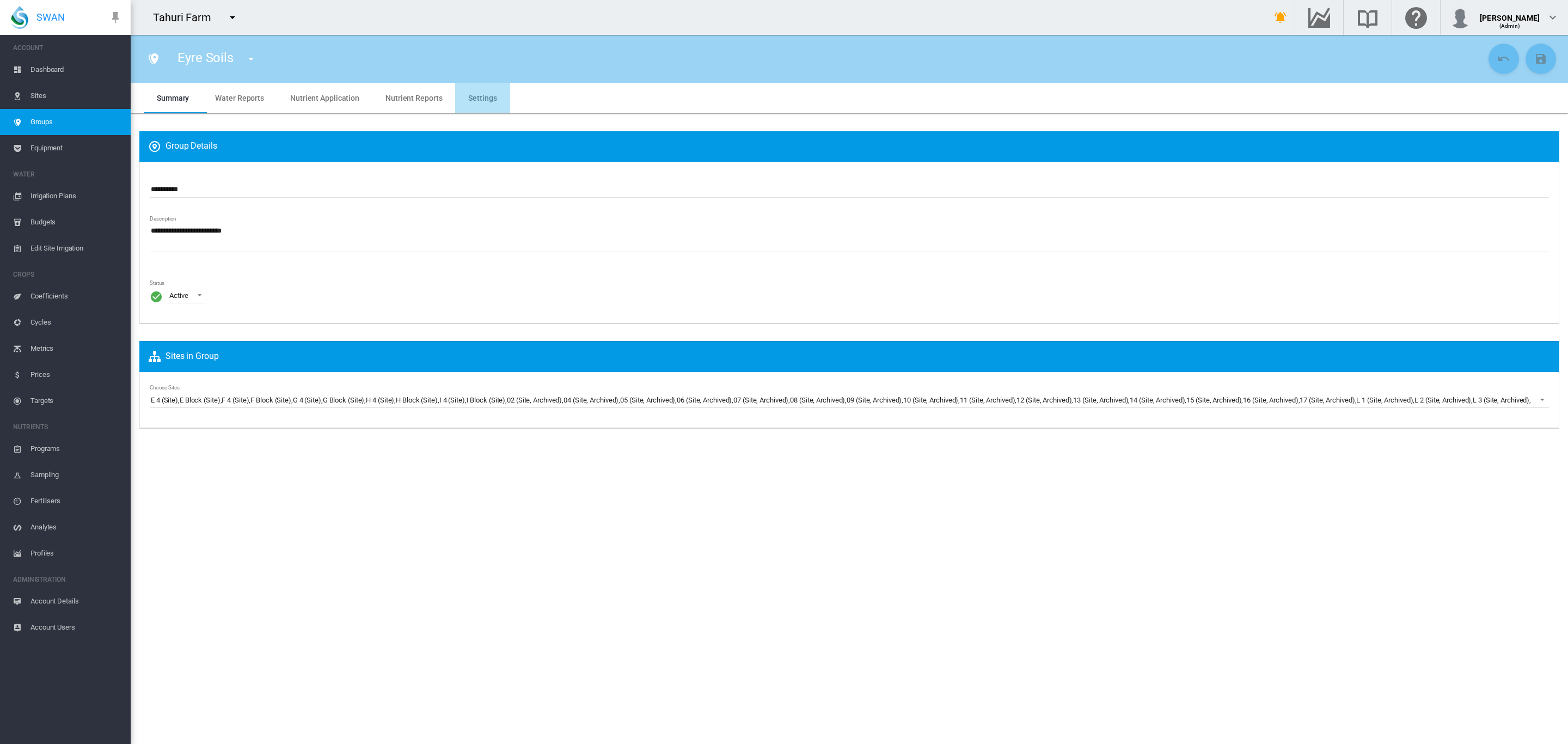
click at [472, 96] on span "Settings" at bounding box center [482, 98] width 29 height 9
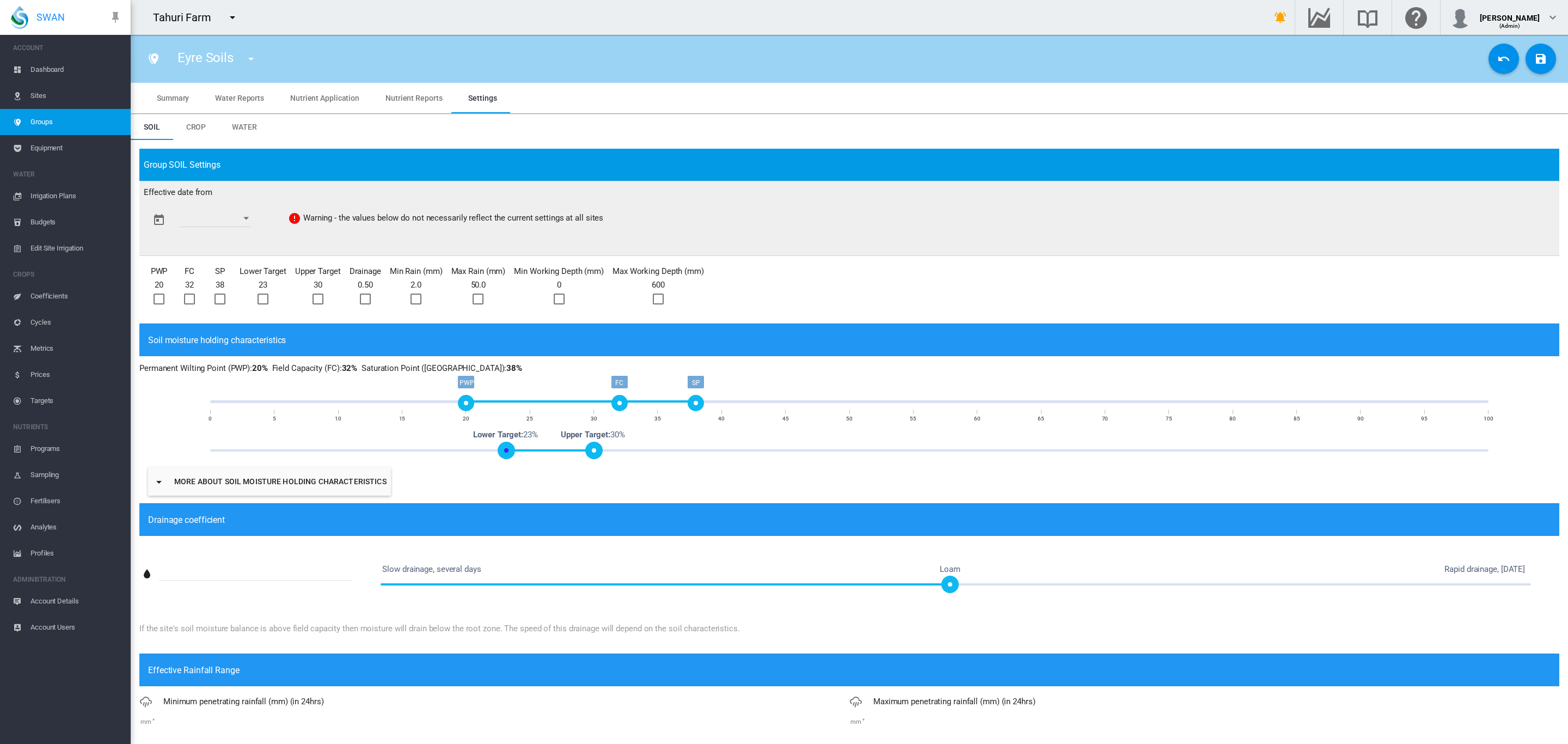
drag, startPoint x: 530, startPoint y: 447, endPoint x: 511, endPoint y: 451, distance: 19.4
click at [511, 451] on span at bounding box center [506, 450] width 18 height 18
drag, startPoint x: 463, startPoint y: 404, endPoint x: 393, endPoint y: 405, distance: 70.0
click at [393, 405] on div "PWP" at bounding box center [389, 402] width 16 height 16
click at [253, 220] on button "Open calendar" at bounding box center [246, 219] width 19 height 19
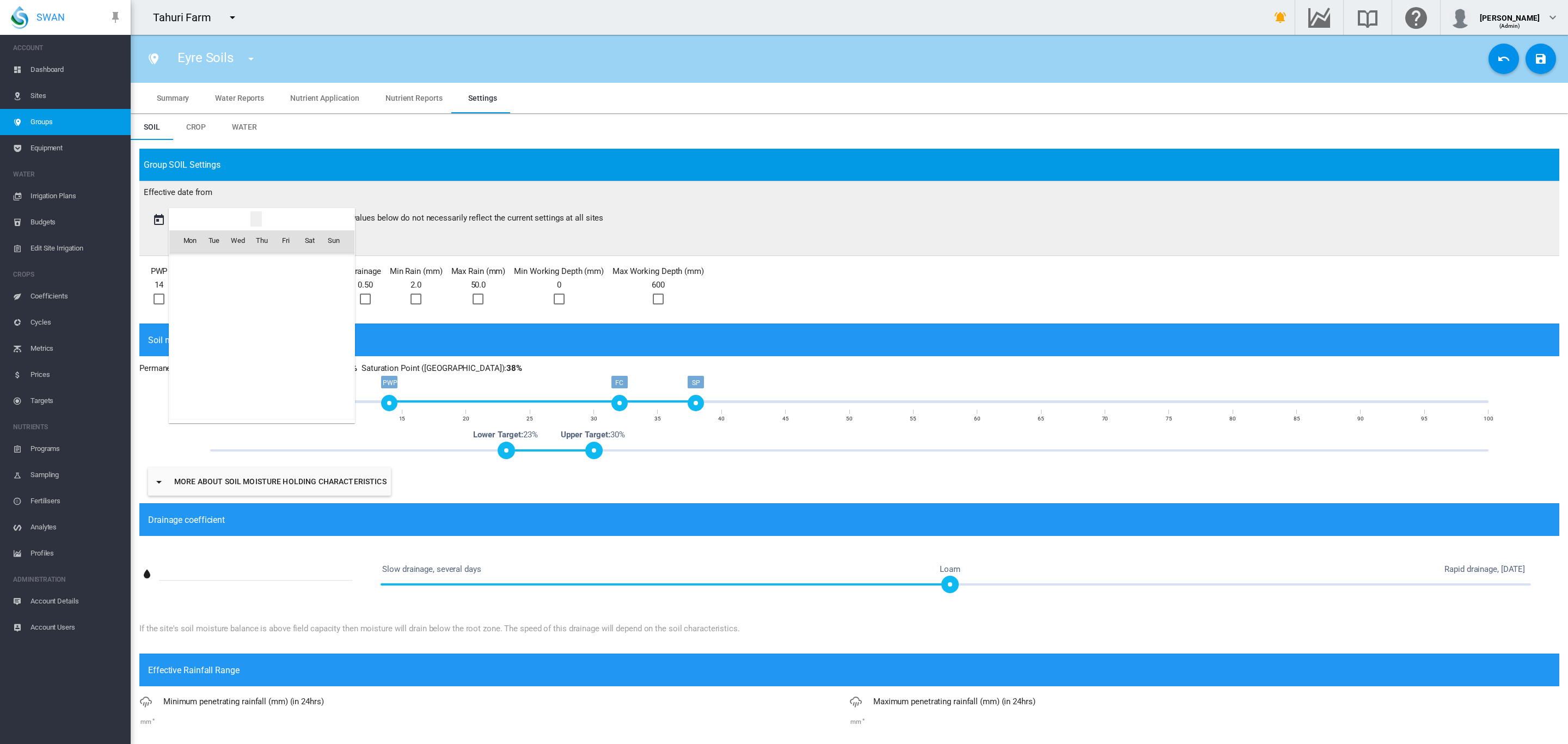
scroll to position [2020, 0]
click at [192, 293] on span "1" at bounding box center [190, 289] width 22 height 22
type input "**********"
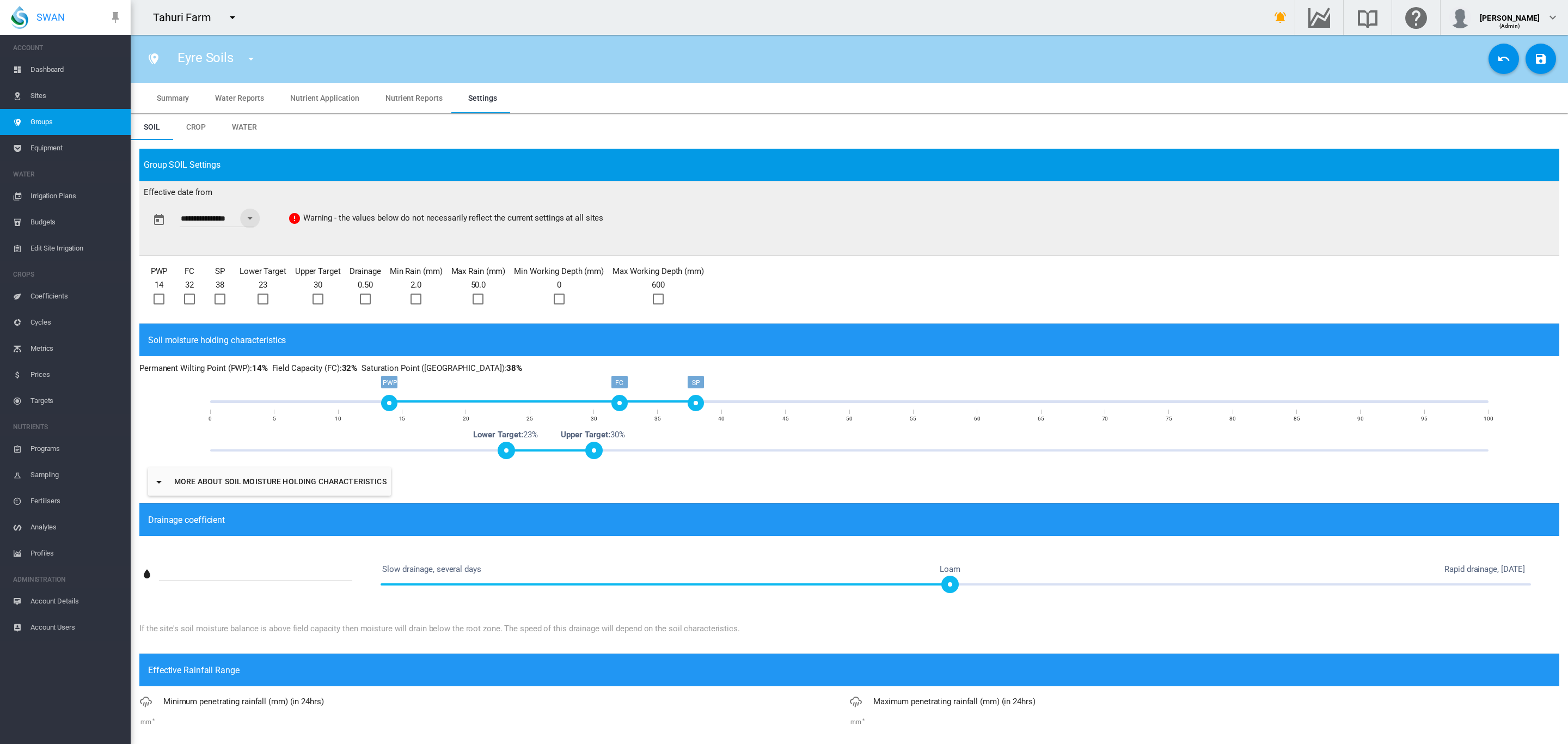
click at [414, 301] on div at bounding box center [416, 299] width 11 height 11
click at [163, 298] on div at bounding box center [159, 299] width 11 height 11
click at [188, 298] on div at bounding box center [189, 299] width 11 height 11
drag, startPoint x: 391, startPoint y: 407, endPoint x: 397, endPoint y: 409, distance: 6.3
click at [397, 409] on div "PWP" at bounding box center [402, 402] width 16 height 16
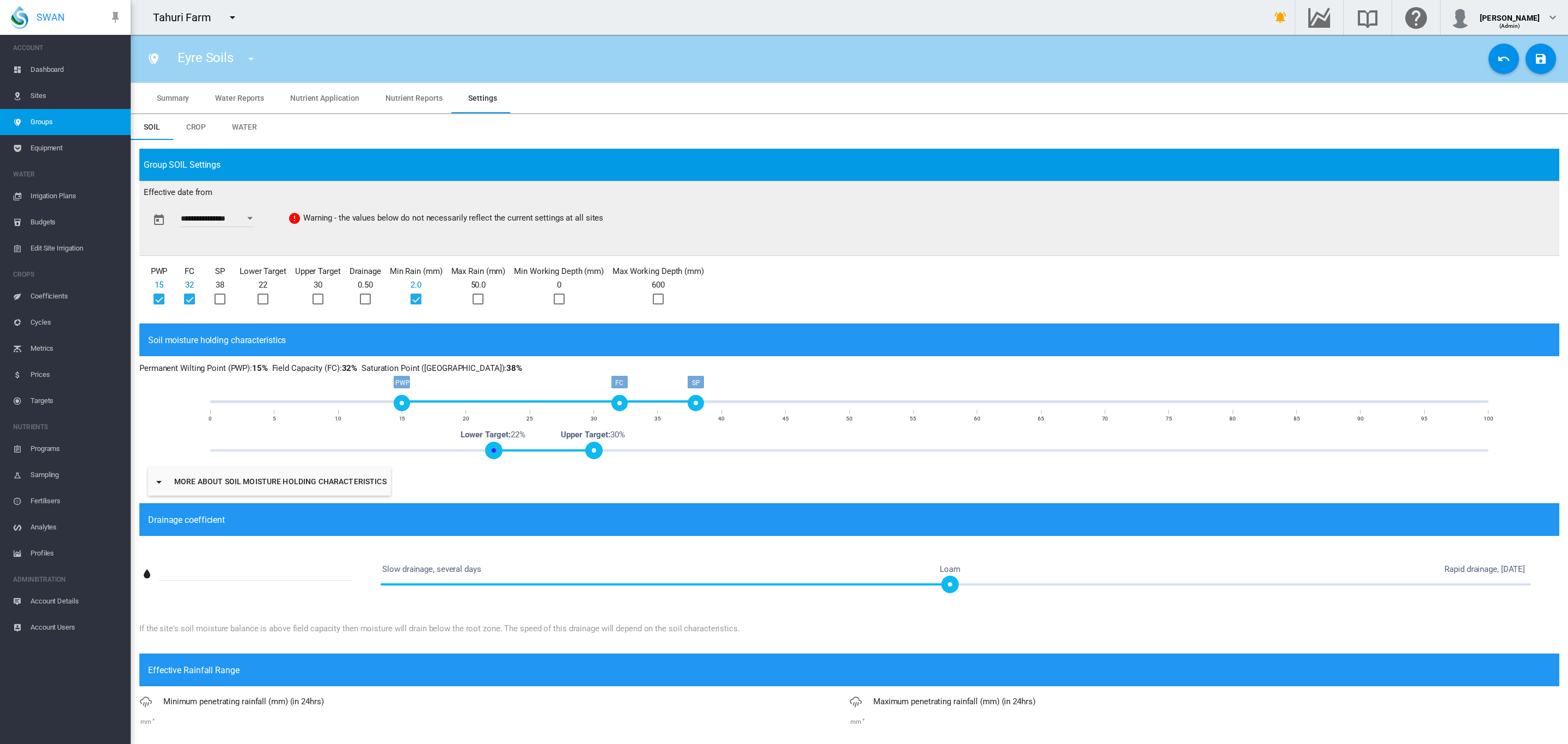
drag, startPoint x: 510, startPoint y: 453, endPoint x: 497, endPoint y: 454, distance: 13.0
click at [497, 454] on span at bounding box center [494, 450] width 18 height 18
click at [222, 301] on div at bounding box center [220, 299] width 11 height 11
click at [262, 301] on div at bounding box center [263, 299] width 11 height 11
click at [315, 296] on div at bounding box center [318, 299] width 11 height 11
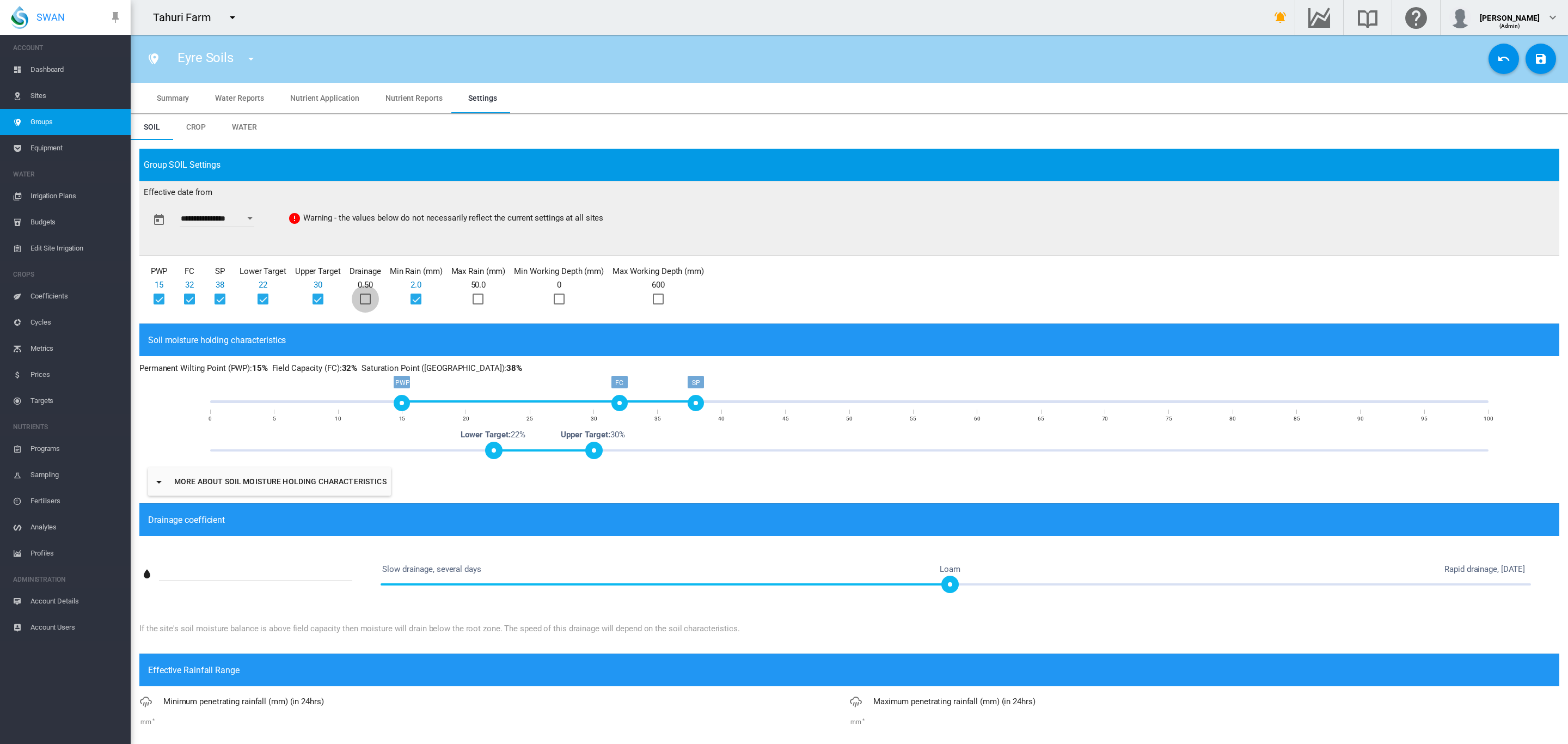
click at [363, 299] on div at bounding box center [365, 299] width 11 height 11
click at [478, 299] on div at bounding box center [478, 299] width 11 height 11
click at [564, 302] on div at bounding box center [559, 299] width 11 height 11
click at [662, 302] on div at bounding box center [658, 299] width 11 height 11
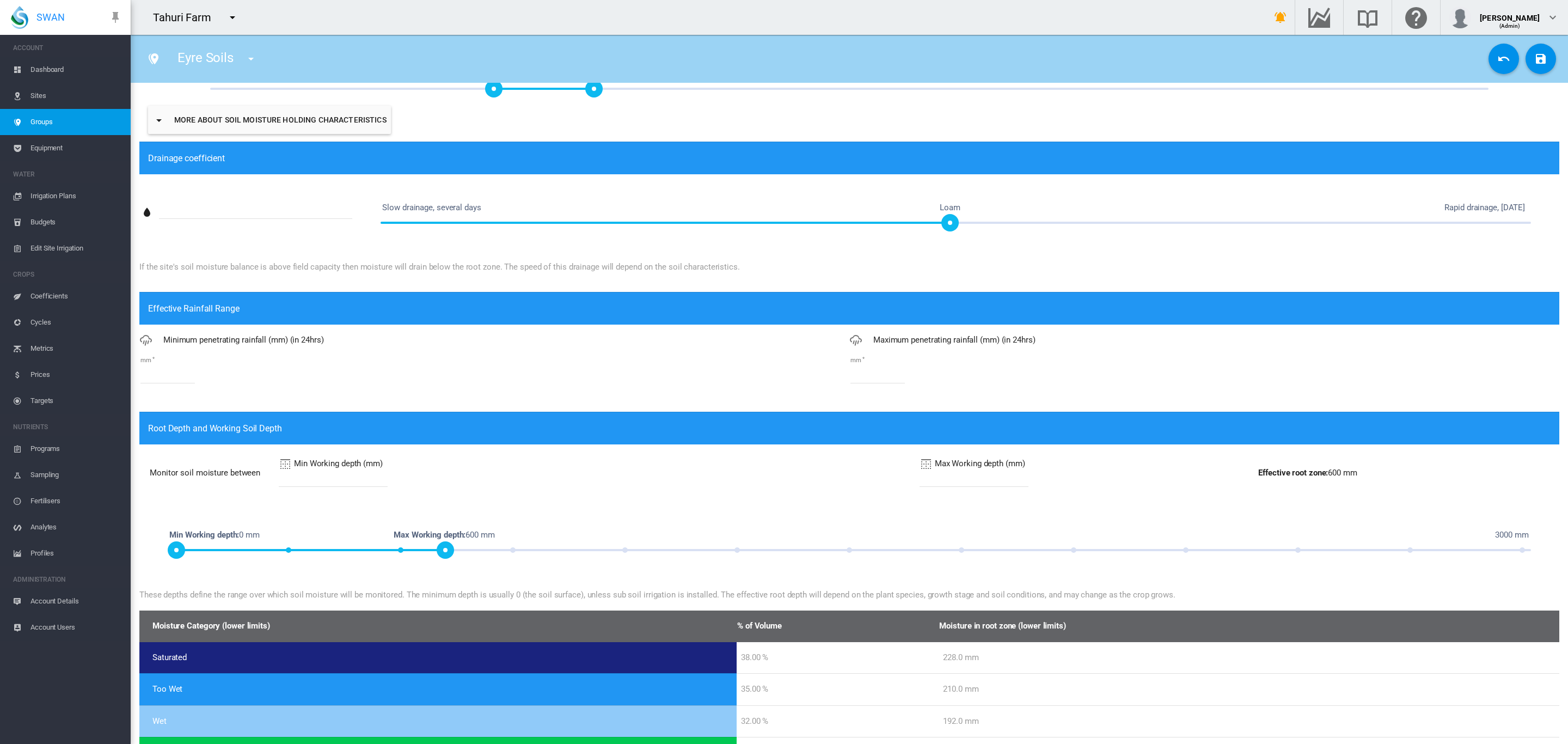
scroll to position [388, 0]
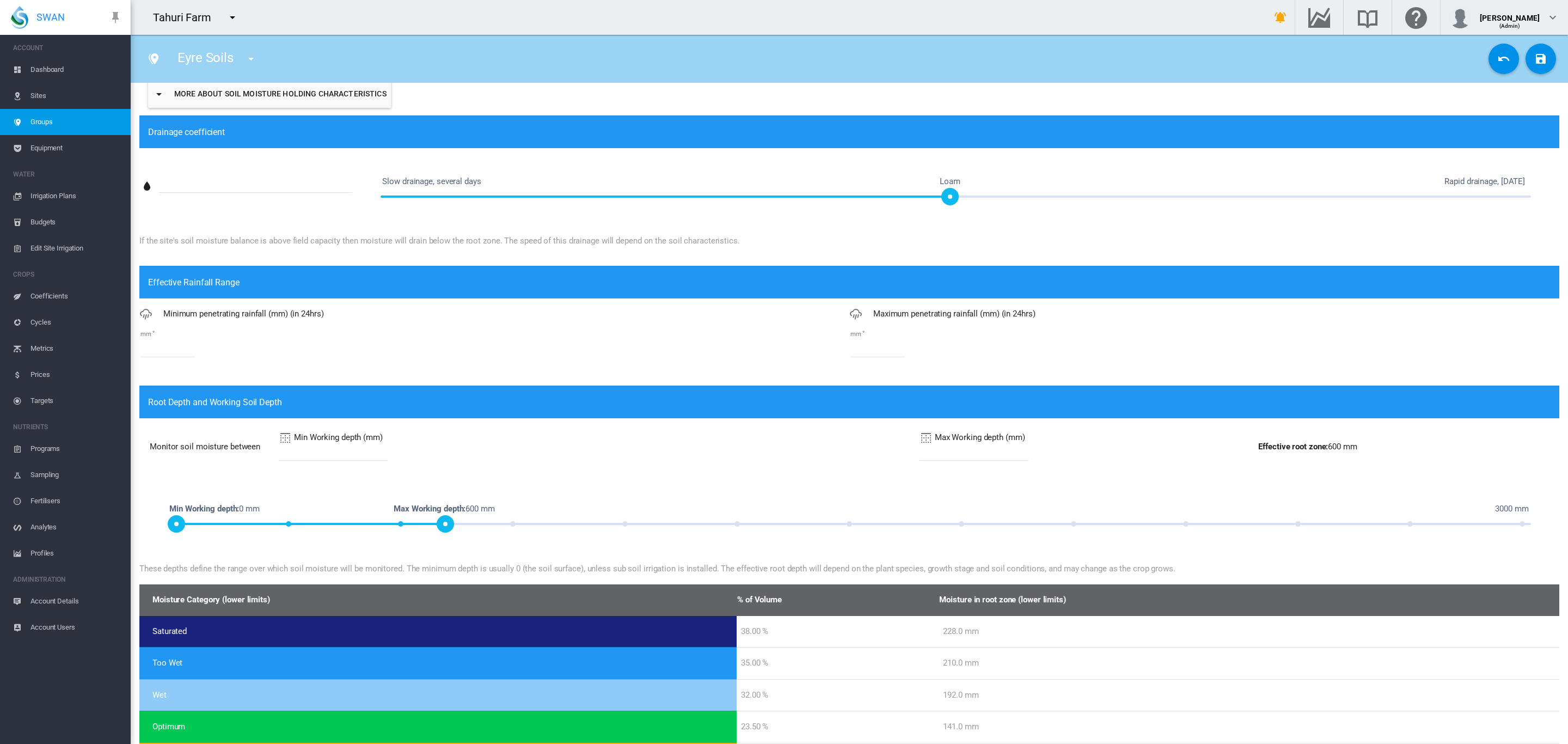
click at [166, 346] on input "*" at bounding box center [167, 349] width 54 height 16
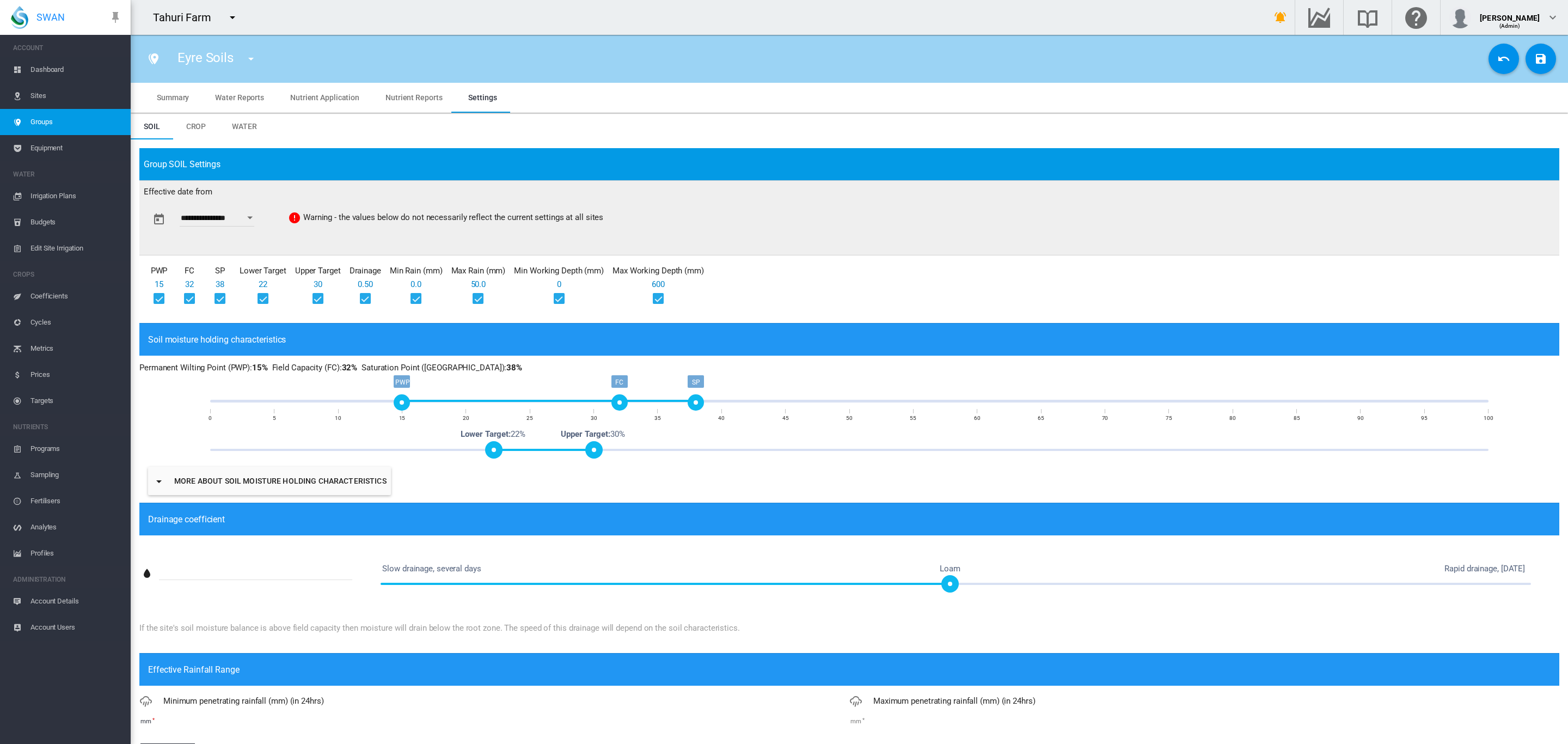
scroll to position [0, 0]
type input "*"
click at [253, 219] on div "Open calendar" at bounding box center [250, 219] width 5 height 2
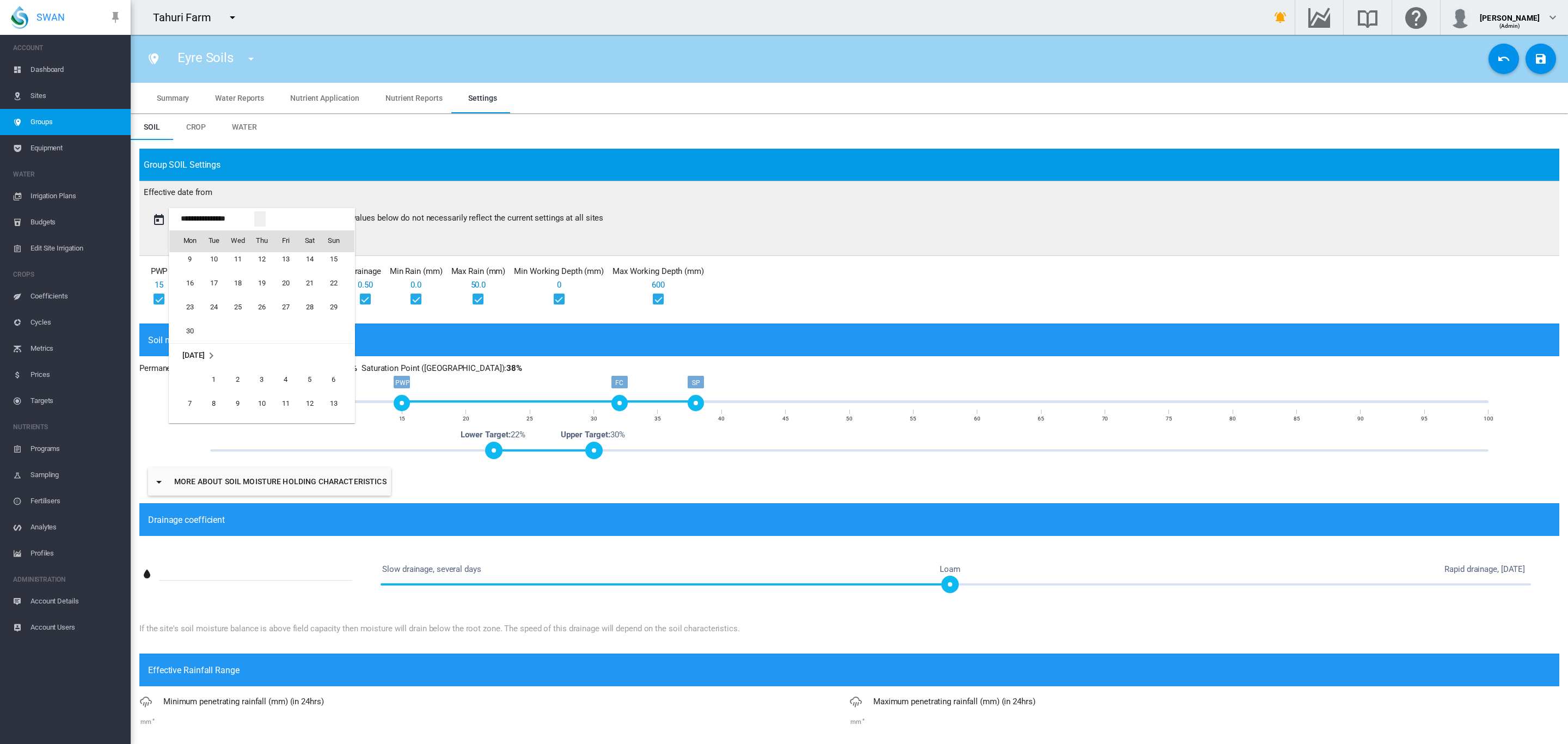
scroll to position [1652, 0]
click at [214, 373] on span "1" at bounding box center [214, 368] width 22 height 22
type input "**********"
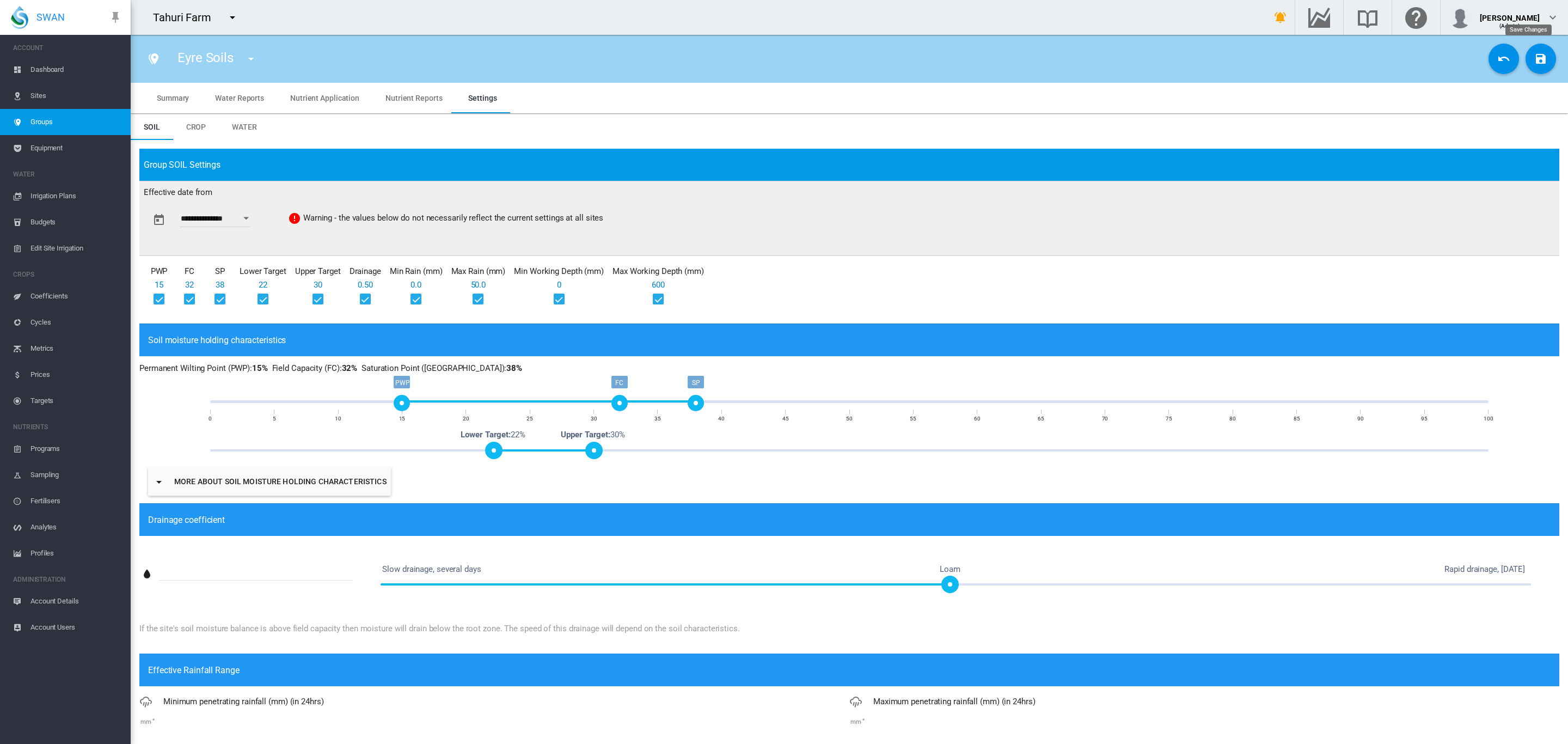
click at [1535, 60] on md-icon "icon-content-save" at bounding box center [1541, 58] width 13 height 13
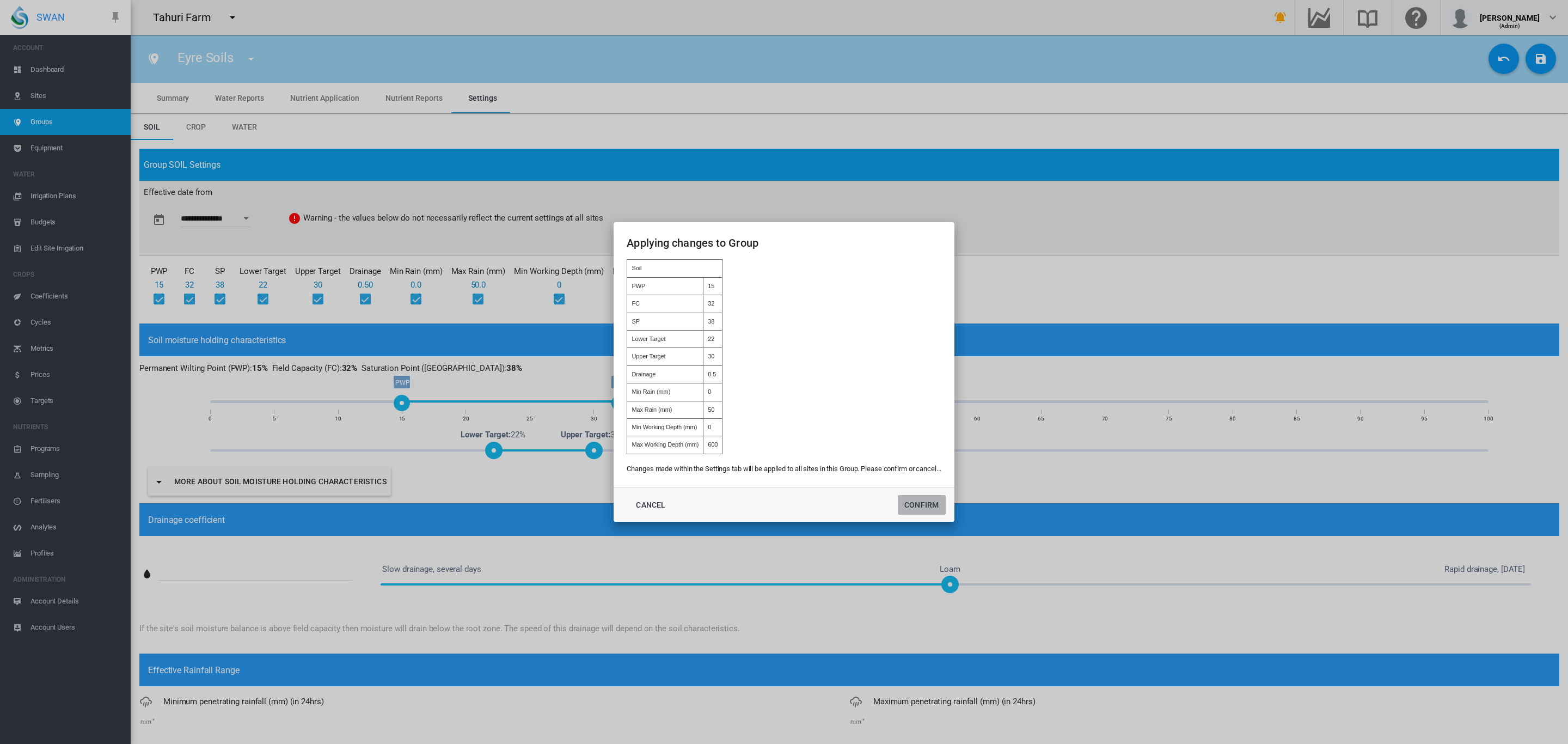
click at [922, 507] on button "Confirm" at bounding box center [922, 505] width 48 height 19
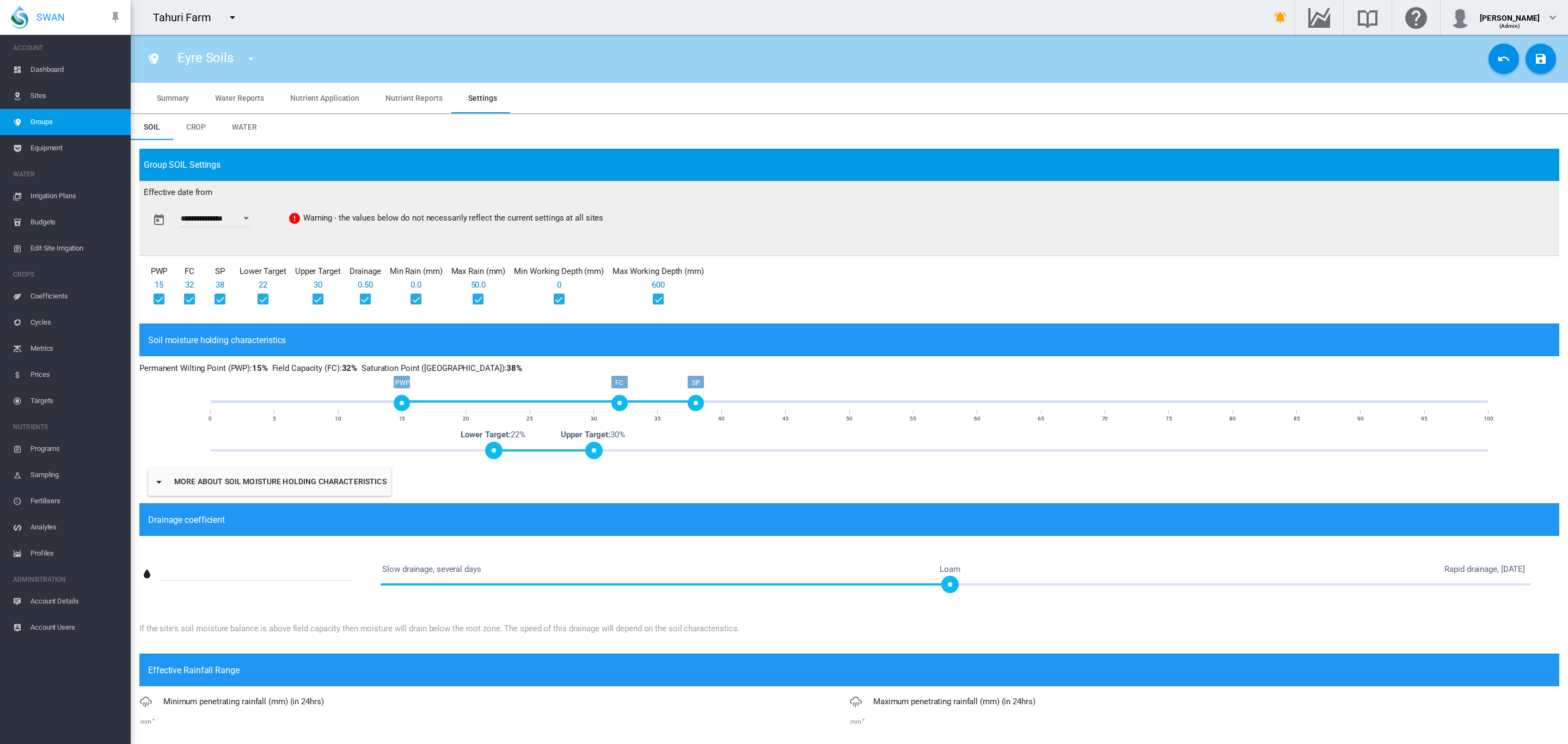
type input "**********"
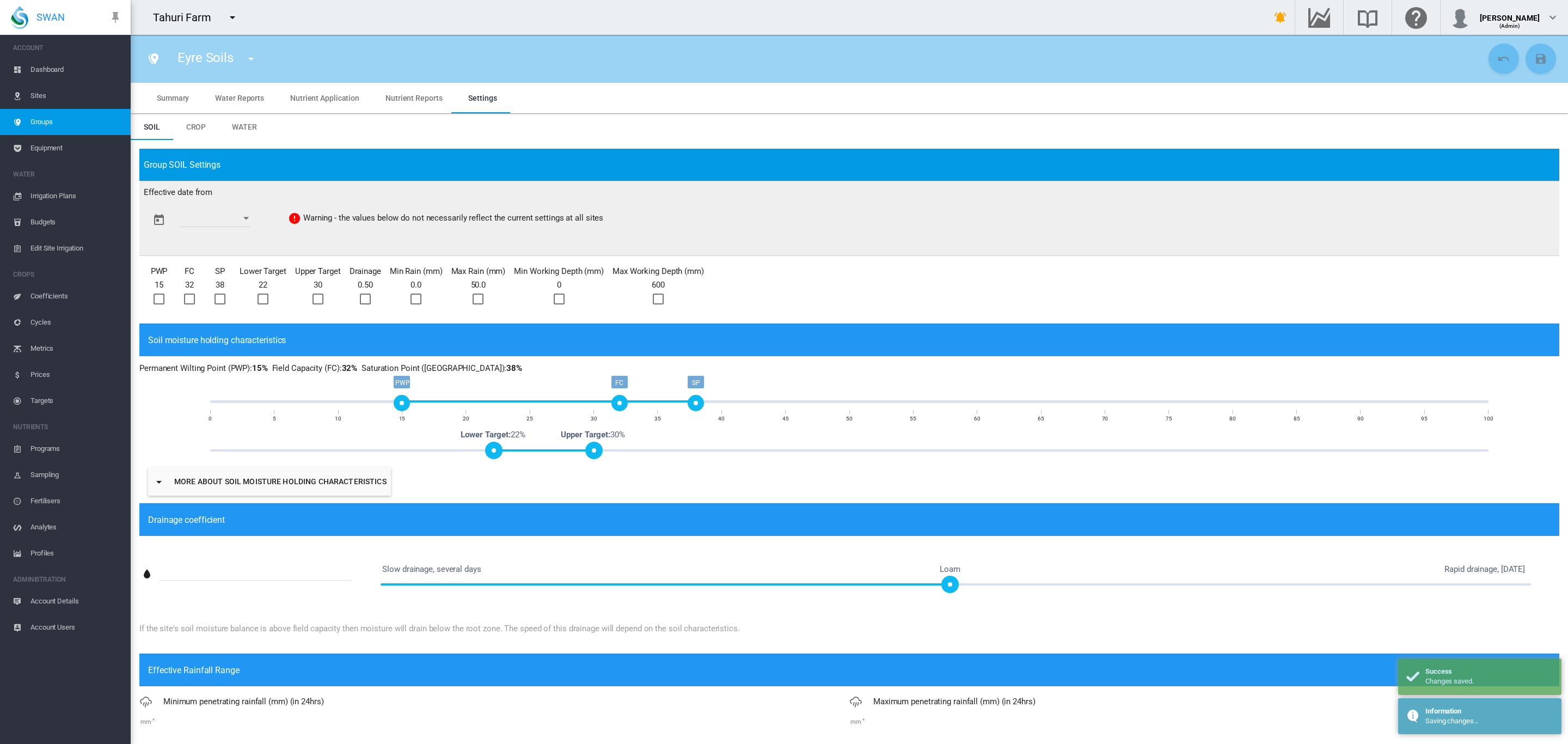
click at [26, 121] on link "Groups" at bounding box center [65, 122] width 131 height 26
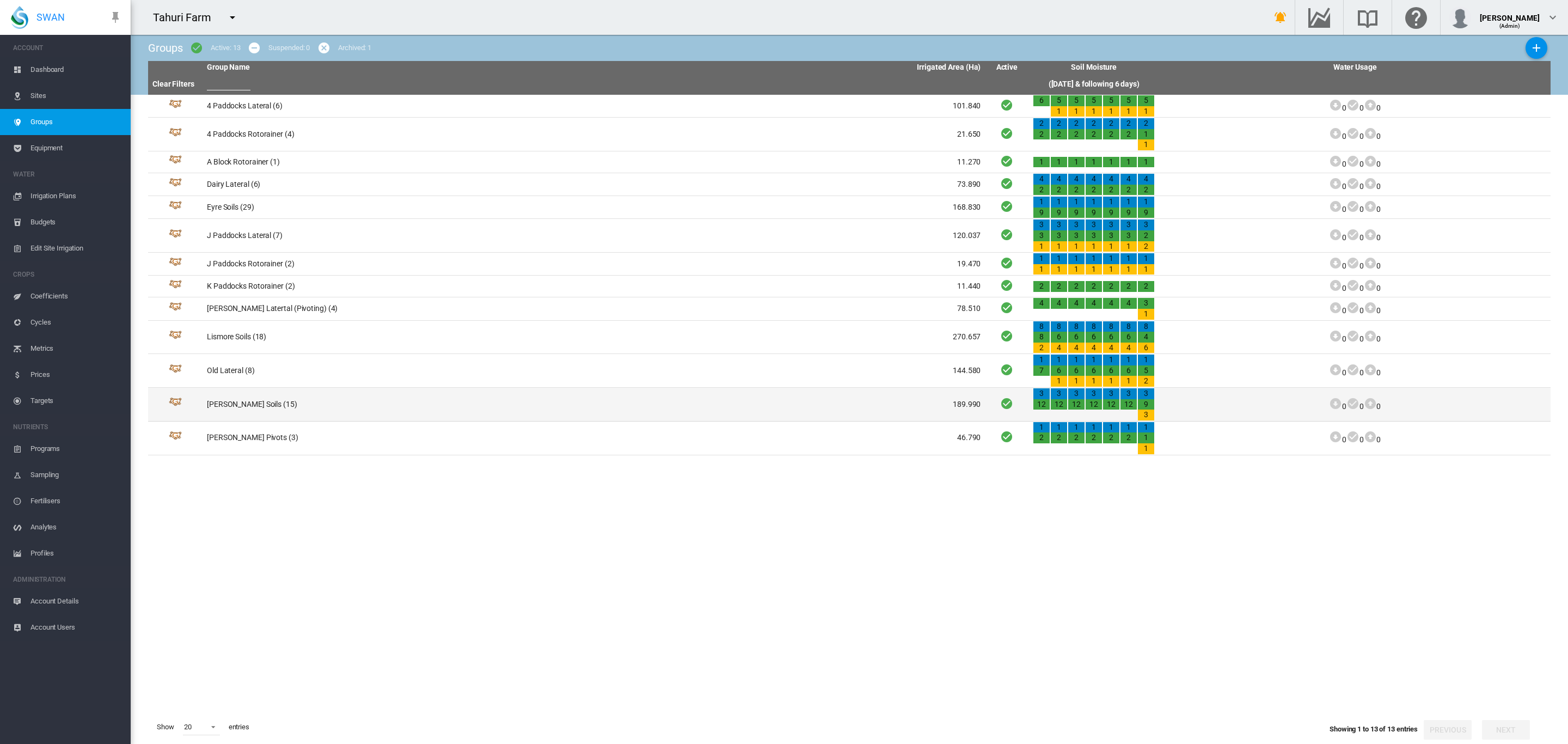
click at [245, 402] on td "Templeton Soils (15)" at bounding box center [398, 404] width 391 height 33
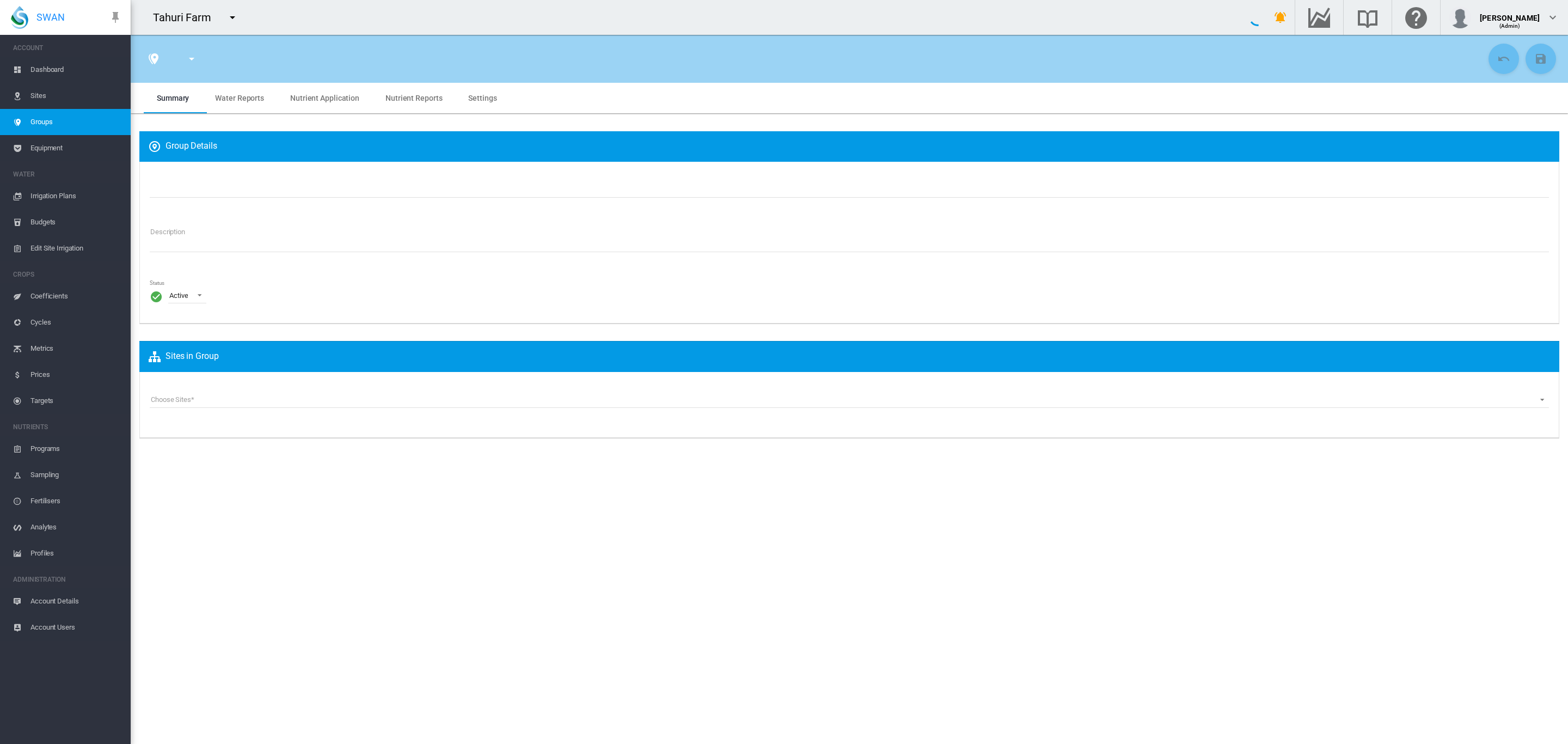
type input "**********"
type textarea "**********"
type input "*"
type input "**"
type input "*"
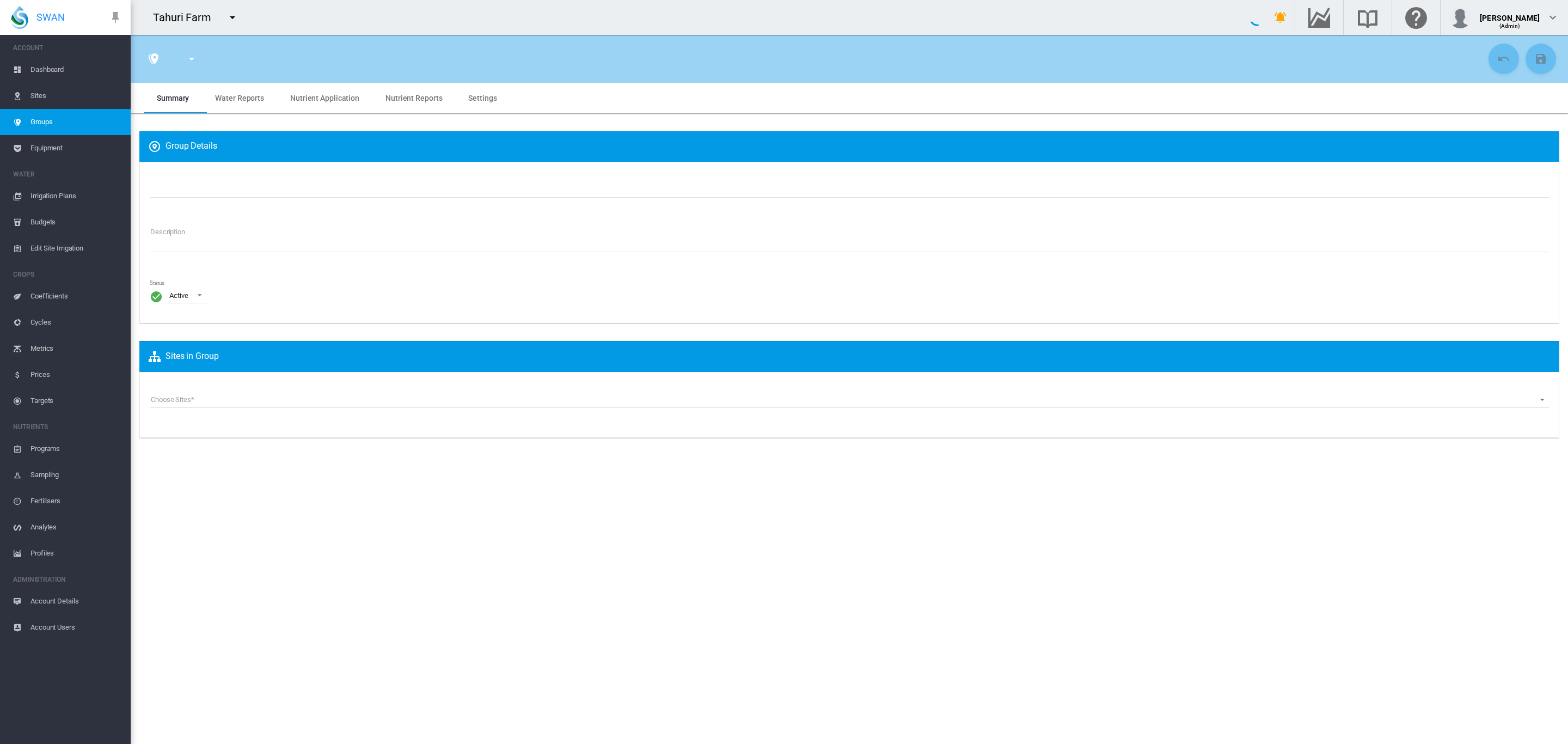
type input "***"
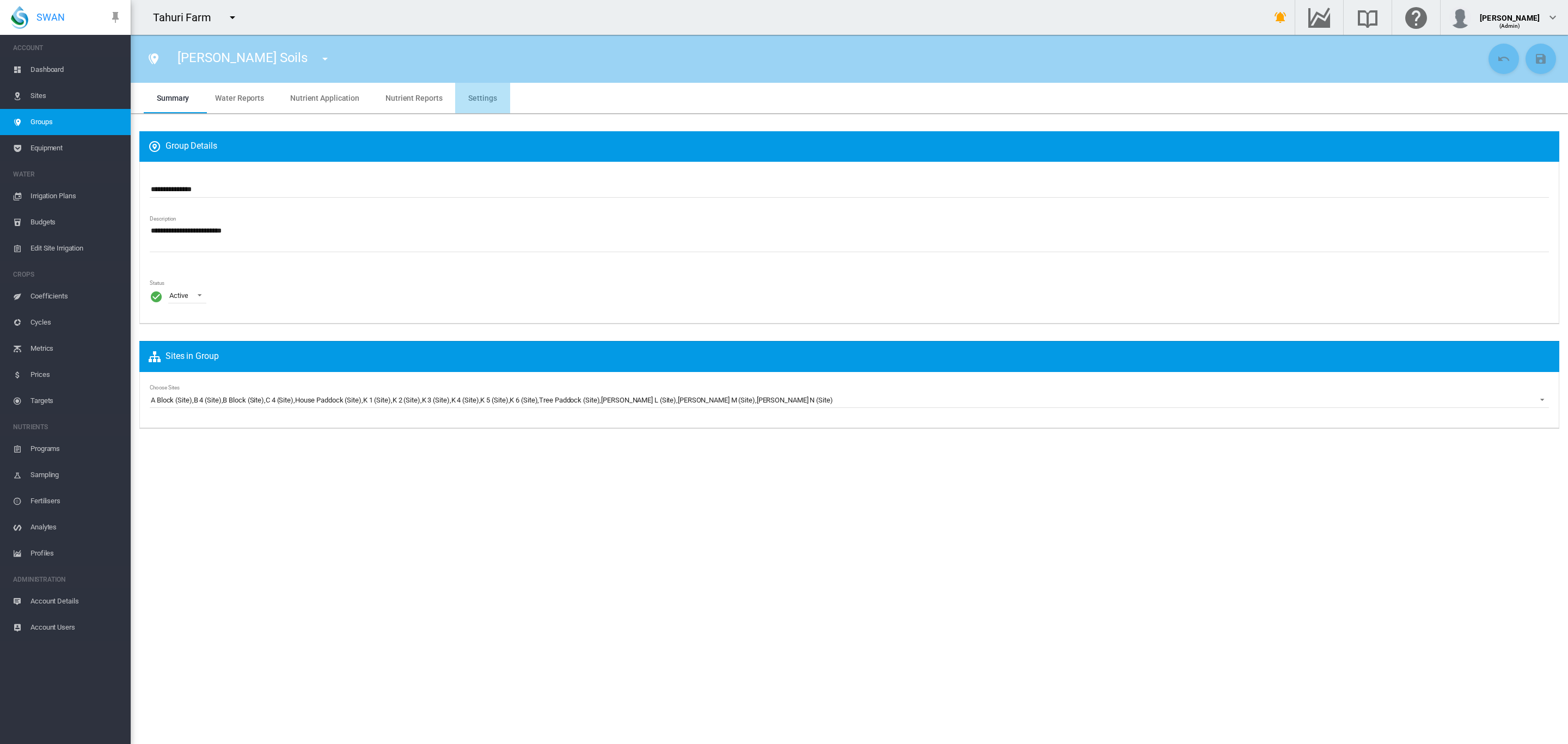
click at [483, 95] on span "Settings" at bounding box center [482, 98] width 29 height 9
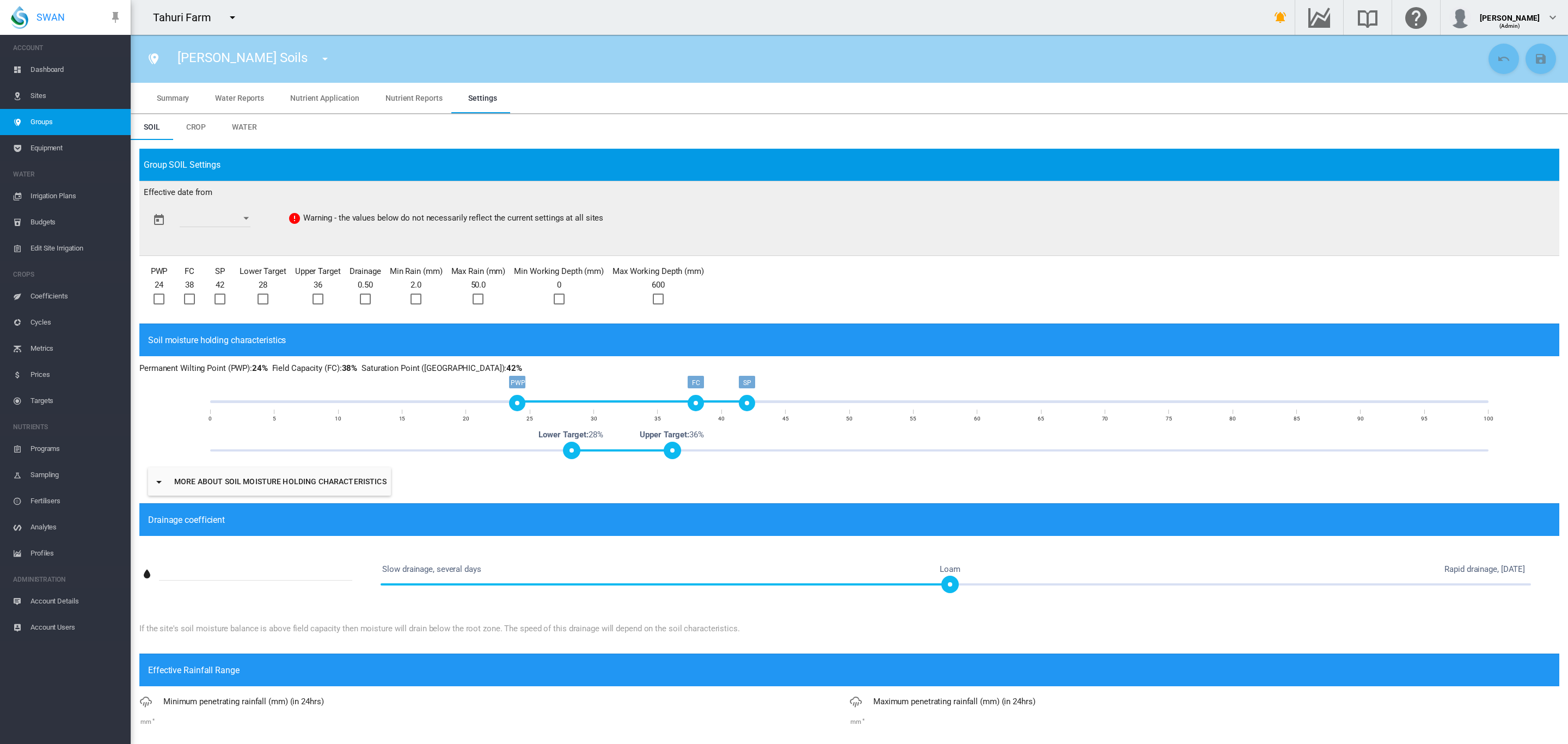
click at [256, 218] on button "Open calendar" at bounding box center [246, 219] width 19 height 19
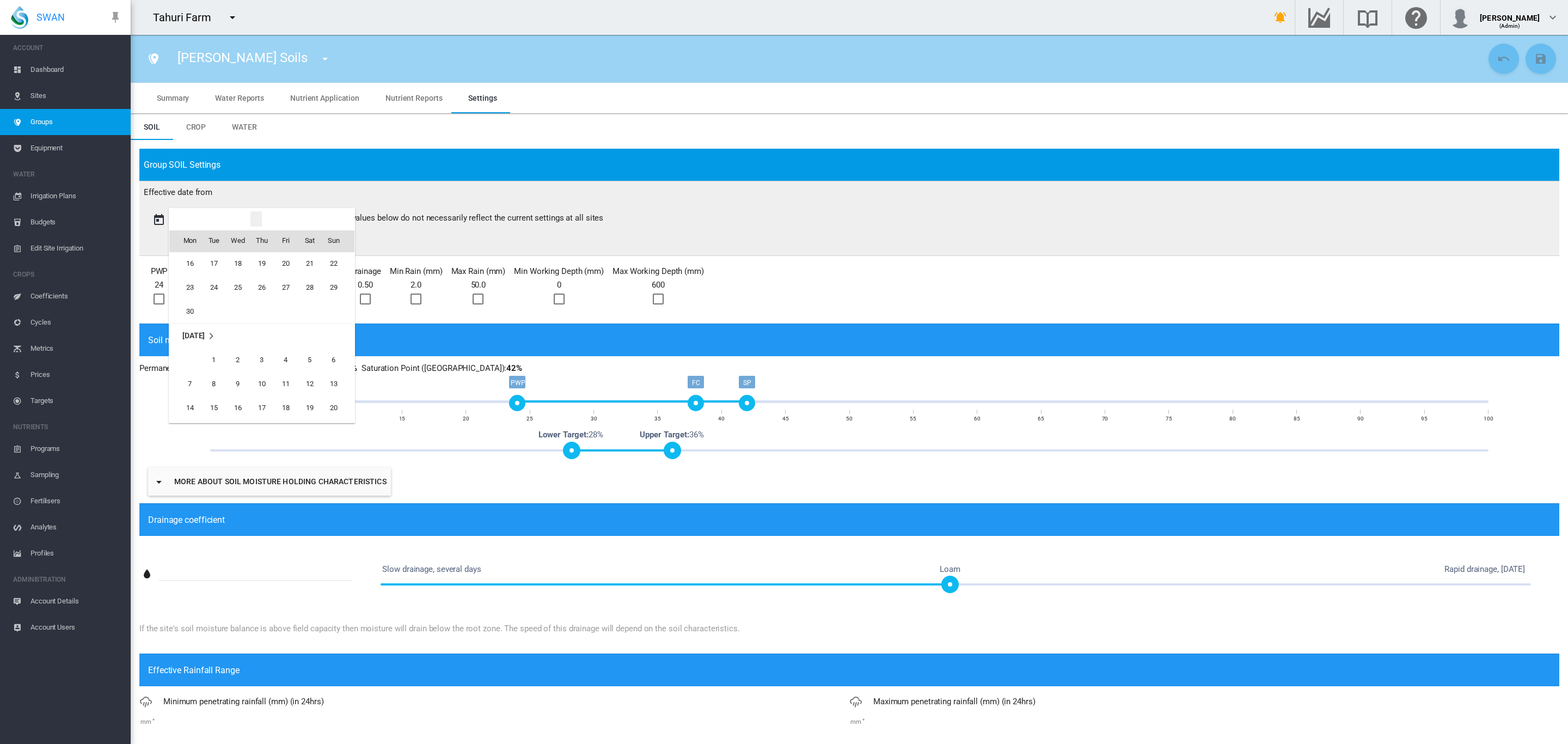
scroll to position [1612, 0]
click at [208, 402] on span "1" at bounding box center [214, 409] width 22 height 22
type input "**********"
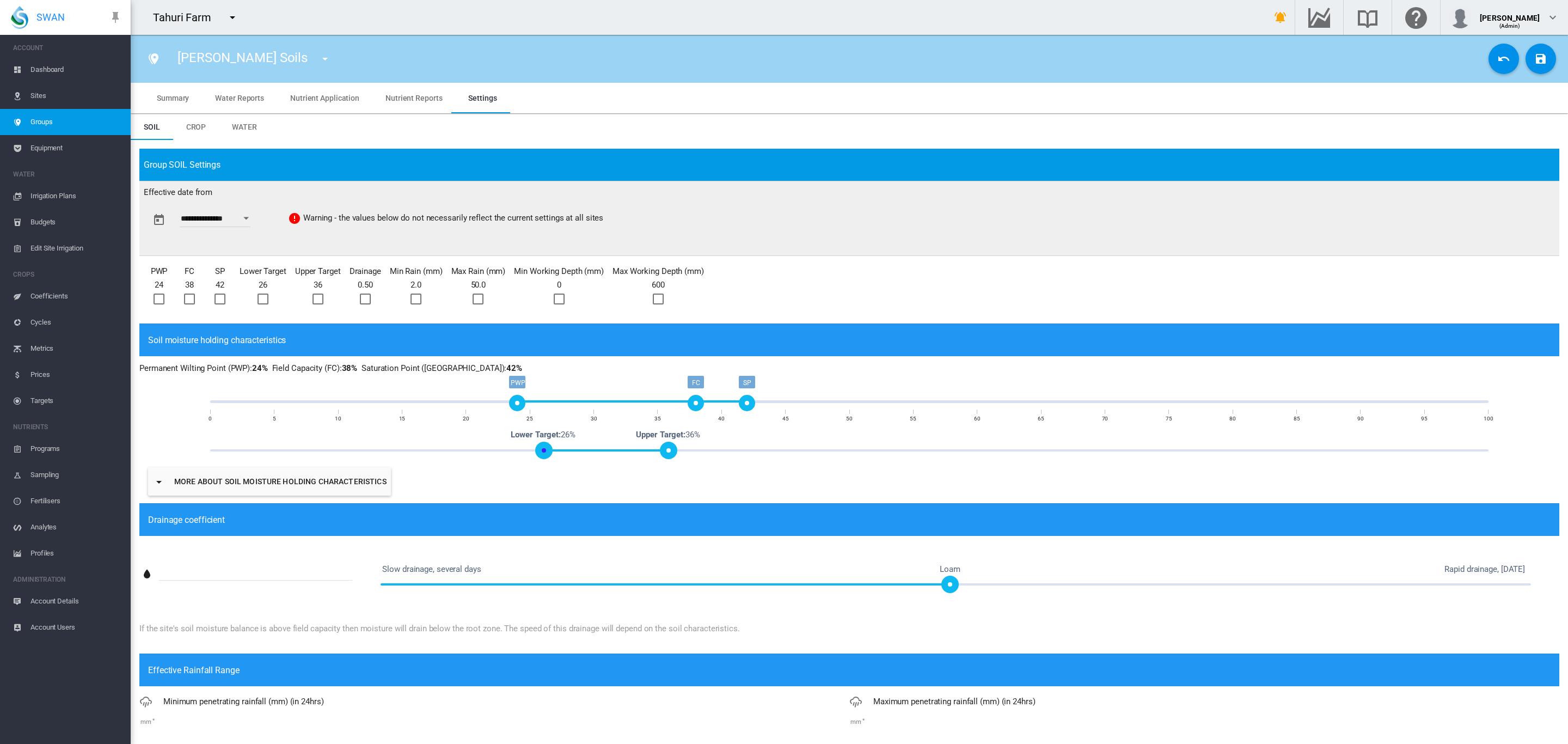
drag, startPoint x: 573, startPoint y: 453, endPoint x: 549, endPoint y: 457, distance: 24.3
click at [549, 451] on div "0% 100% Lower Target: 26% Upper Target: 36%" at bounding box center [849, 451] width 1278 height 2
drag, startPoint x: 516, startPoint y: 404, endPoint x: 410, endPoint y: 412, distance: 106.3
click at [410, 411] on div "PWP" at bounding box center [415, 402] width 16 height 16
drag, startPoint x: 545, startPoint y: 454, endPoint x: 523, endPoint y: 457, distance: 22.2
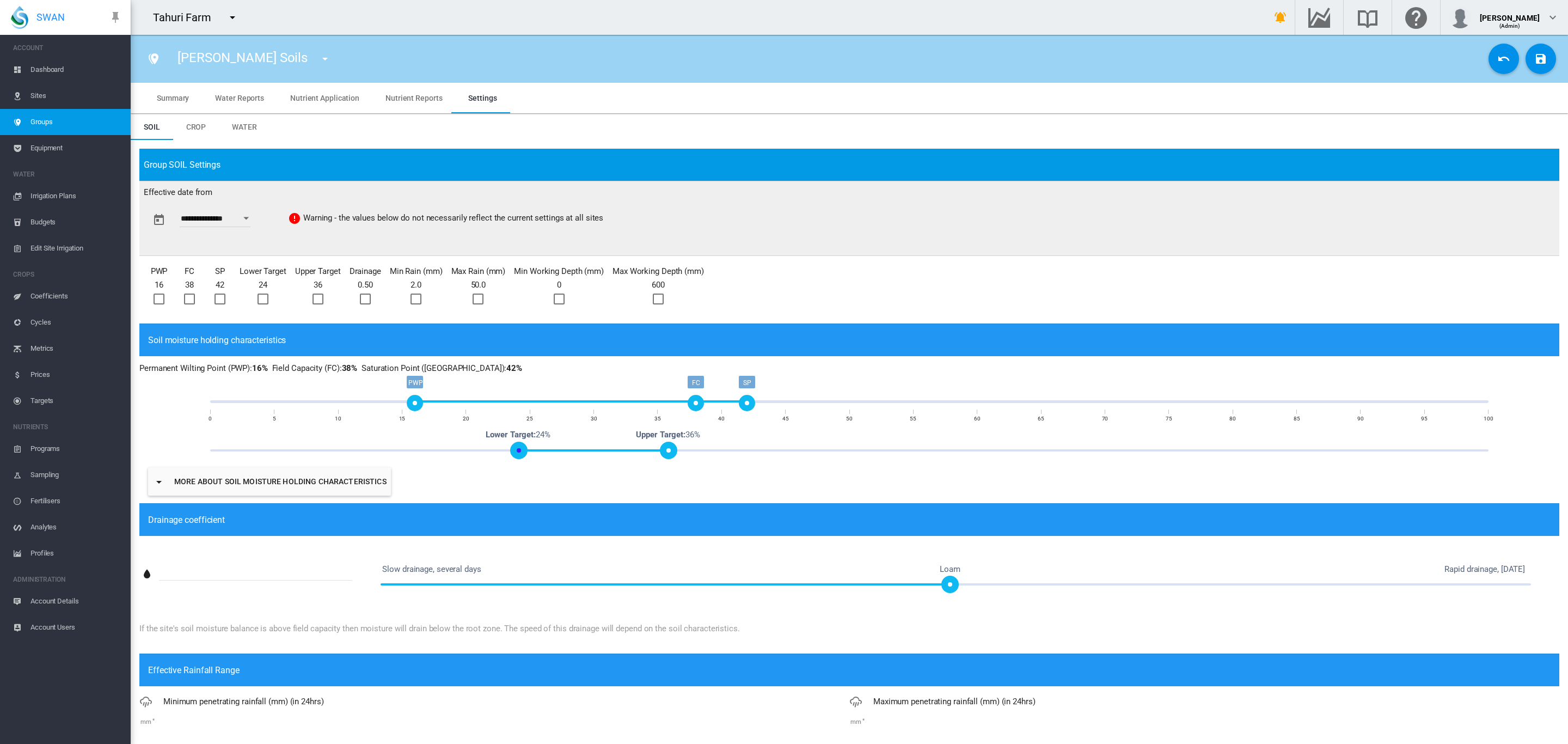
click at [523, 457] on span at bounding box center [519, 450] width 18 height 18
drag, startPoint x: 414, startPoint y: 404, endPoint x: 401, endPoint y: 405, distance: 13.0
click at [401, 405] on div "PWP" at bounding box center [402, 402] width 16 height 16
click at [164, 297] on div at bounding box center [159, 299] width 11 height 11
click at [187, 299] on div at bounding box center [189, 299] width 11 height 11
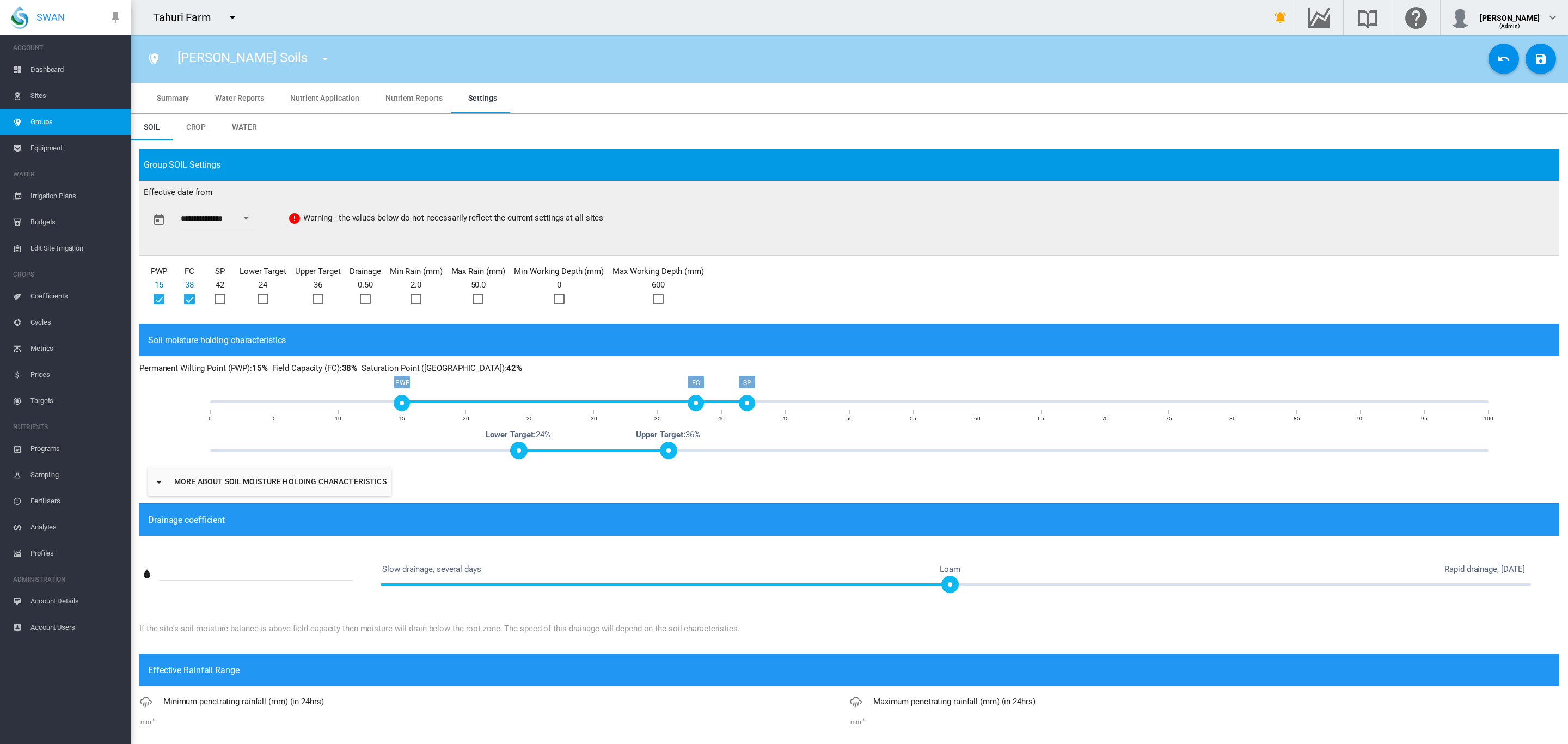
click at [217, 298] on div at bounding box center [220, 299] width 11 height 11
click at [267, 294] on div at bounding box center [263, 299] width 11 height 11
click at [317, 293] on div at bounding box center [318, 299] width 11 height 11
click at [371, 303] on div at bounding box center [365, 299] width 11 height 11
click at [418, 299] on div at bounding box center [416, 299] width 11 height 11
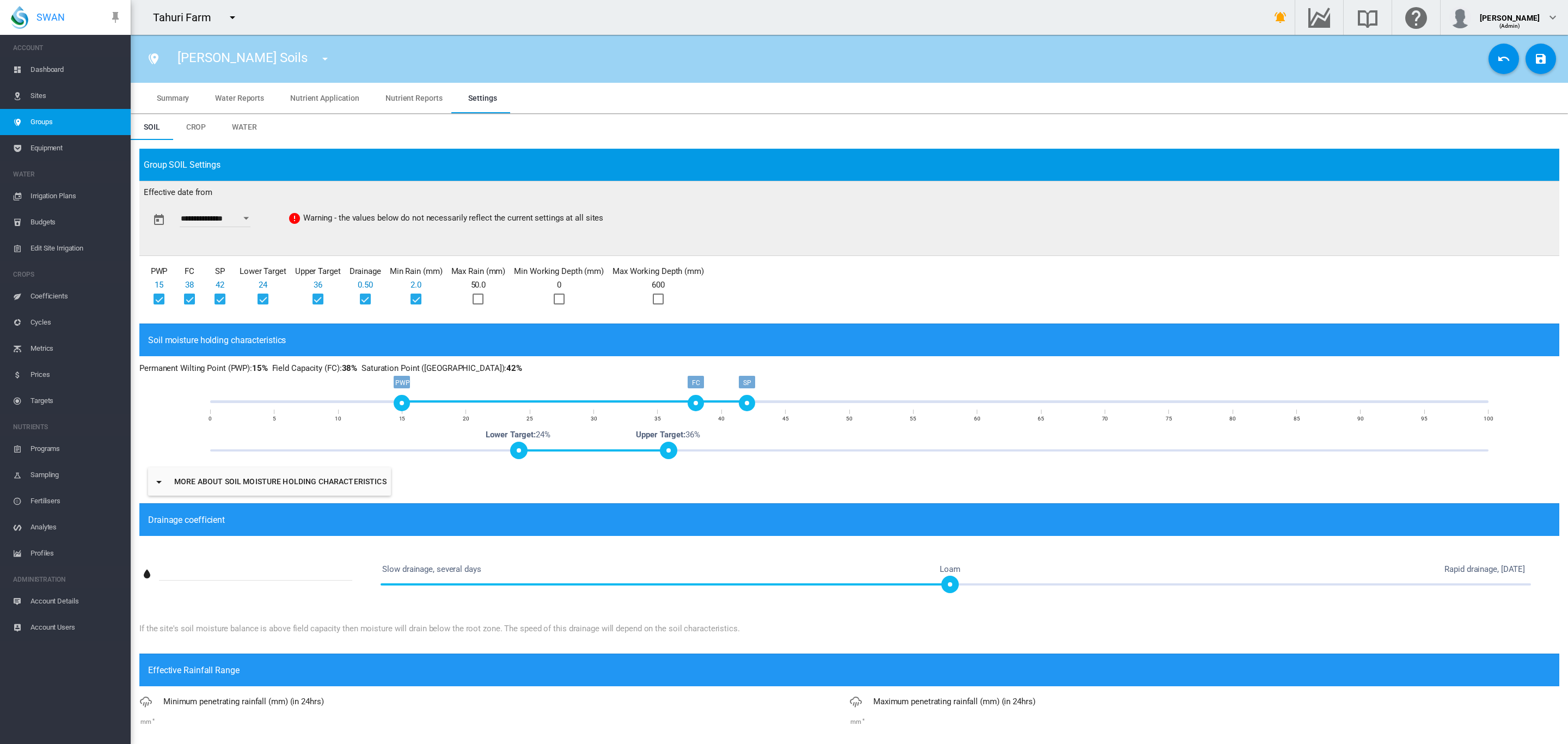
click at [483, 300] on div at bounding box center [478, 299] width 11 height 11
click at [557, 297] on div at bounding box center [559, 299] width 11 height 11
click at [663, 298] on div at bounding box center [658, 299] width 11 height 11
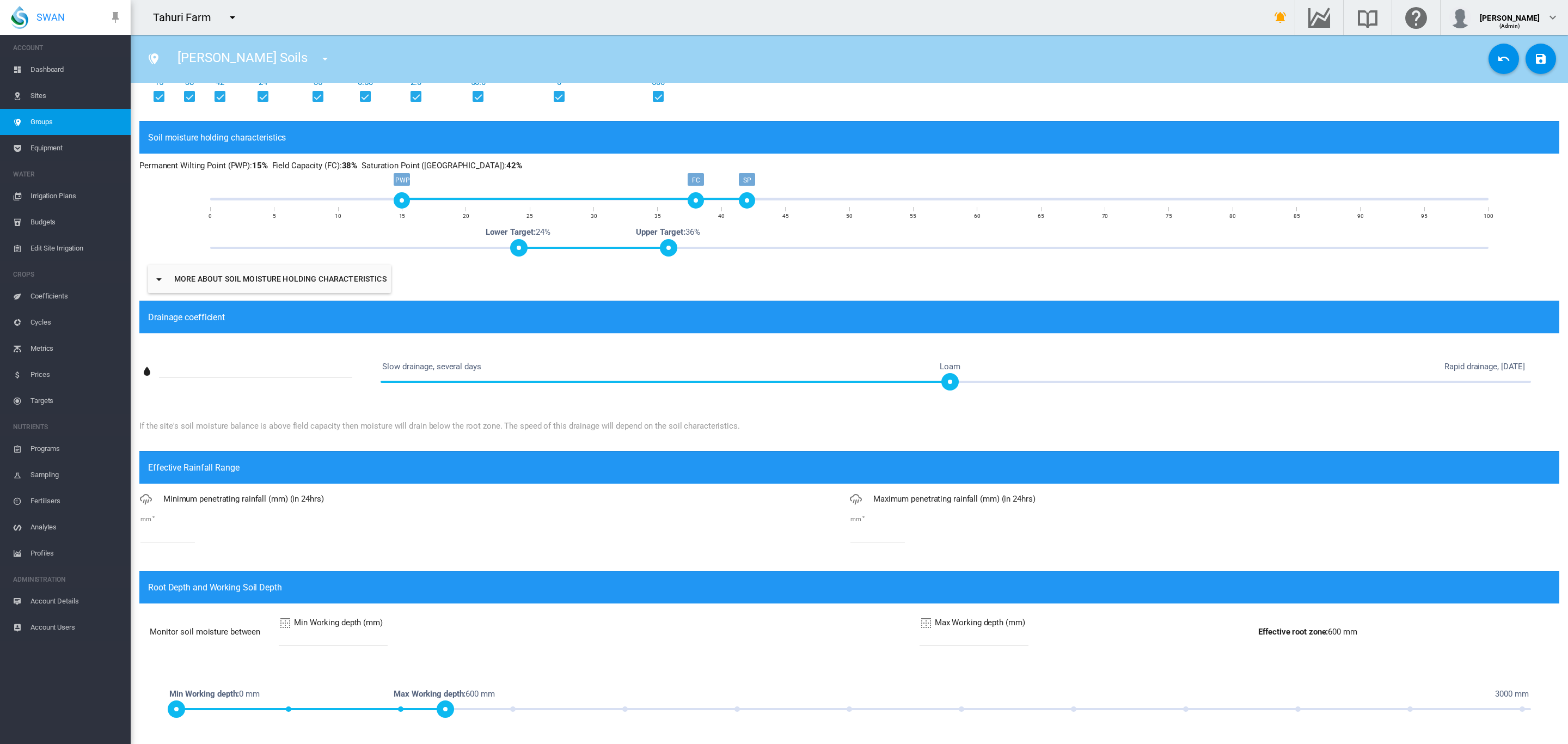
scroll to position [204, 0]
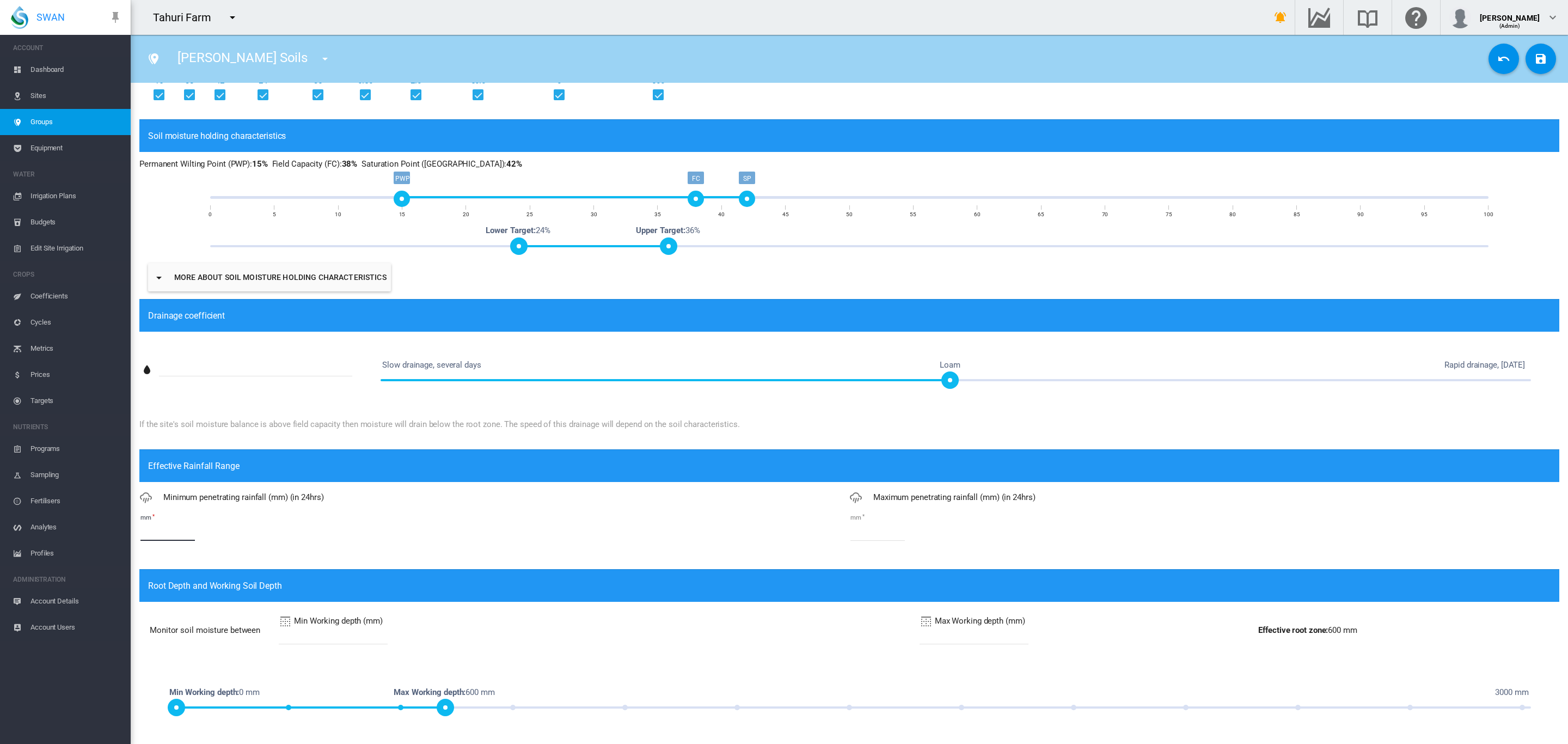
click at [173, 531] on input "*" at bounding box center [167, 532] width 54 height 16
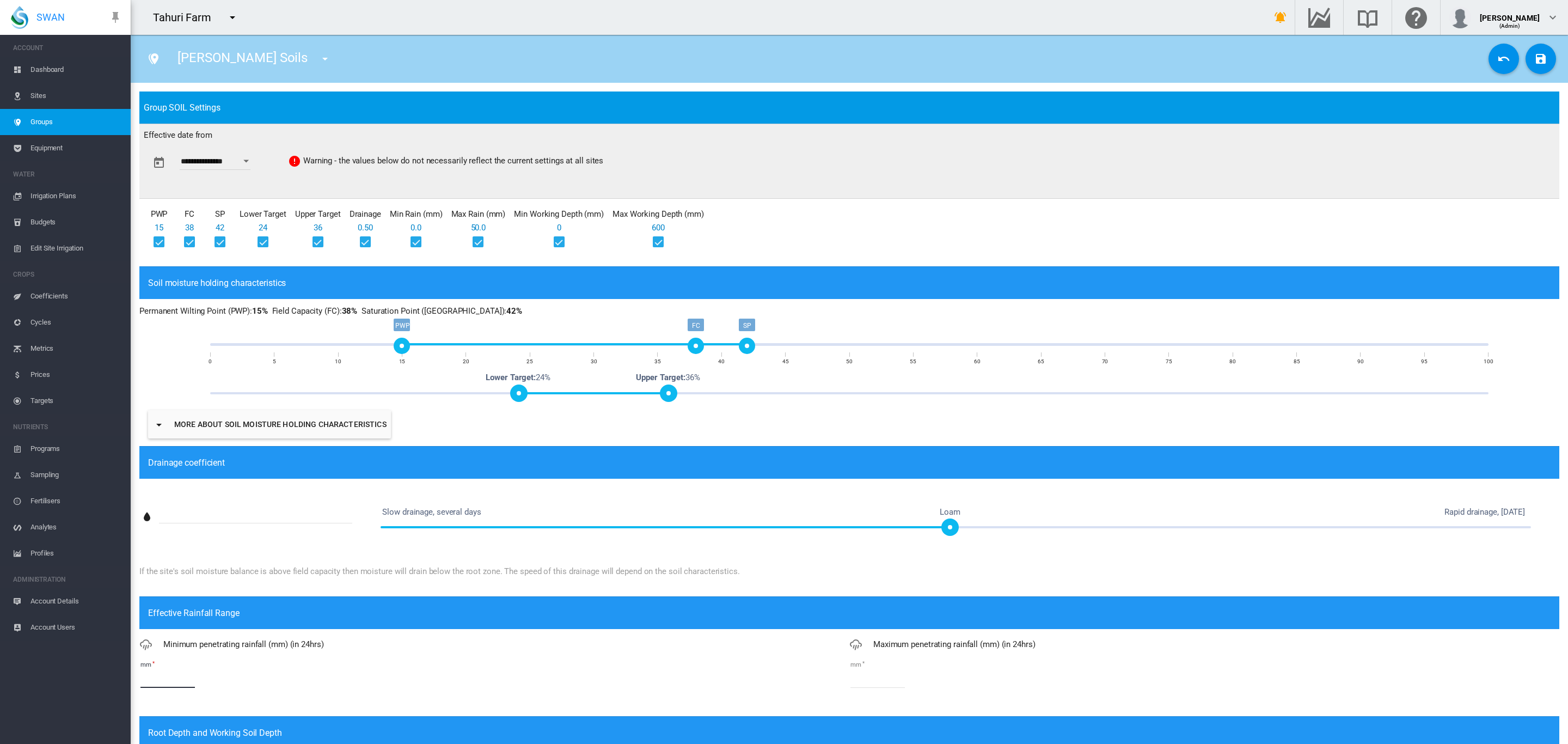
scroll to position [0, 0]
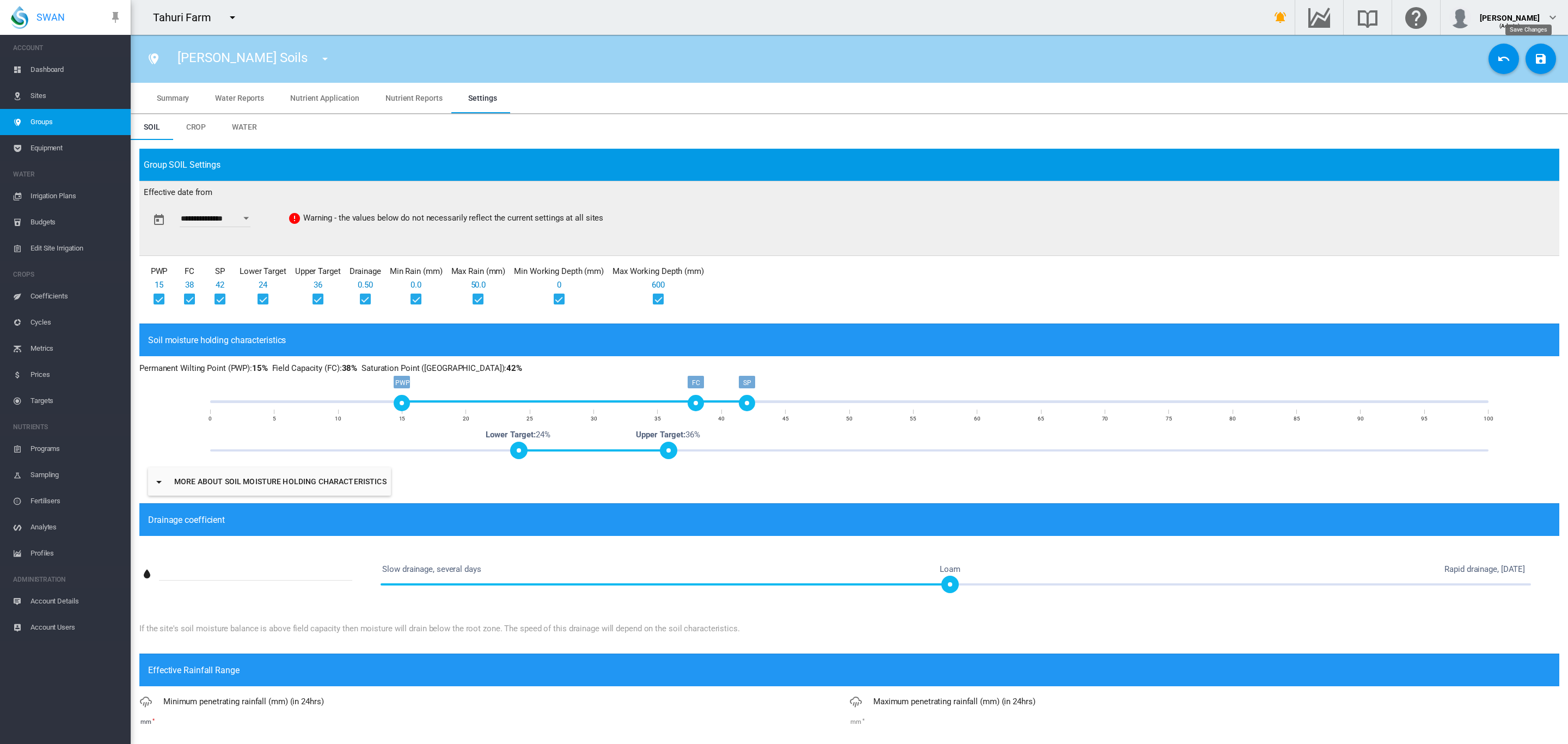
type input "*"
click at [1535, 58] on md-icon "icon-content-save" at bounding box center [1541, 58] width 13 height 13
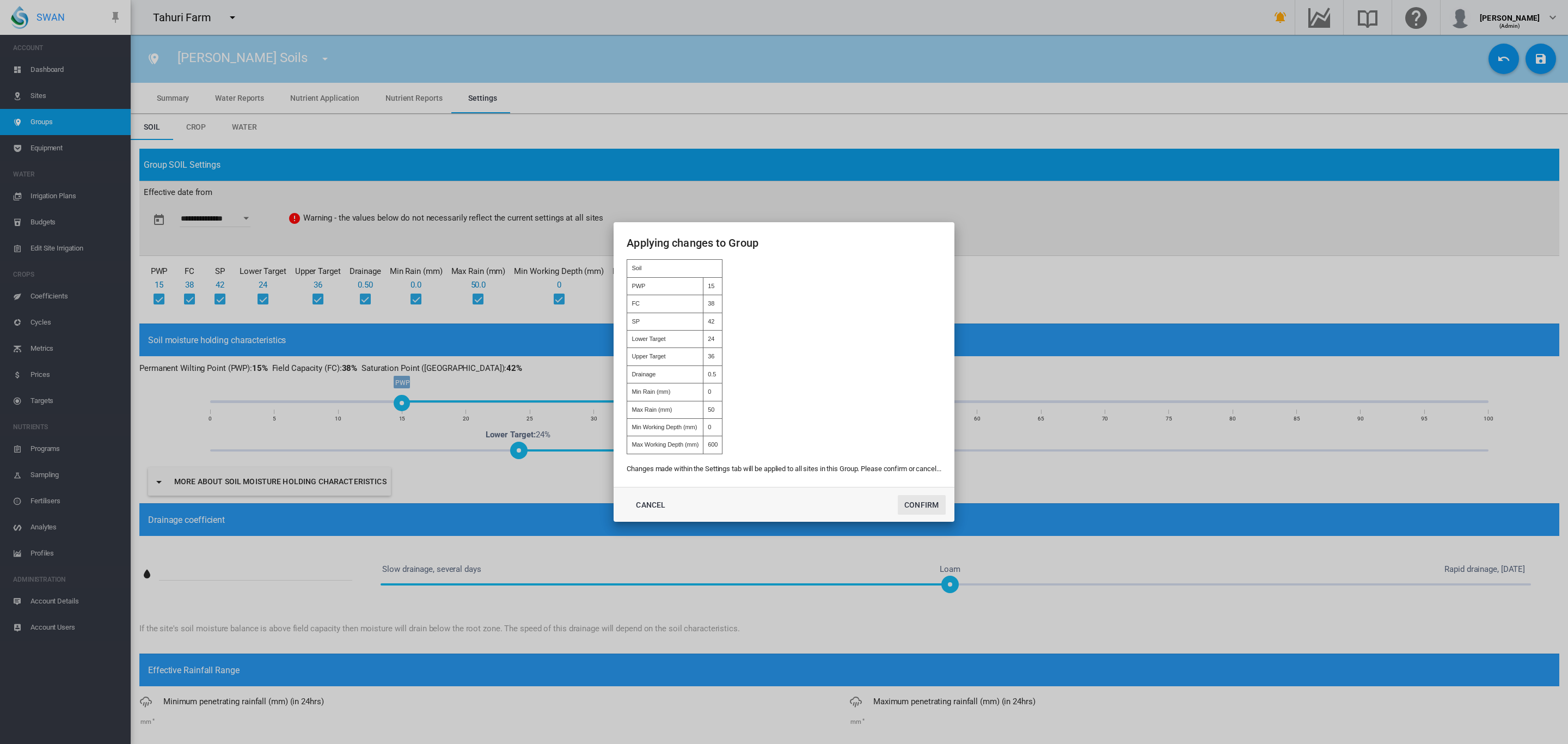
click at [926, 502] on button "Confirm" at bounding box center [922, 505] width 48 height 19
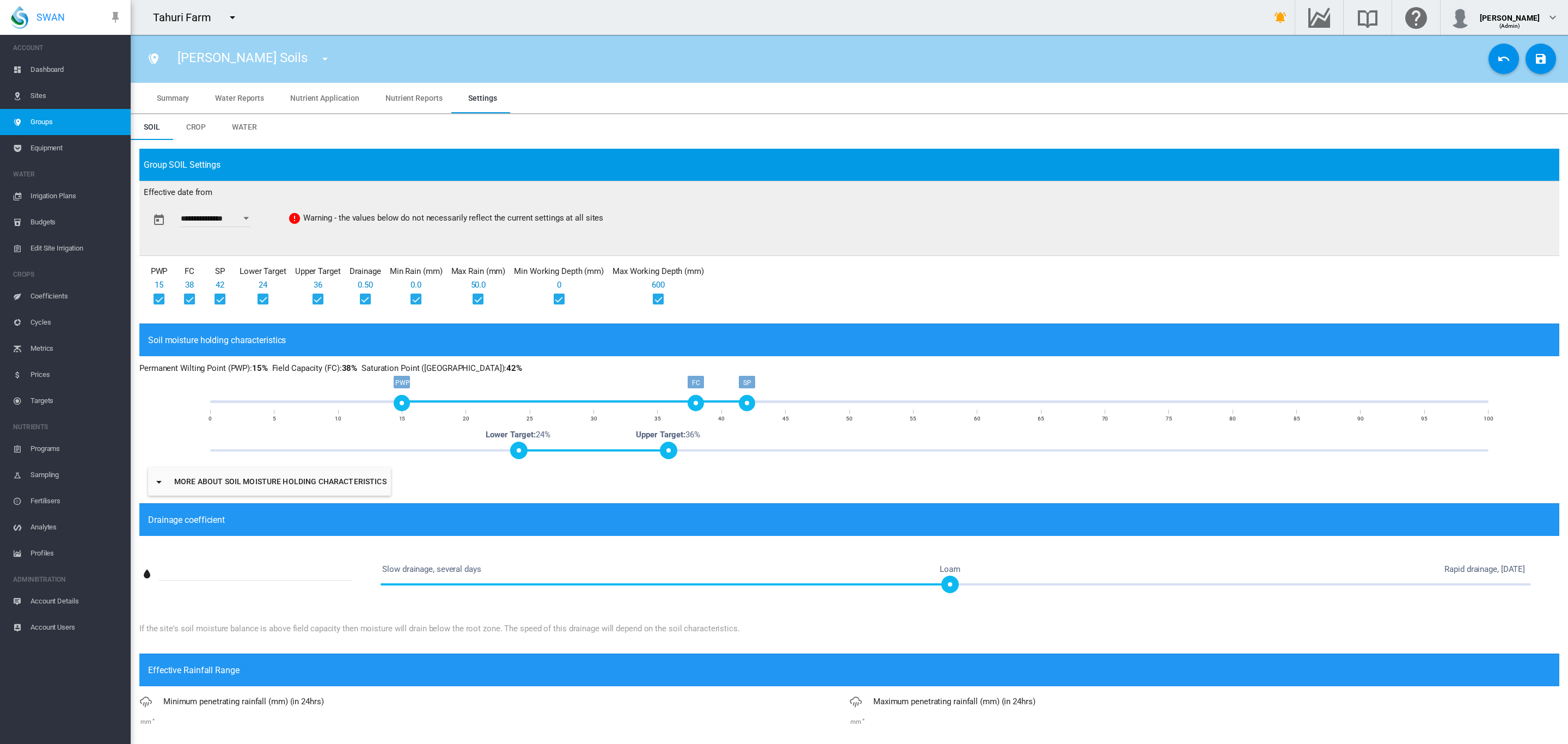
type input "**********"
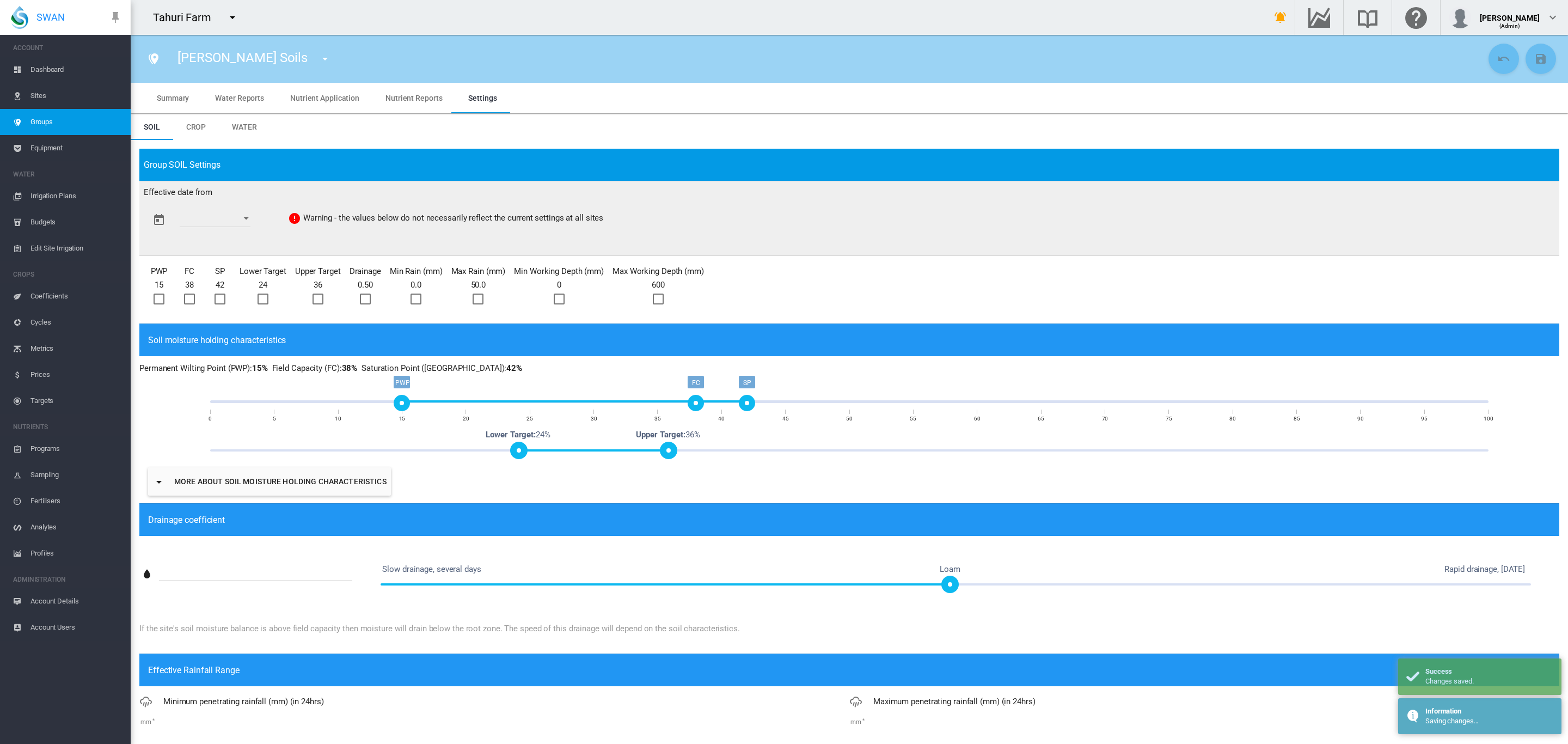
click at [75, 122] on span "Groups" at bounding box center [76, 122] width 91 height 26
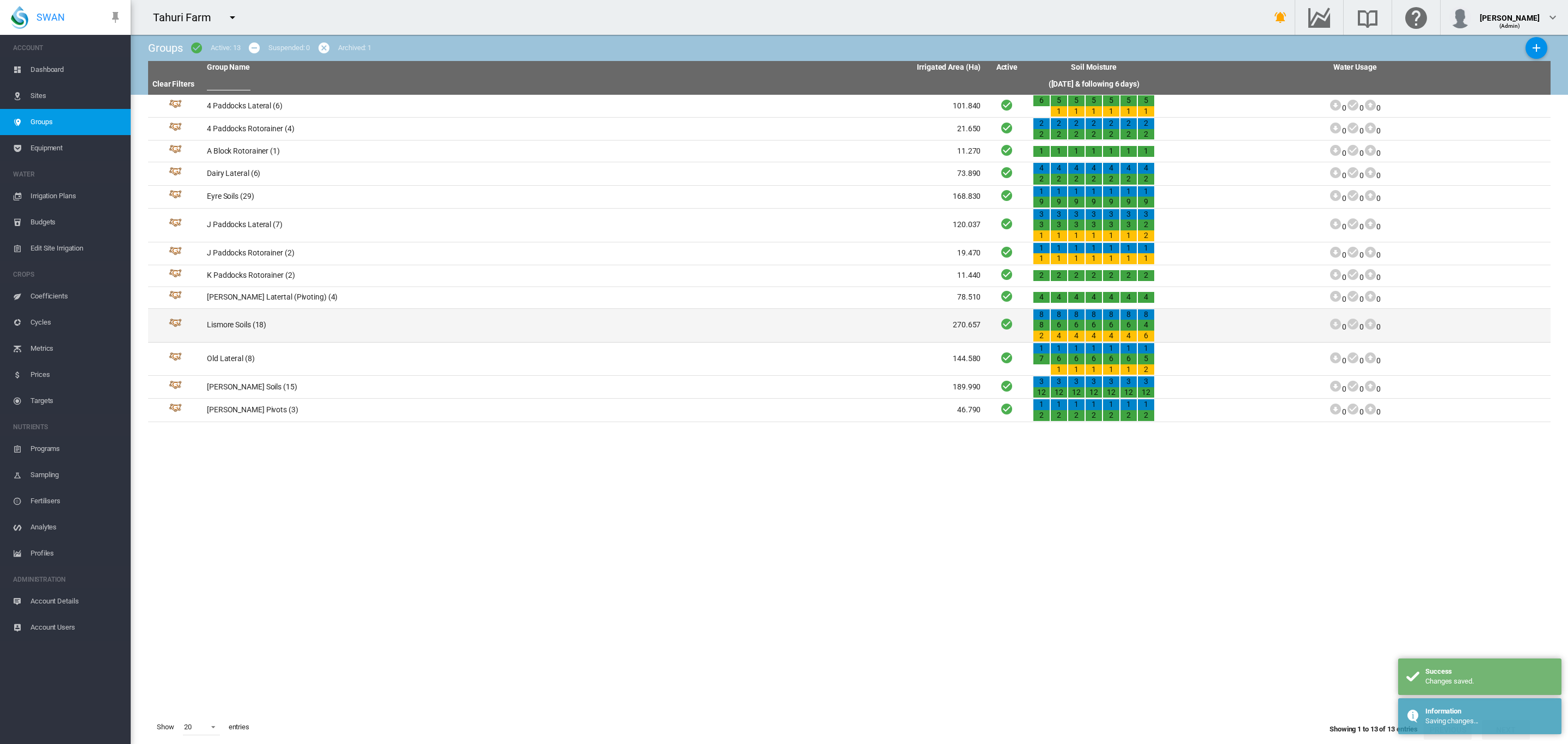
click at [245, 333] on td "Lismore Soils (18)" at bounding box center [398, 325] width 391 height 33
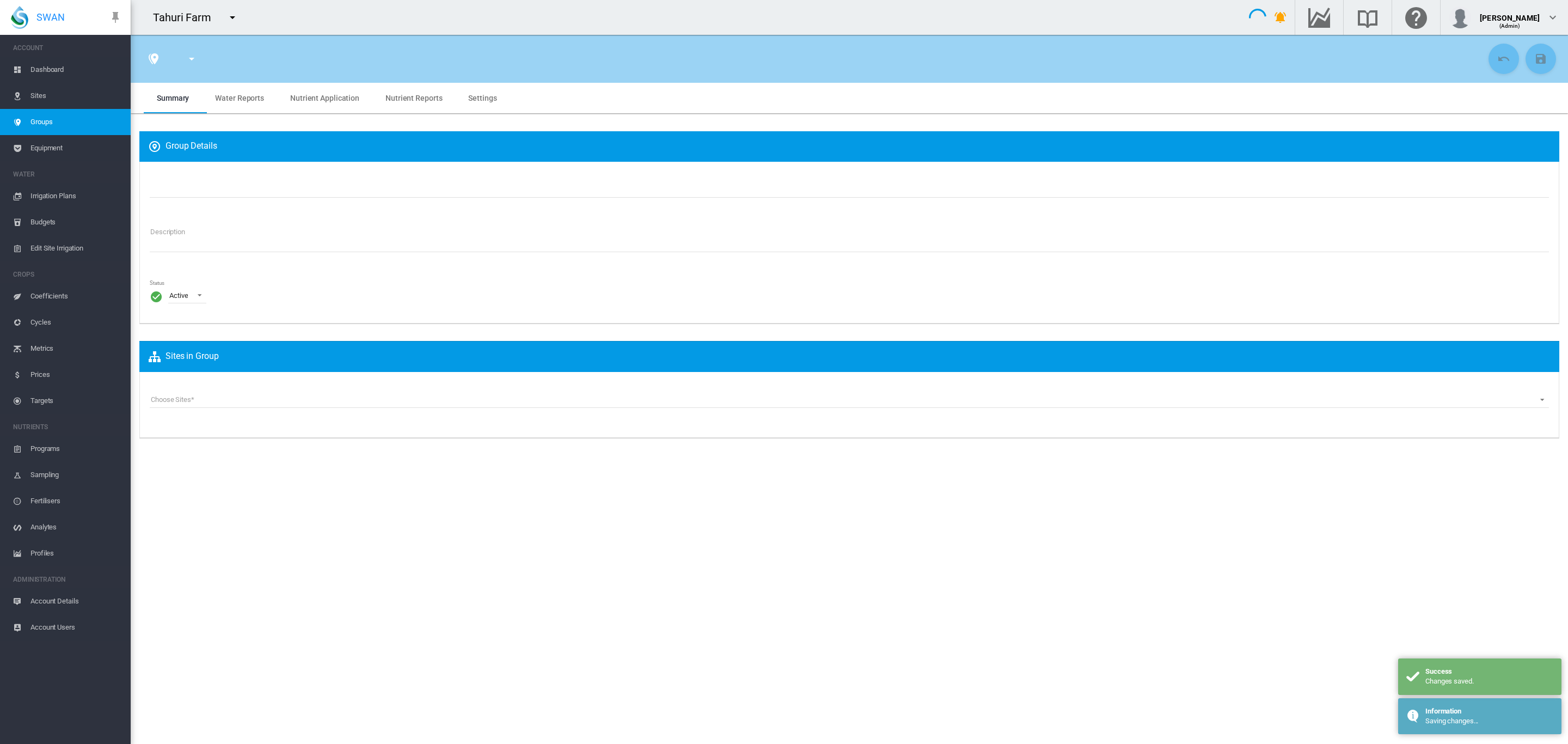
type input "**********"
type textarea "**********"
type input "*"
type input "**"
type input "*"
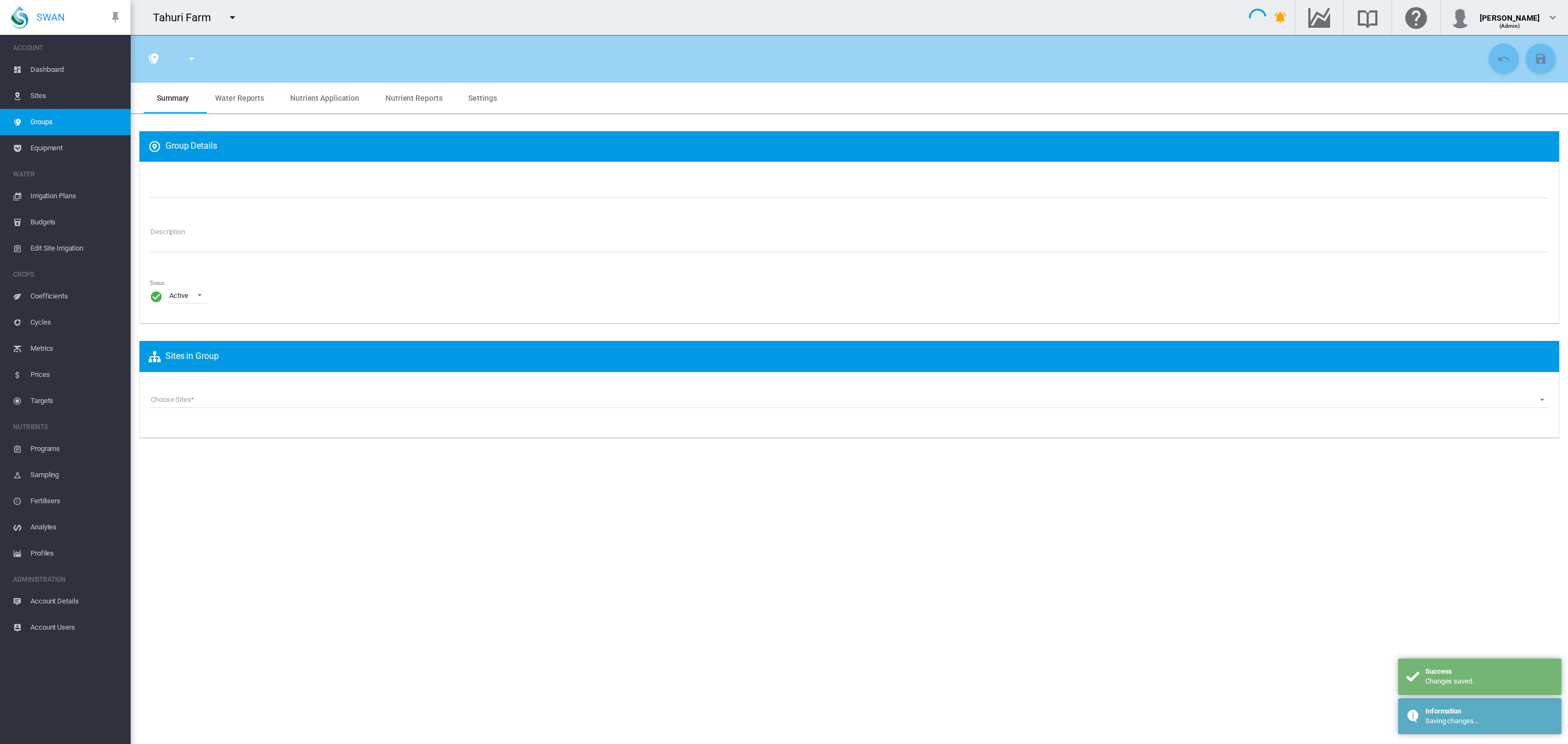
type input "***"
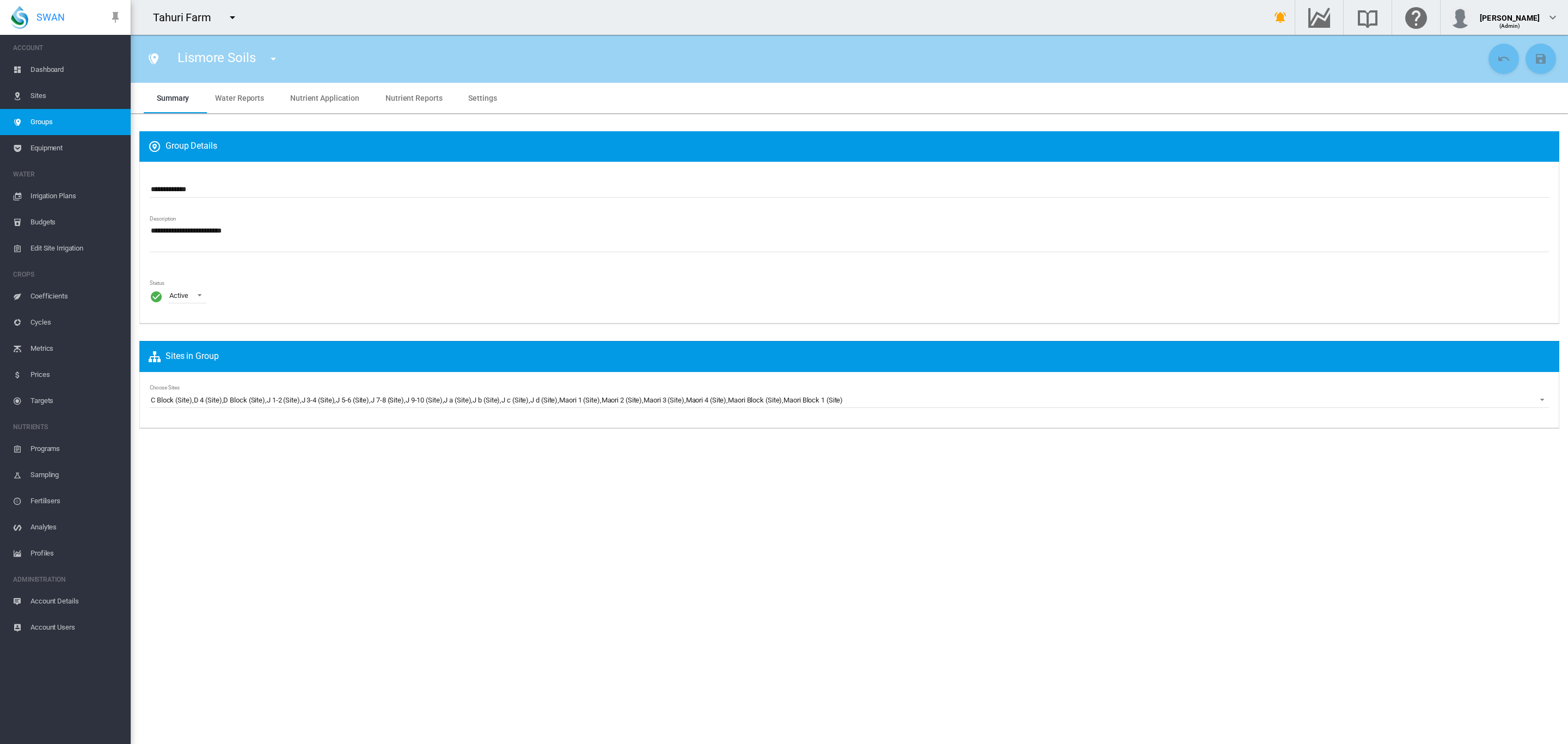
click at [471, 103] on md-tab-item "Settings" at bounding box center [482, 98] width 54 height 30
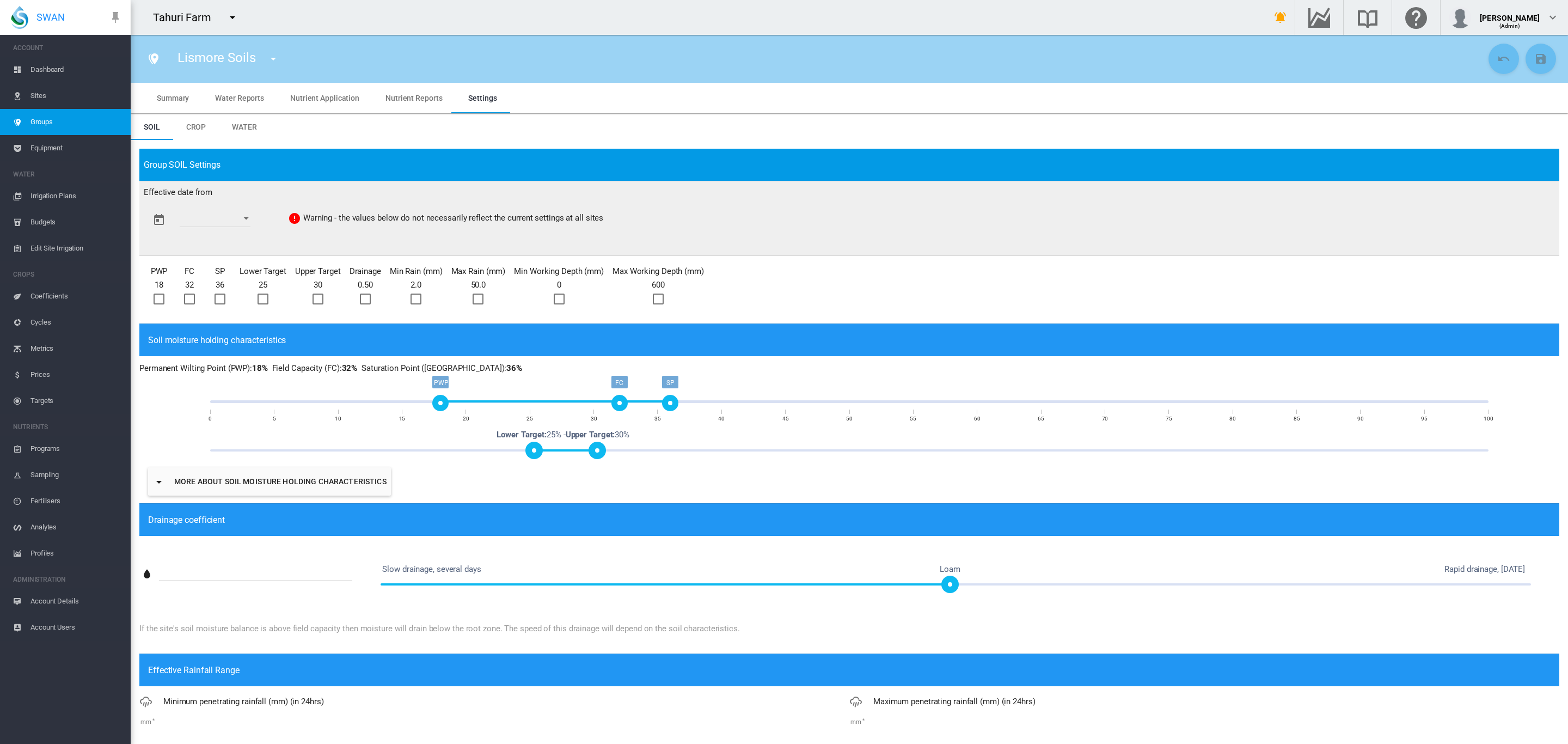
click at [256, 216] on button "Open calendar" at bounding box center [246, 219] width 19 height 19
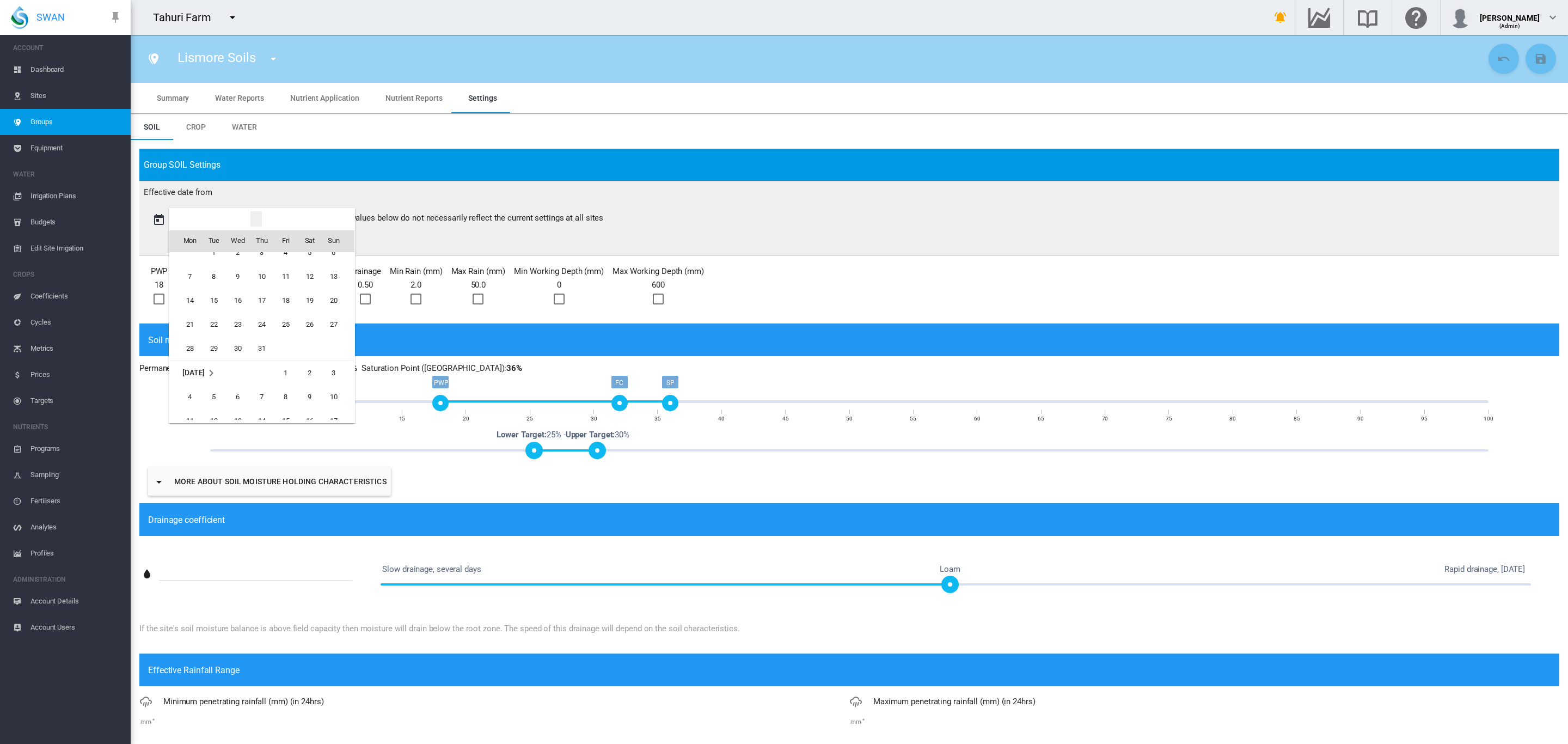
scroll to position [1693, 0]
click at [218, 330] on span "1" at bounding box center [214, 328] width 22 height 22
type input "**********"
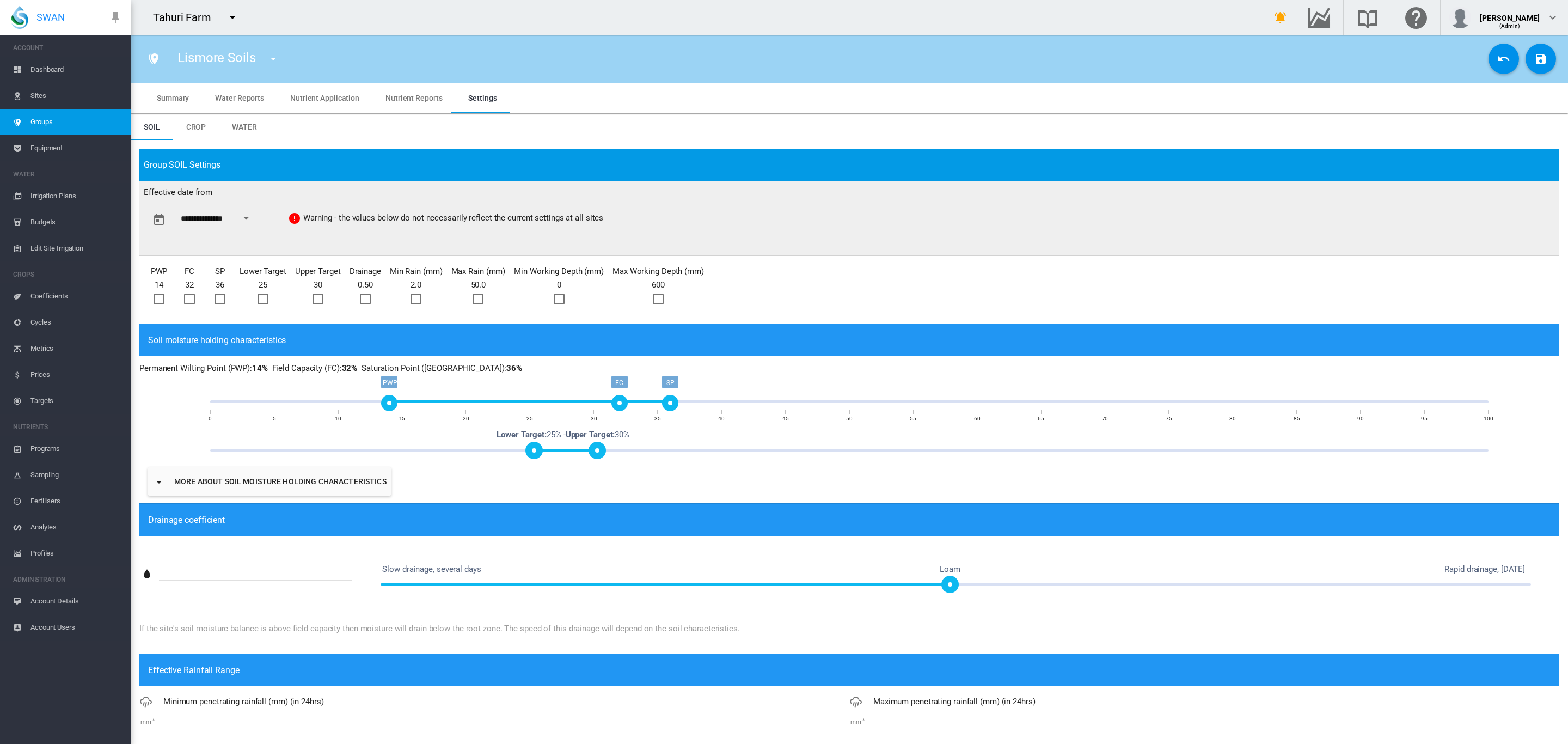
drag, startPoint x: 430, startPoint y: 402, endPoint x: 392, endPoint y: 407, distance: 38.3
click at [392, 407] on div "PWP" at bounding box center [389, 402] width 16 height 16
drag, startPoint x: 534, startPoint y: 450, endPoint x: 511, endPoint y: 450, distance: 23.0
click at [511, 450] on span at bounding box center [506, 450] width 18 height 18
drag, startPoint x: 507, startPoint y: 452, endPoint x: 498, endPoint y: 452, distance: 9.0
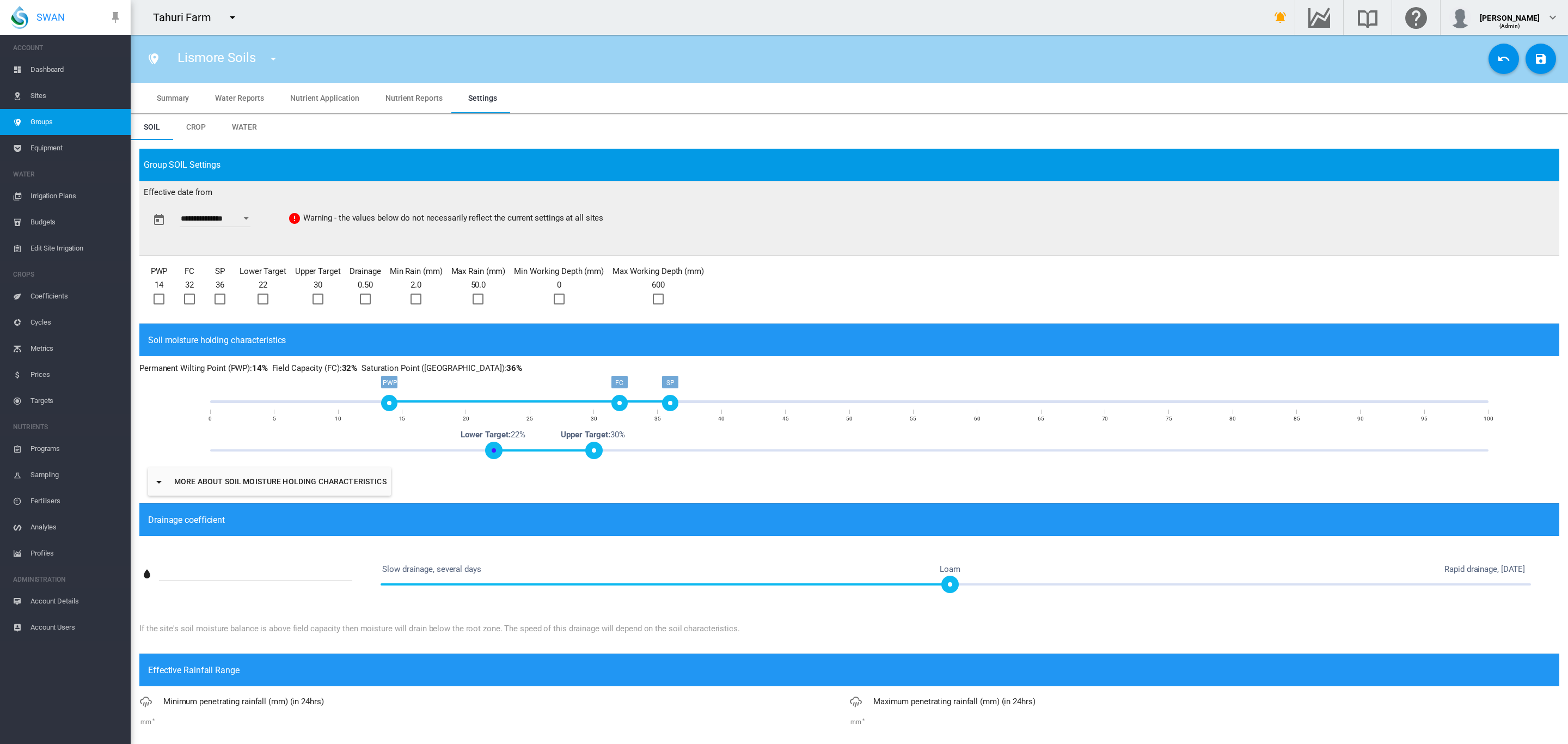
click at [498, 452] on span at bounding box center [494, 450] width 18 height 18
click at [384, 401] on div "PWP" at bounding box center [389, 402] width 16 height 16
click at [160, 303] on div at bounding box center [159, 299] width 11 height 11
click at [193, 299] on div at bounding box center [189, 299] width 11 height 11
click at [218, 299] on div at bounding box center [220, 299] width 11 height 11
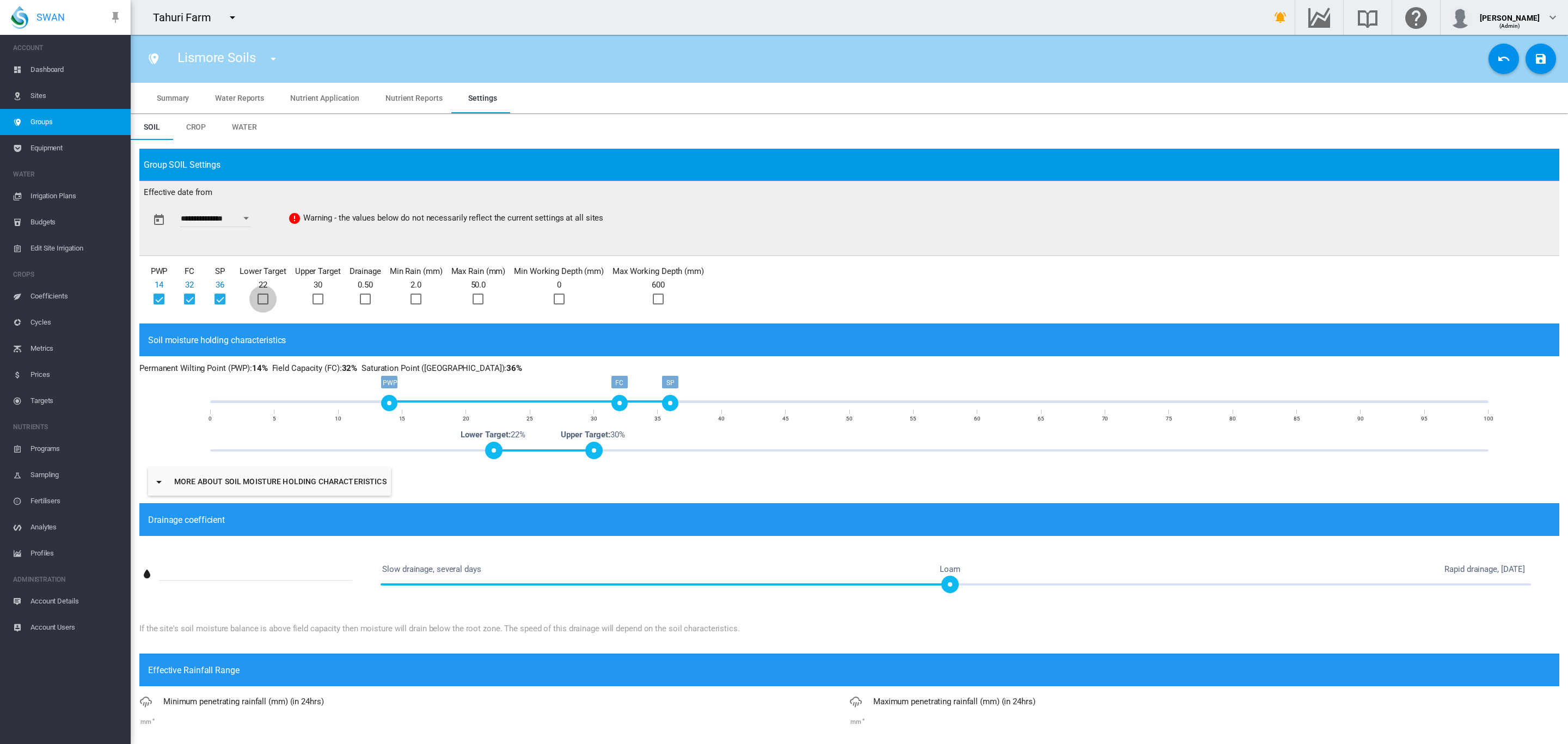
click at [257, 298] on div at bounding box center [263, 299] width 11 height 11
click at [323, 300] on div at bounding box center [318, 299] width 11 height 11
click at [366, 300] on div at bounding box center [365, 299] width 11 height 11
click at [421, 301] on div at bounding box center [416, 299] width 11 height 11
click at [474, 304] on div at bounding box center [478, 299] width 11 height 11
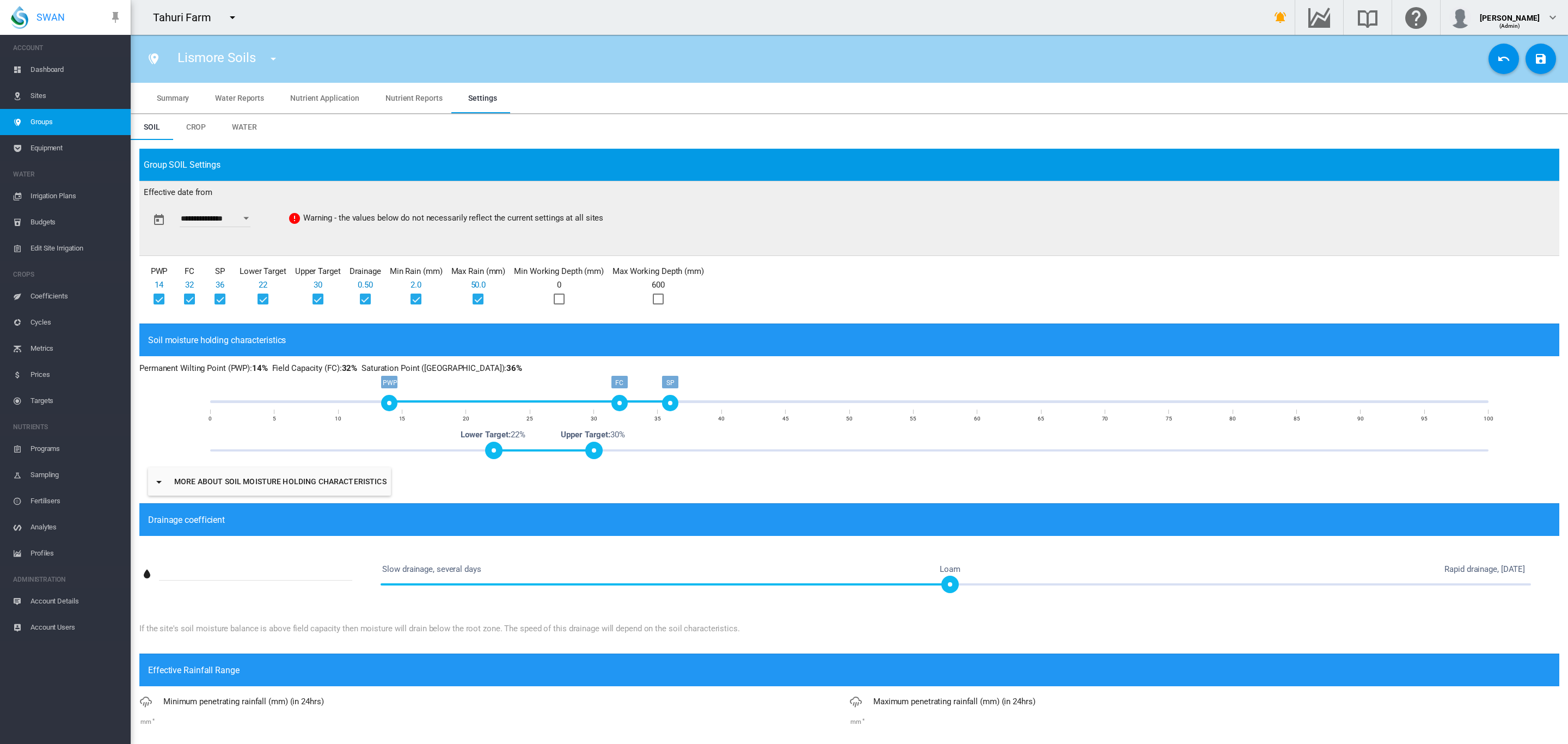
click at [562, 301] on div at bounding box center [559, 299] width 11 height 11
click at [663, 299] on div at bounding box center [658, 299] width 11 height 11
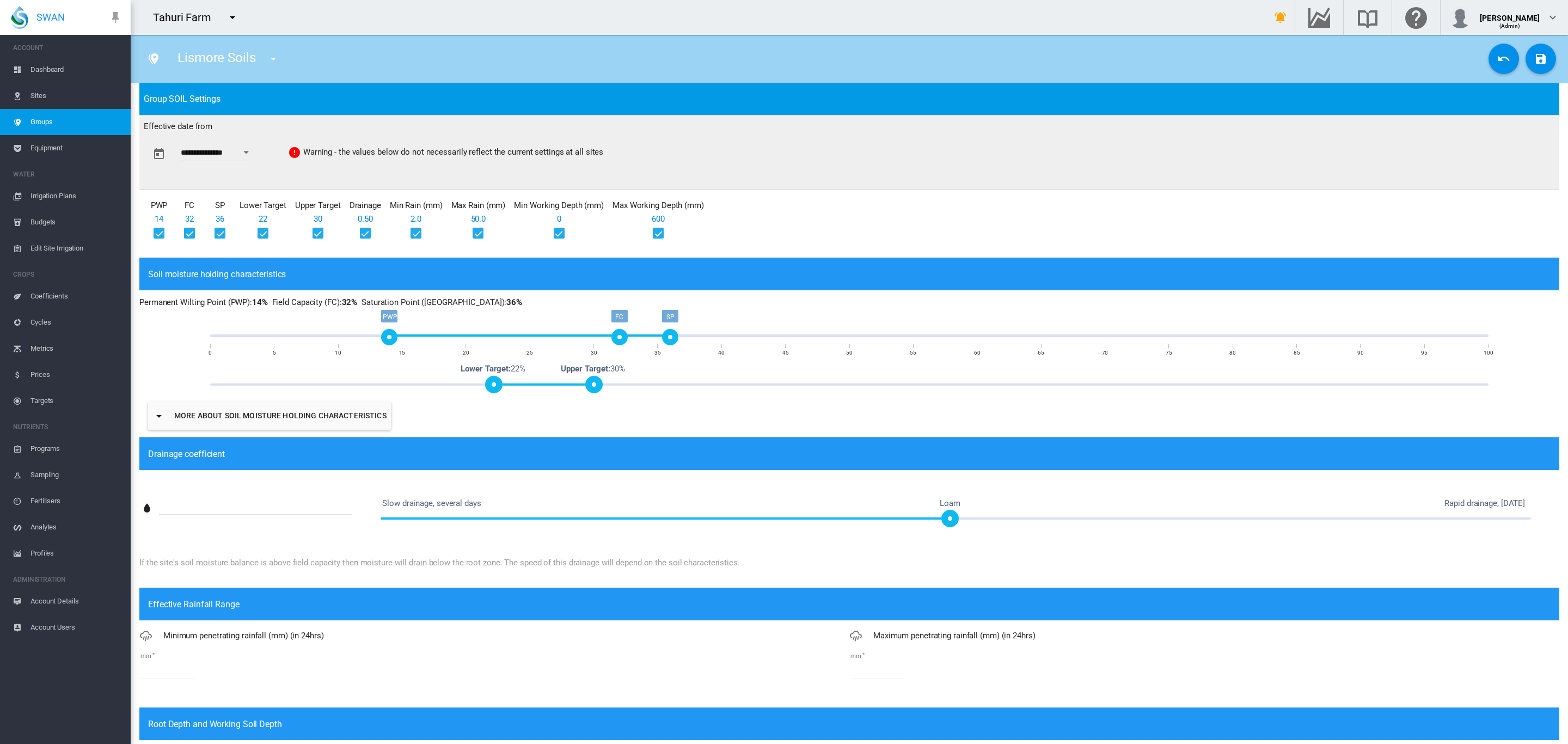
scroll to position [306, 0]
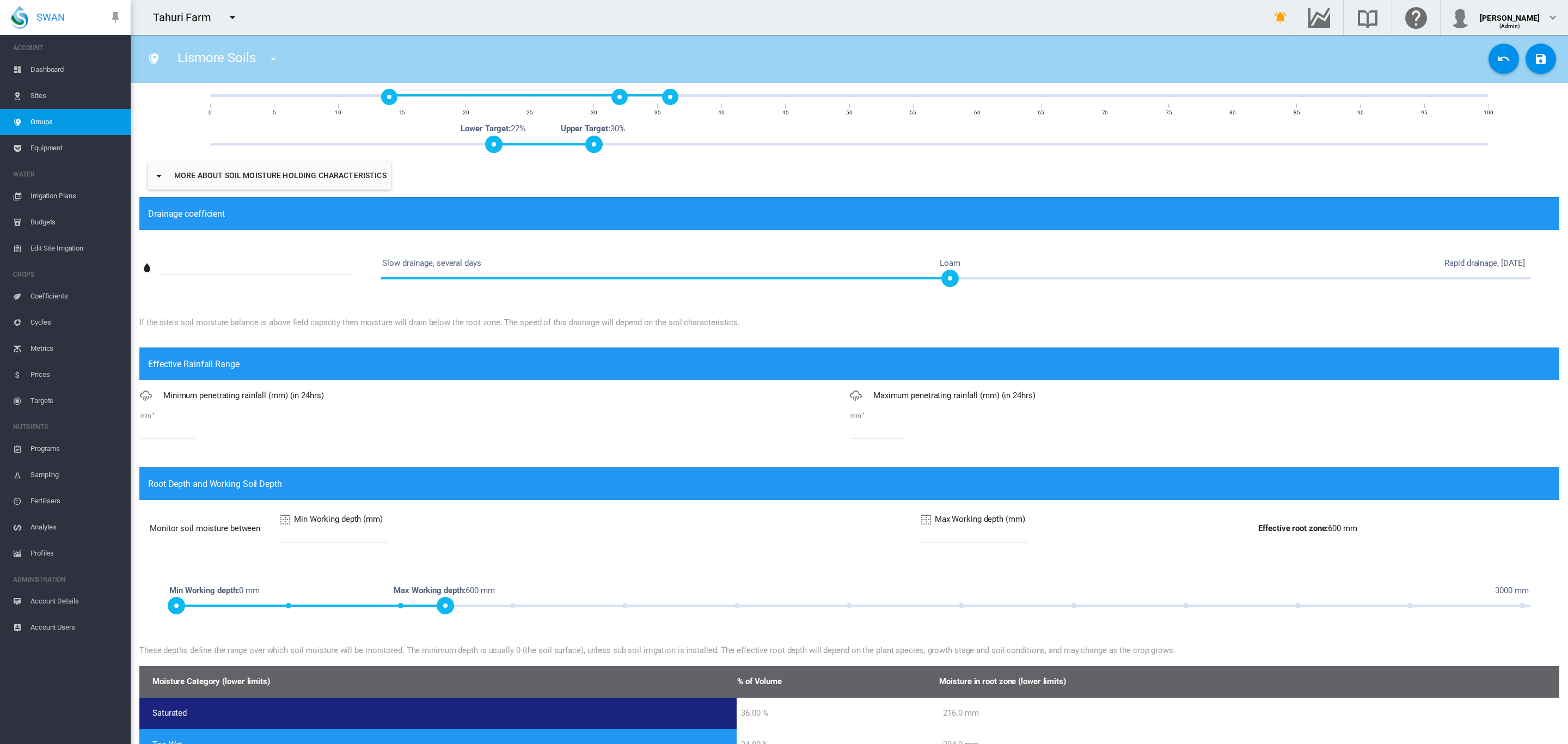
click at [165, 435] on input "*" at bounding box center [167, 430] width 54 height 16
click at [448, 430] on md-input-container "mm **" at bounding box center [494, 430] width 710 height 18
click at [167, 432] on input "**" at bounding box center [167, 430] width 54 height 16
type input "*"
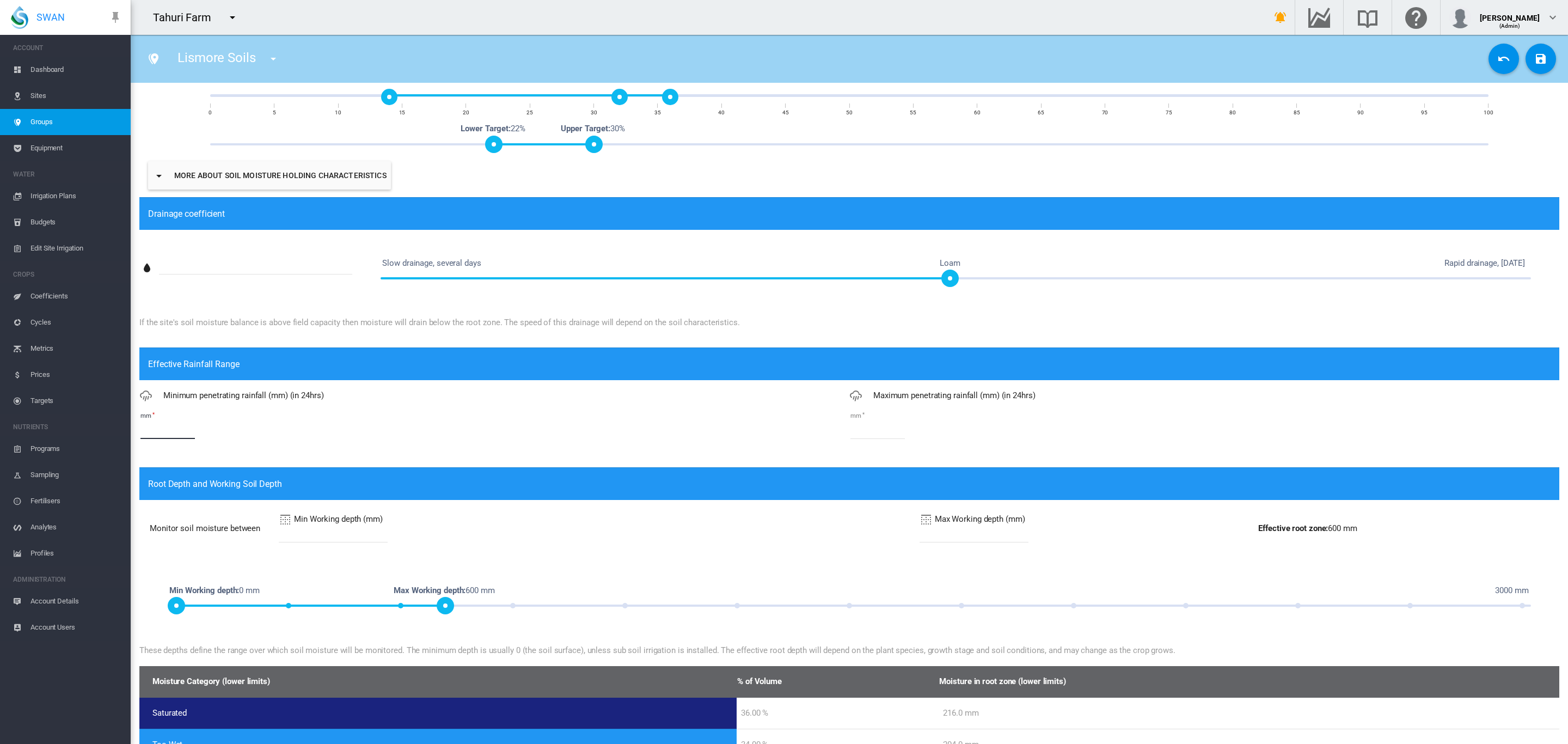
drag, startPoint x: 379, startPoint y: 428, endPoint x: 386, endPoint y: 426, distance: 7.3
click at [382, 428] on md-input-container "mm *" at bounding box center [494, 430] width 710 height 18
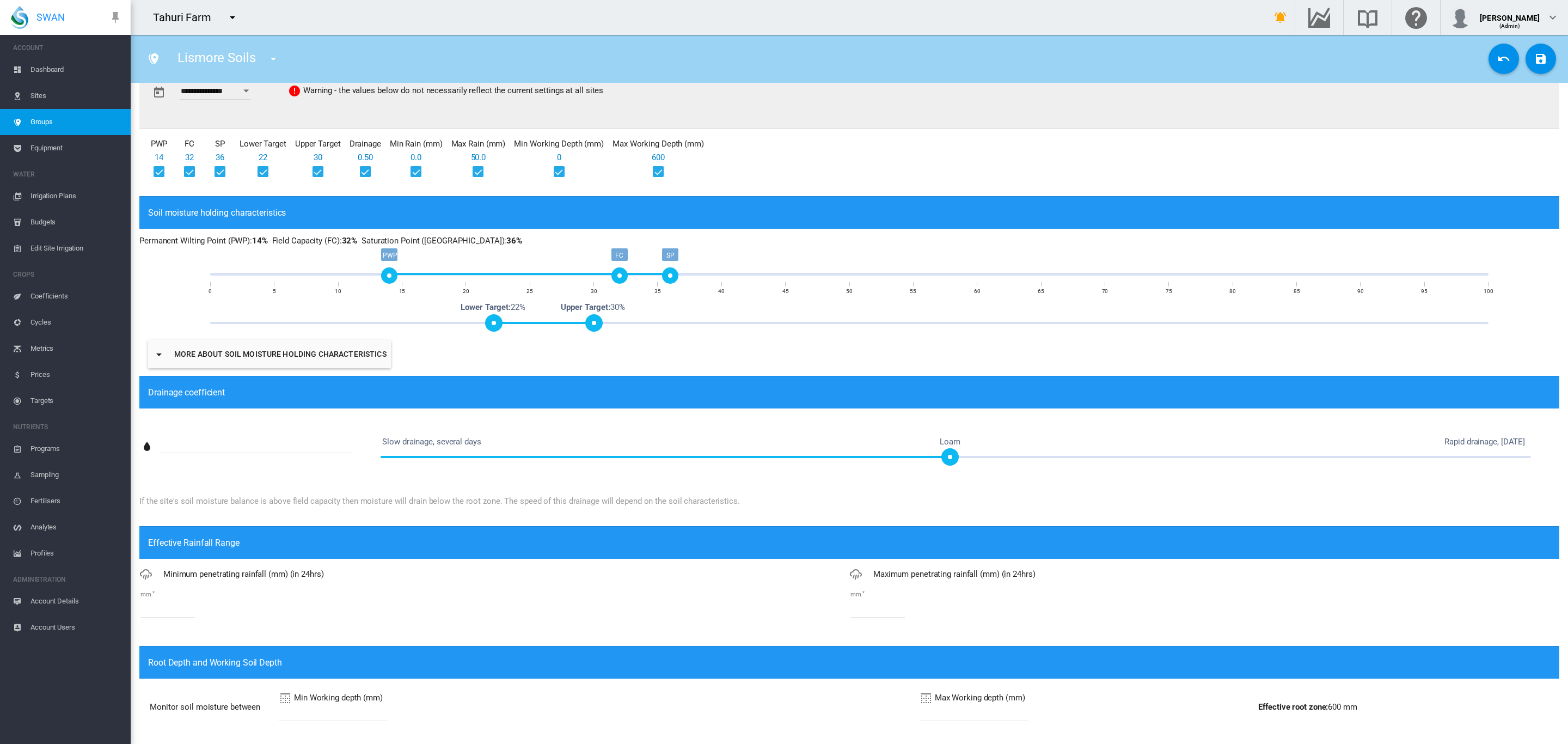
scroll to position [82, 0]
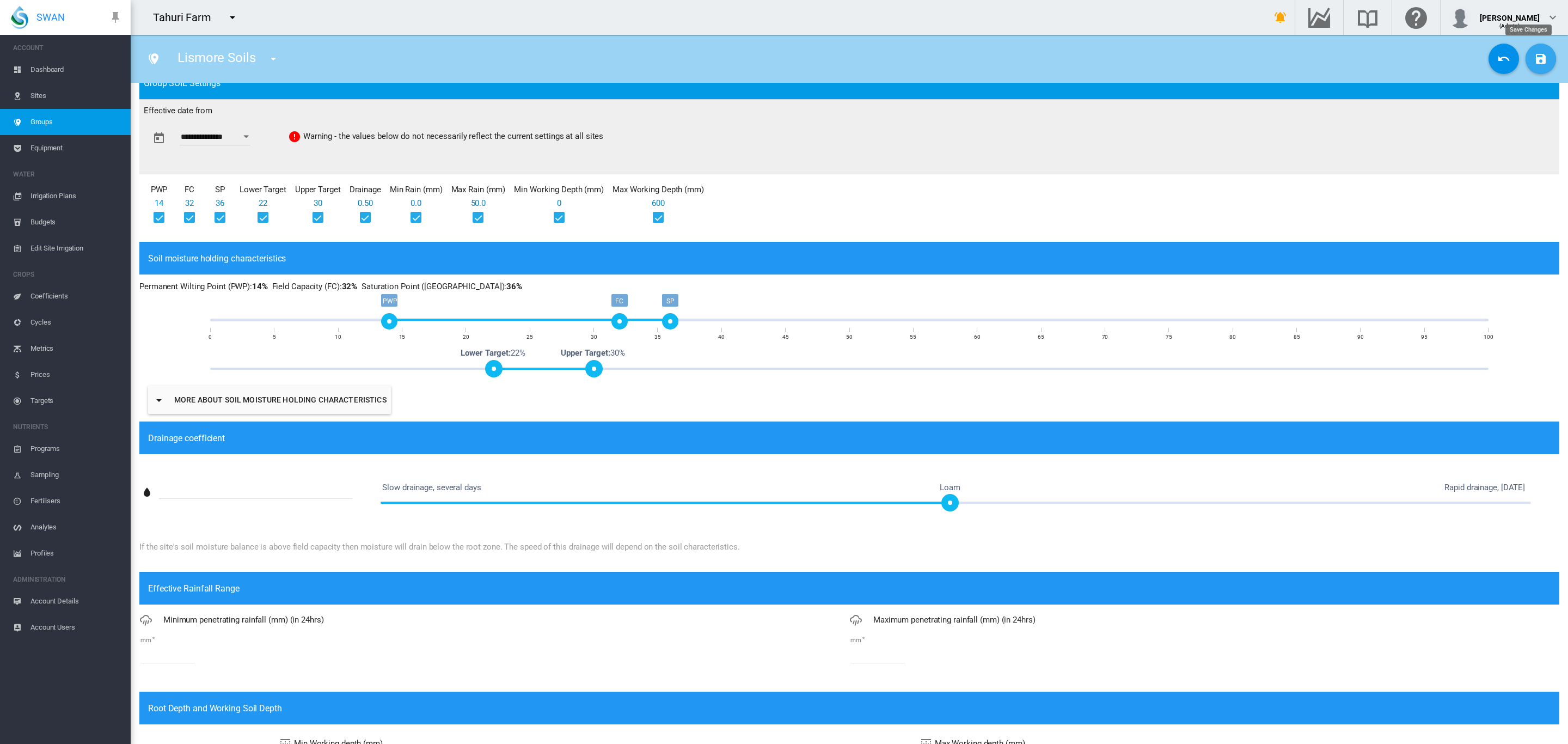
click at [1535, 57] on md-icon "icon-content-save" at bounding box center [1541, 58] width 13 height 13
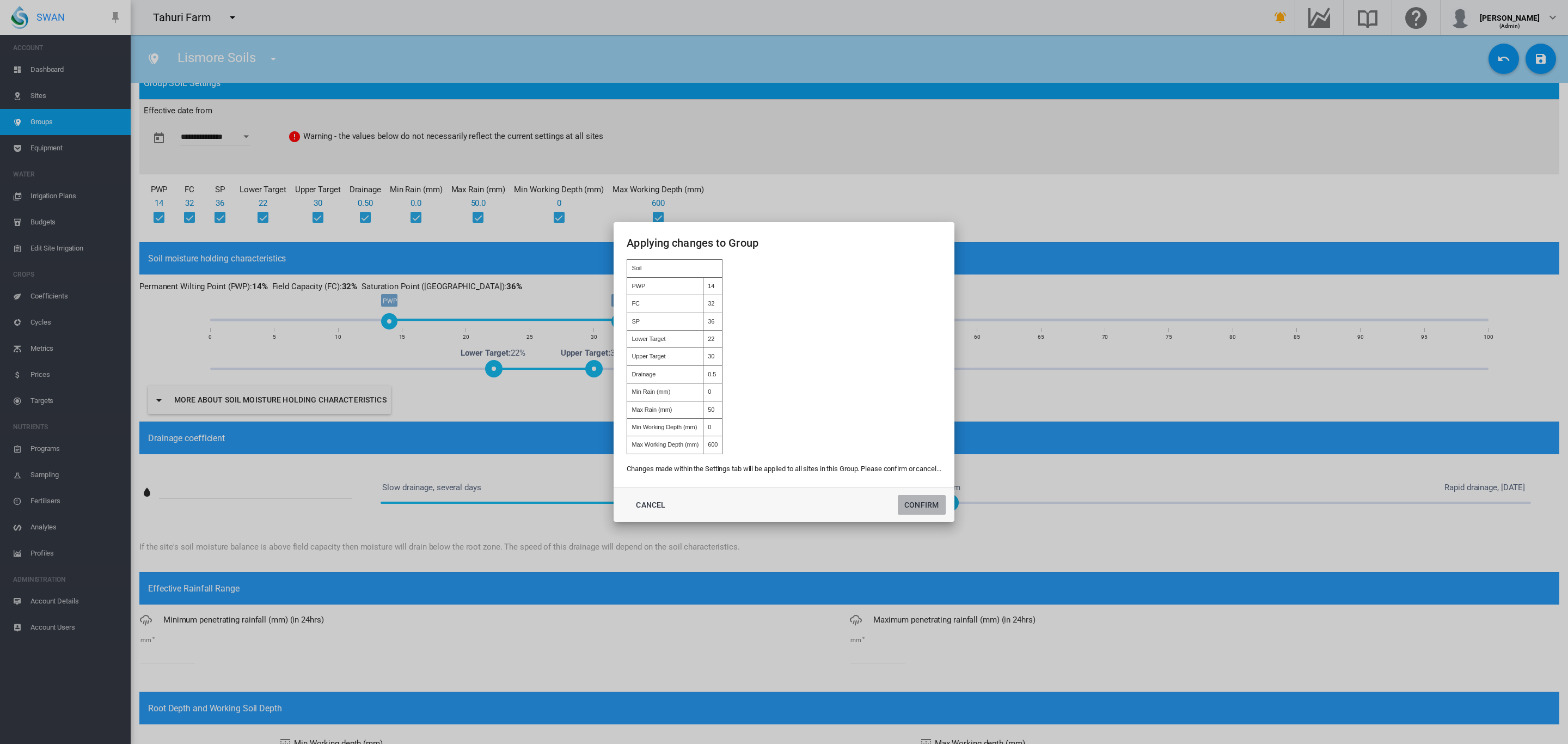
click at [931, 503] on button "Confirm" at bounding box center [922, 505] width 48 height 19
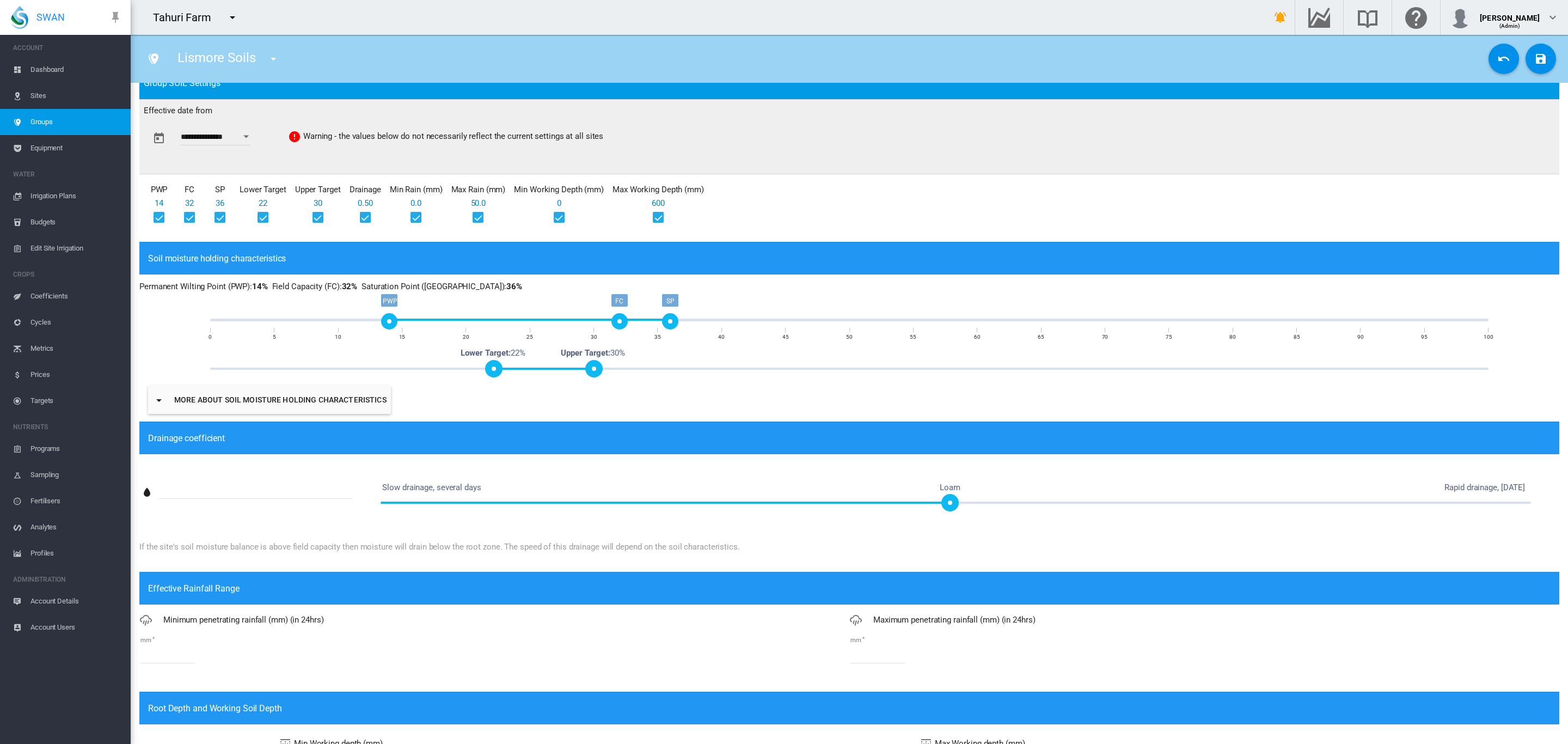
type input "**********"
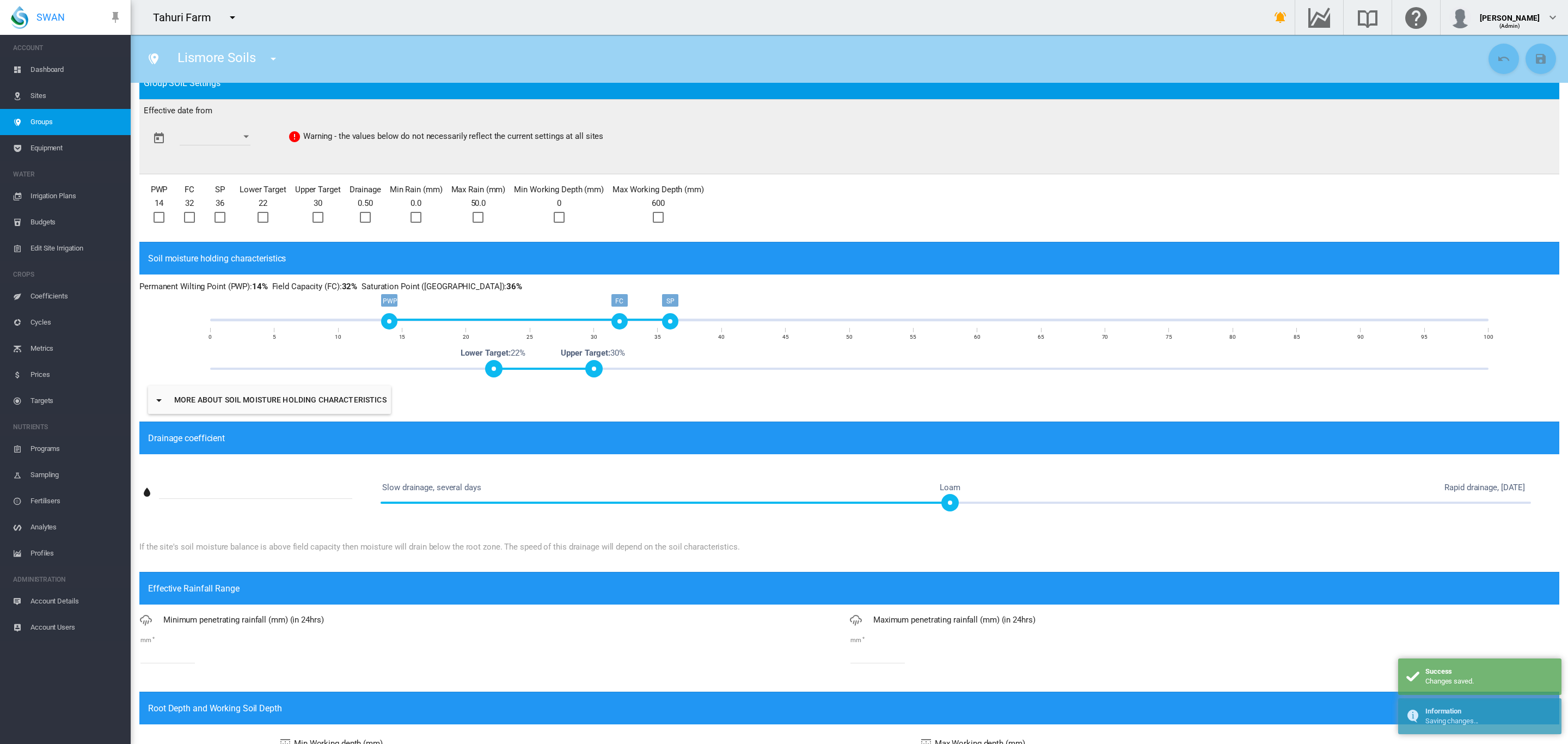
click at [46, 71] on span "Dashboard" at bounding box center [76, 69] width 91 height 26
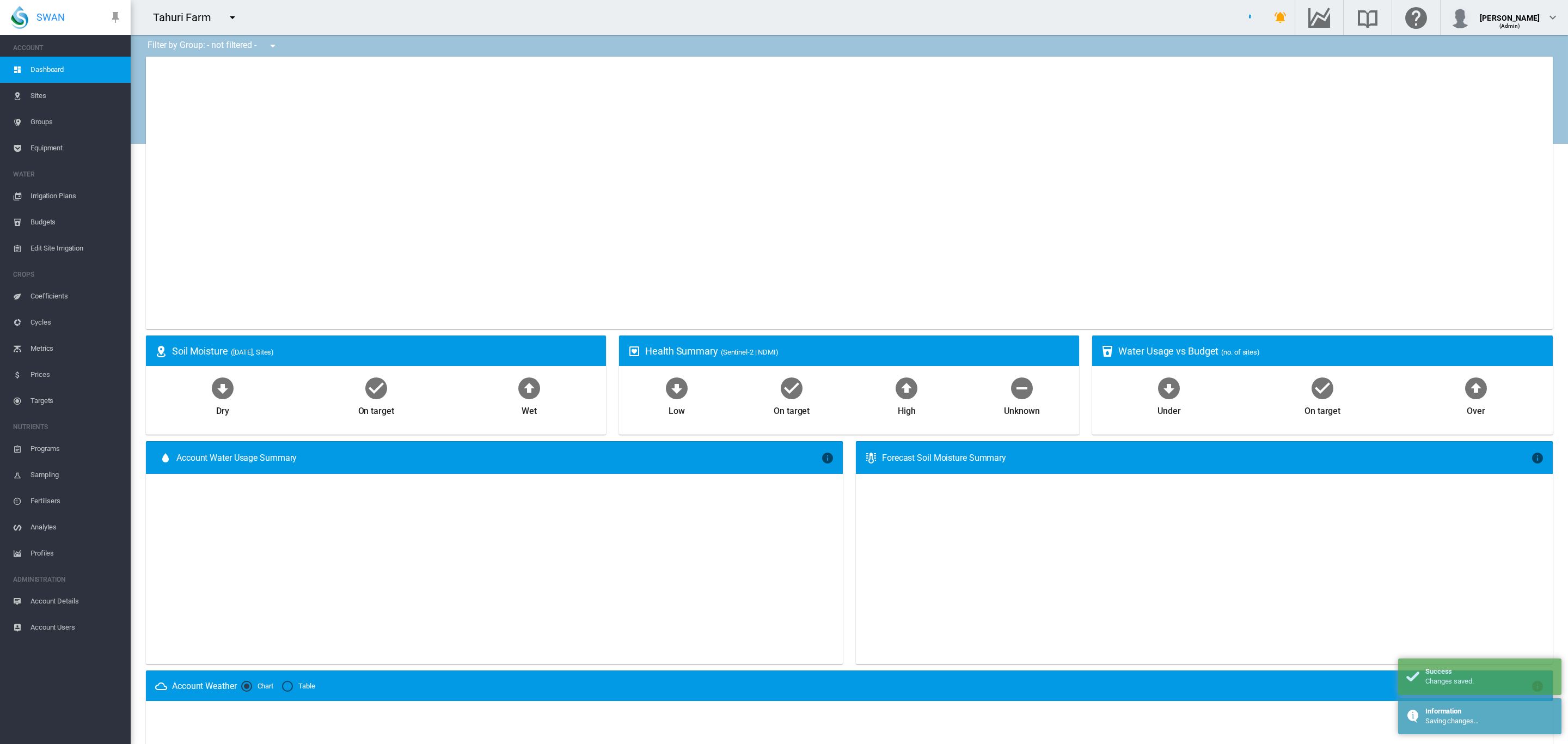
type input "**********"
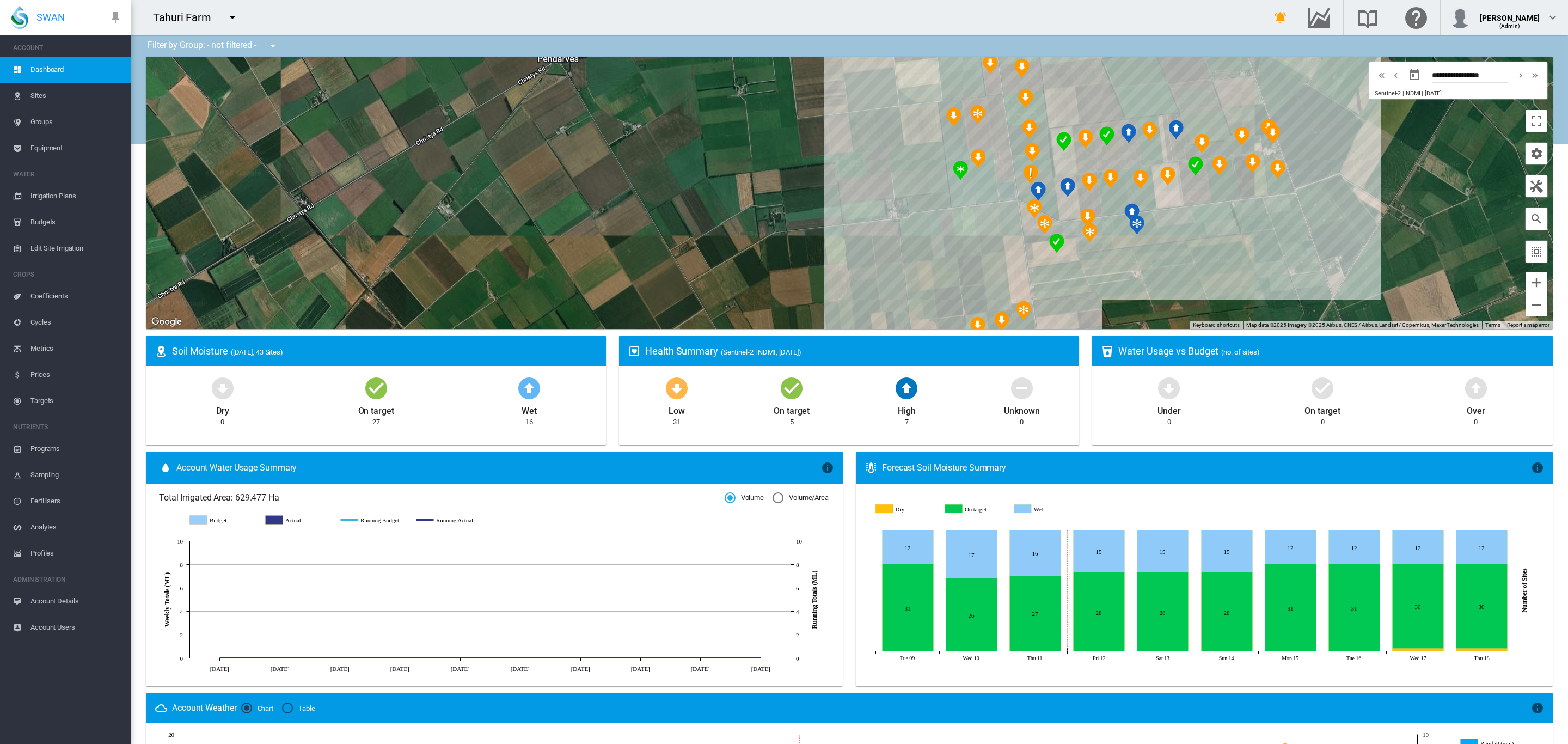
drag, startPoint x: 626, startPoint y: 160, endPoint x: 439, endPoint y: 170, distance: 187.3
click at [441, 170] on div at bounding box center [849, 192] width 1407 height 272
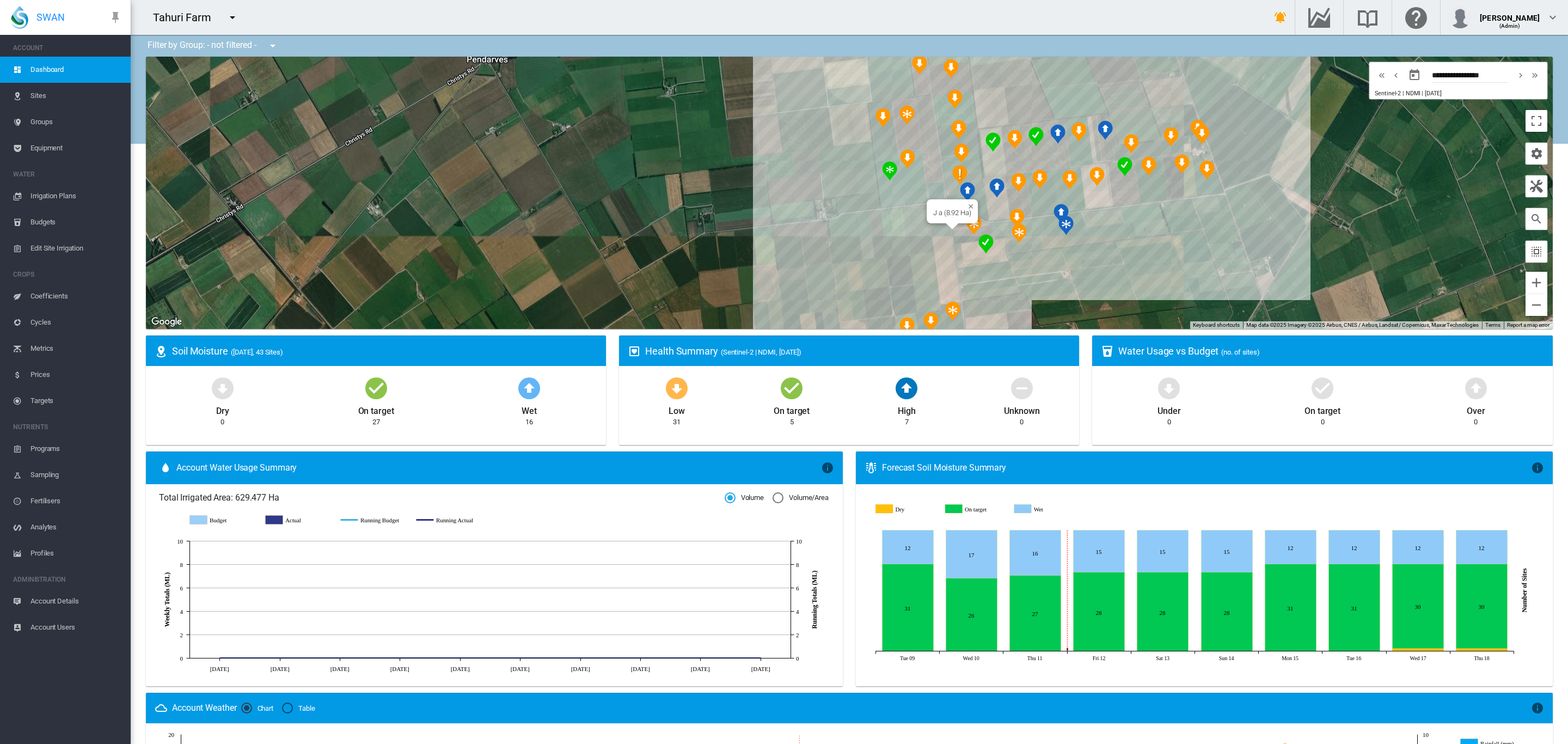
click at [952, 225] on div at bounding box center [953, 226] width 13 height 7
click at [1152, 237] on div at bounding box center [849, 192] width 1407 height 272
click at [910, 196] on div "K 1 (19.38 Ha)" at bounding box center [849, 192] width 1407 height 272
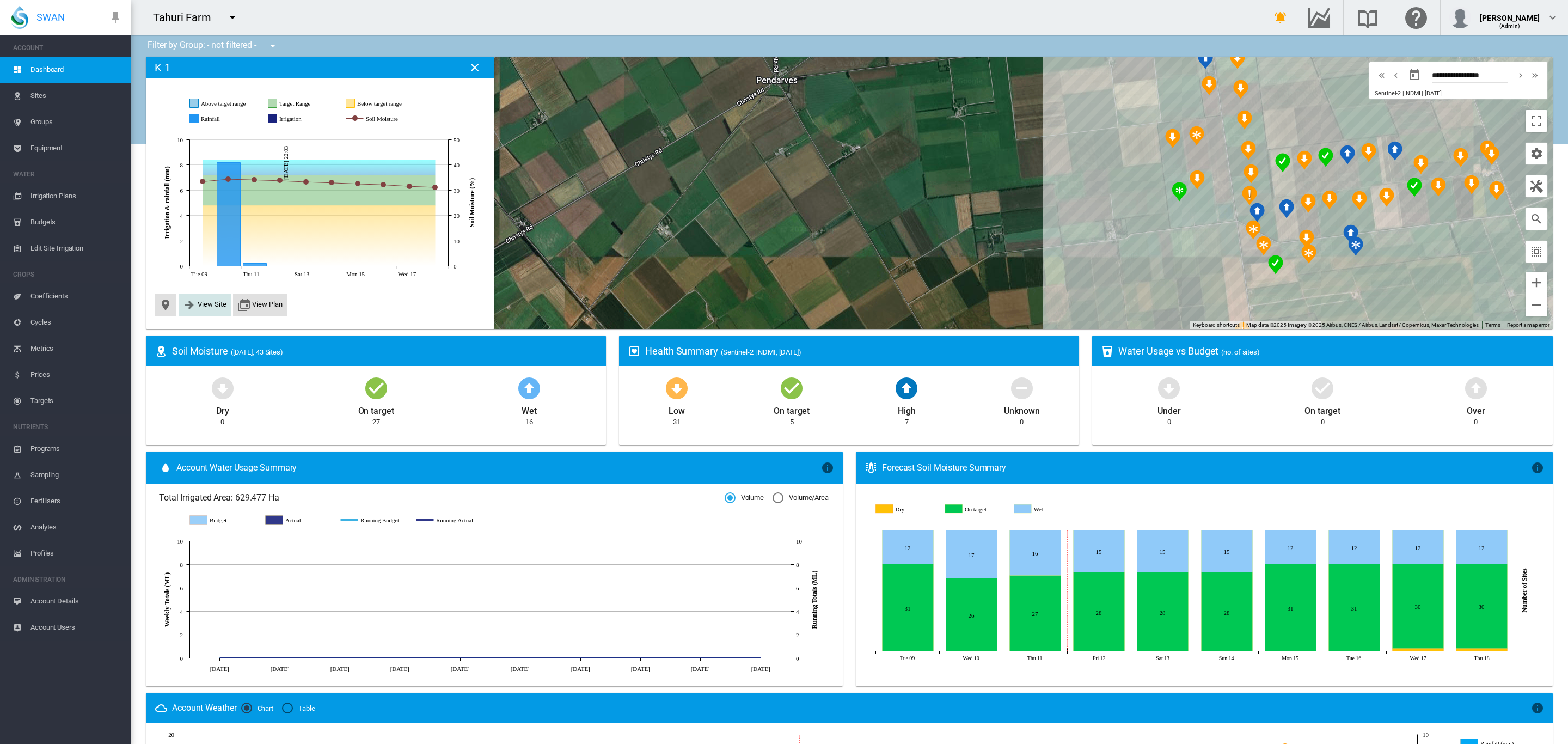
click at [211, 307] on span "View Site" at bounding box center [212, 304] width 29 height 8
